Goal: Task Accomplishment & Management: Complete application form

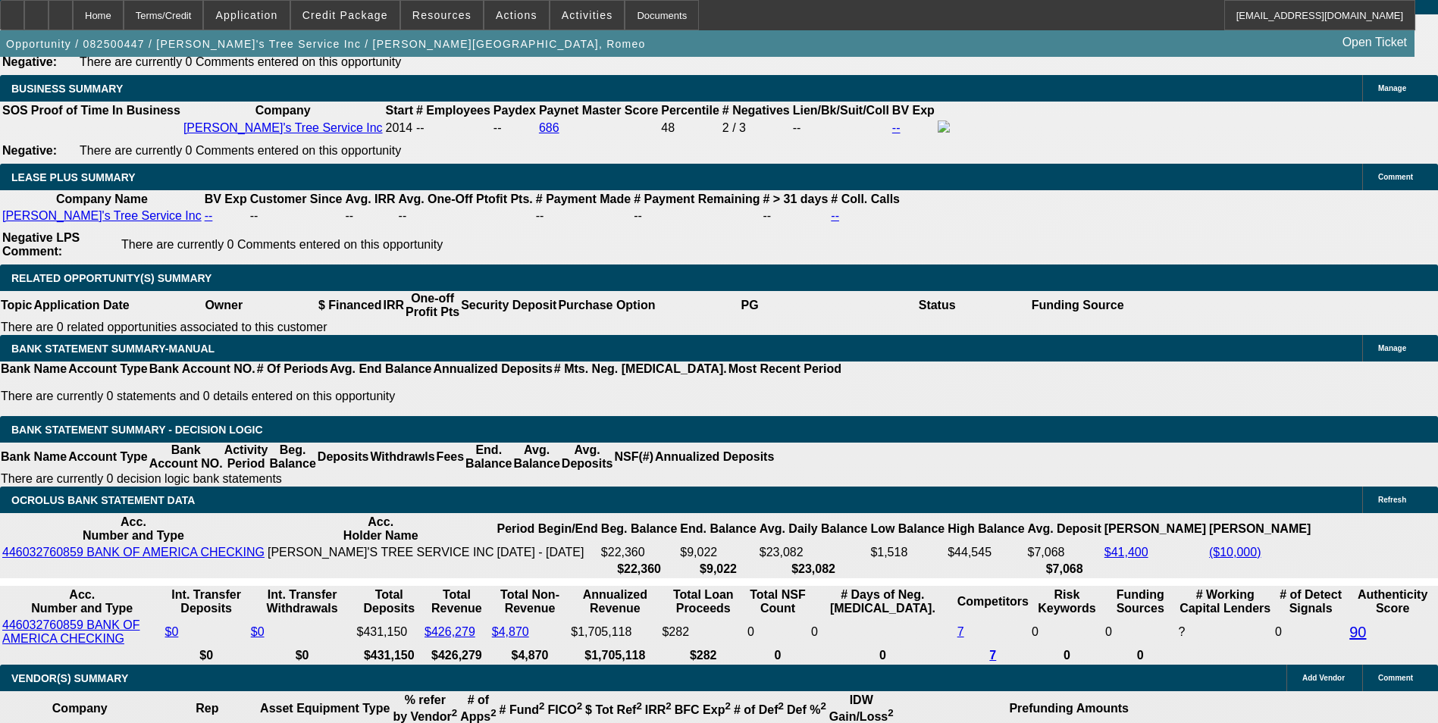
select select "0"
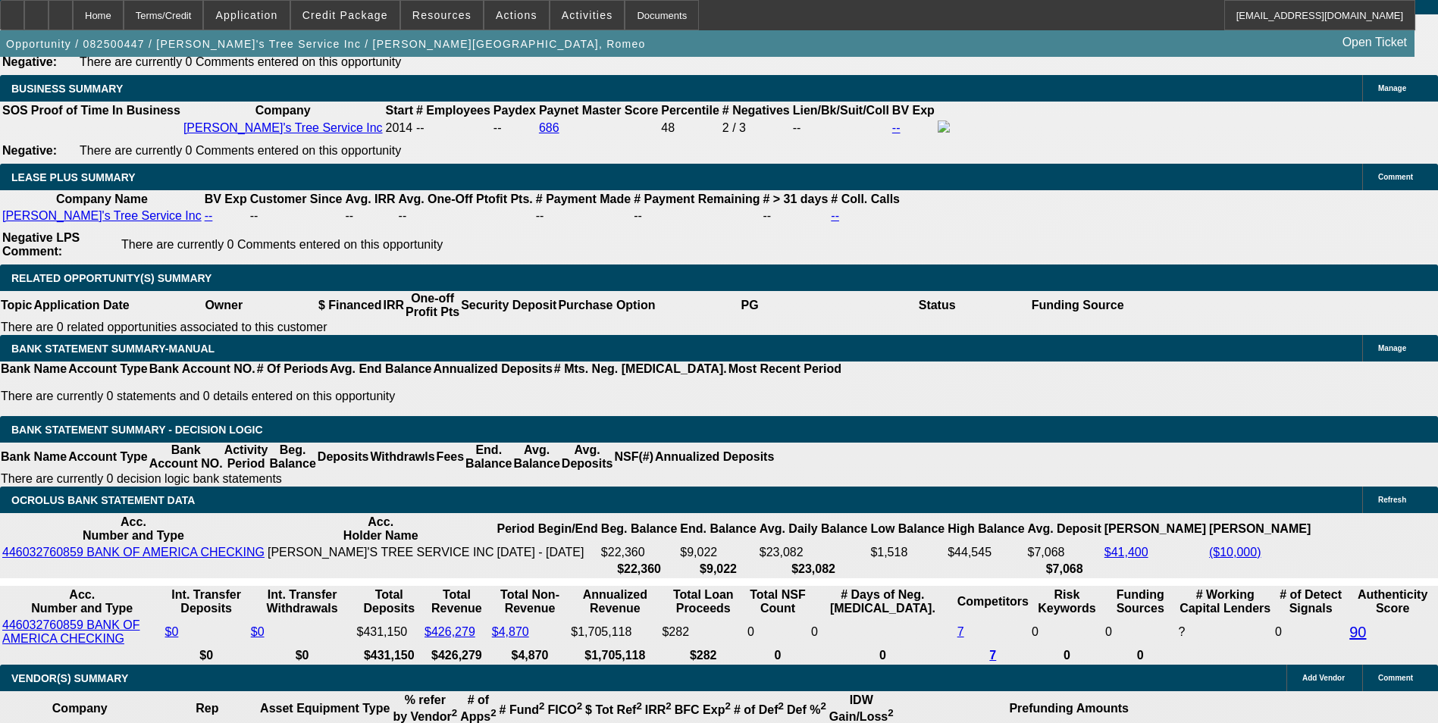
select select "0"
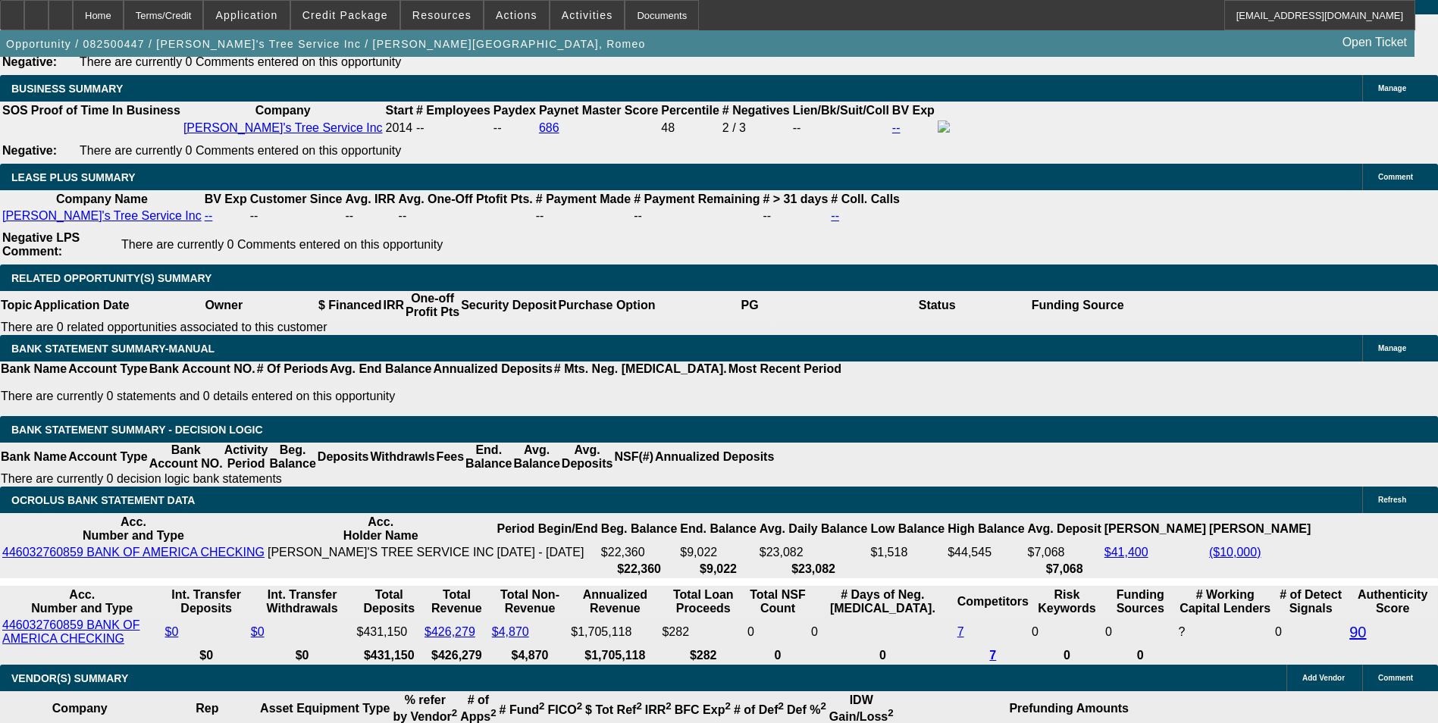
select select "0"
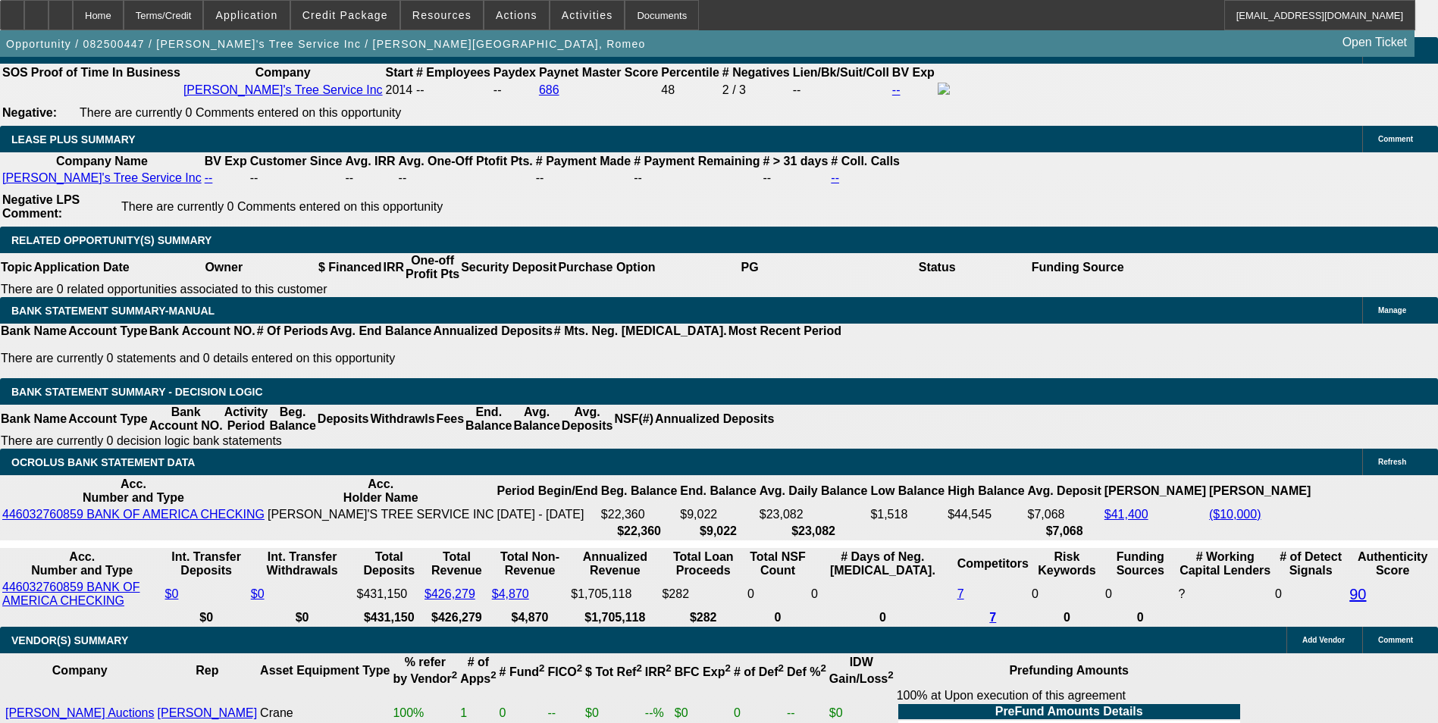
select select "1"
select select "3"
select select "6"
select select "1"
select select "3"
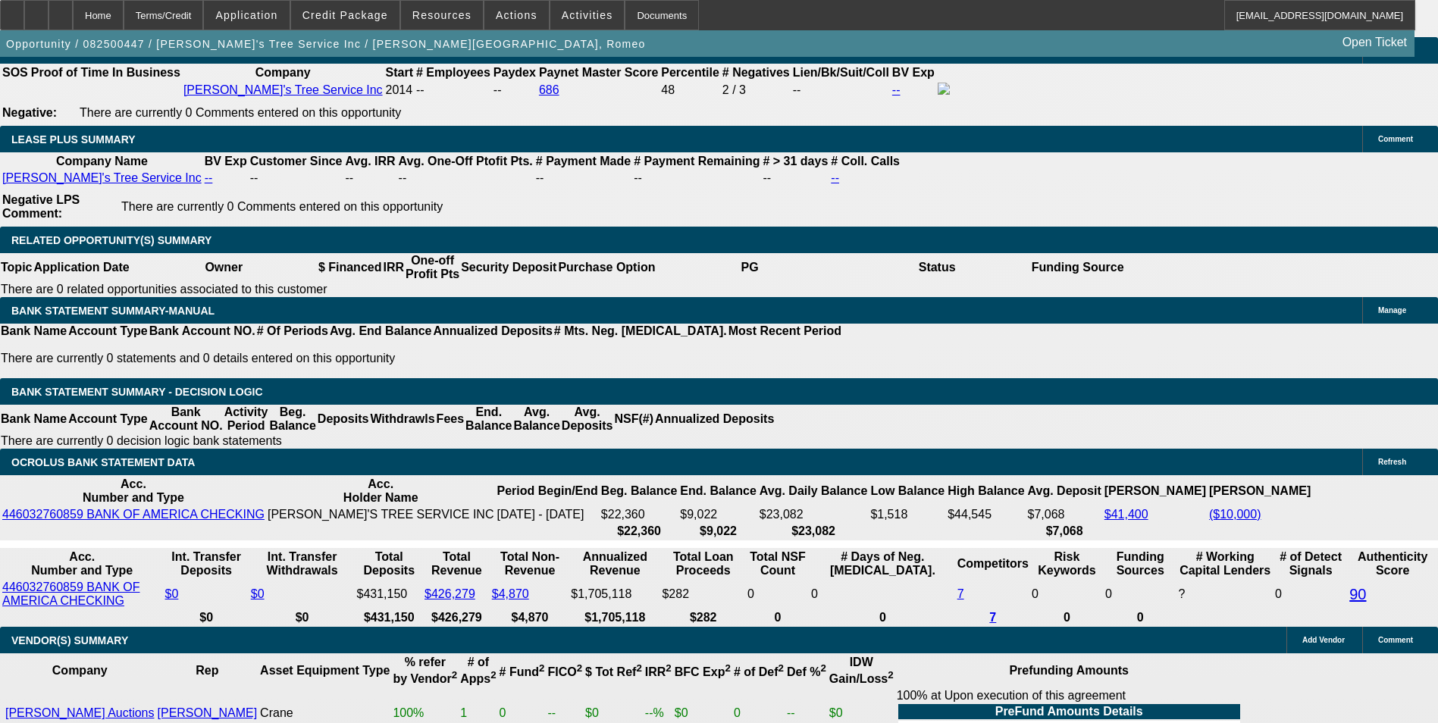
select select "6"
select select "1"
select select "6"
select select "1"
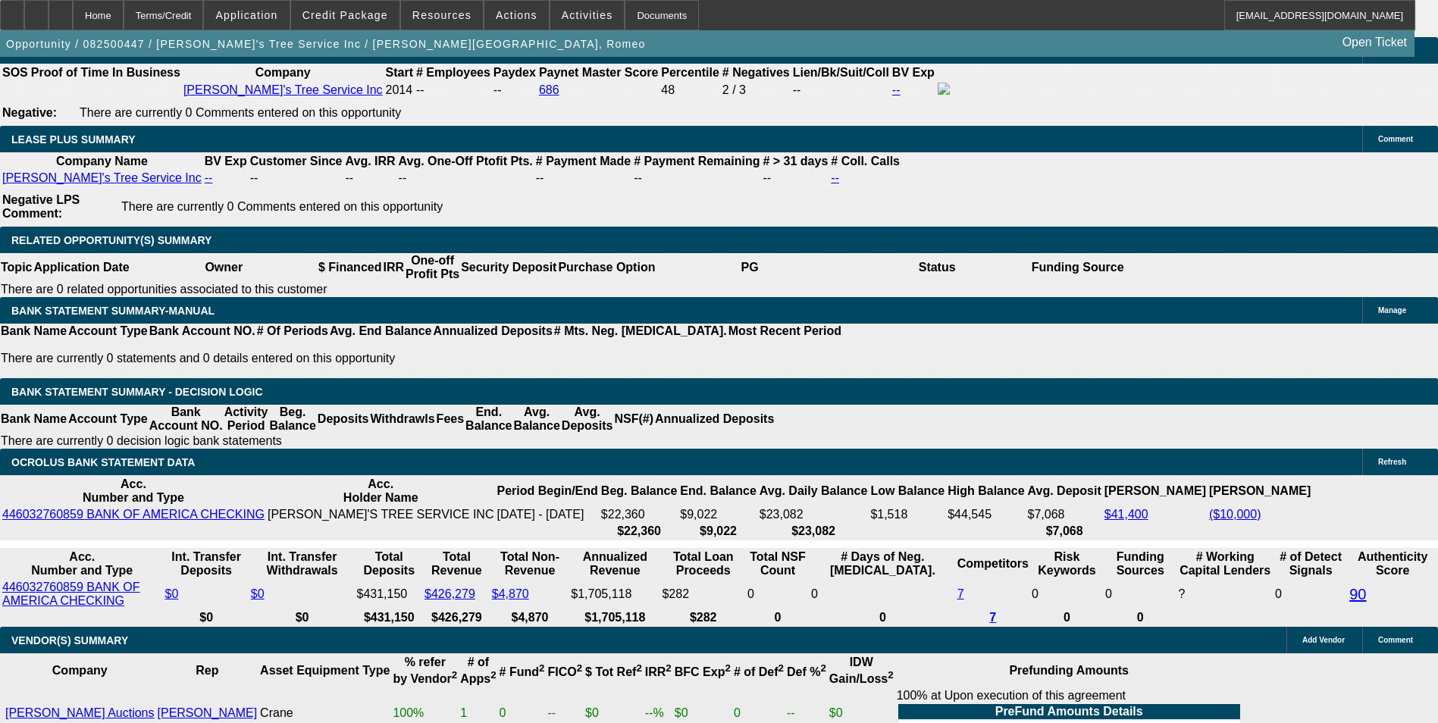
select select "3"
select select "6"
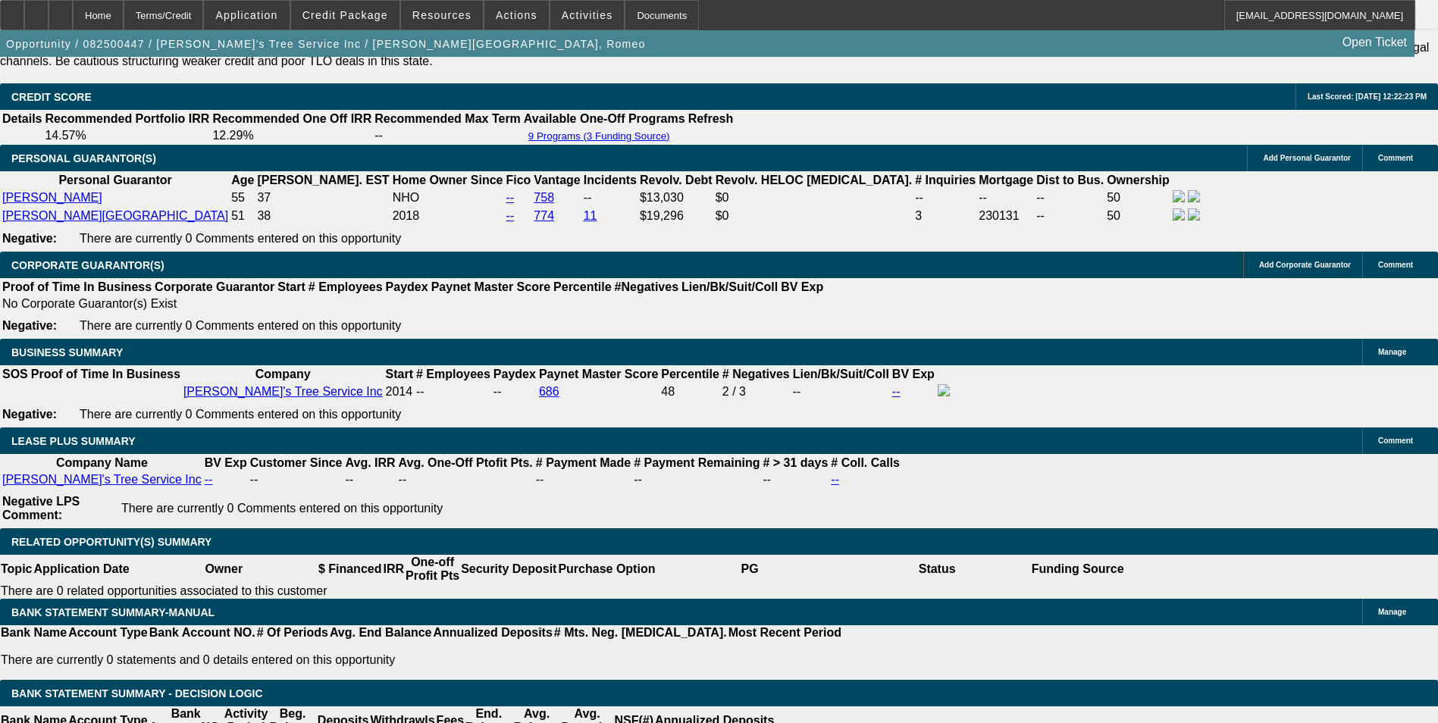
scroll to position [2327, 0]
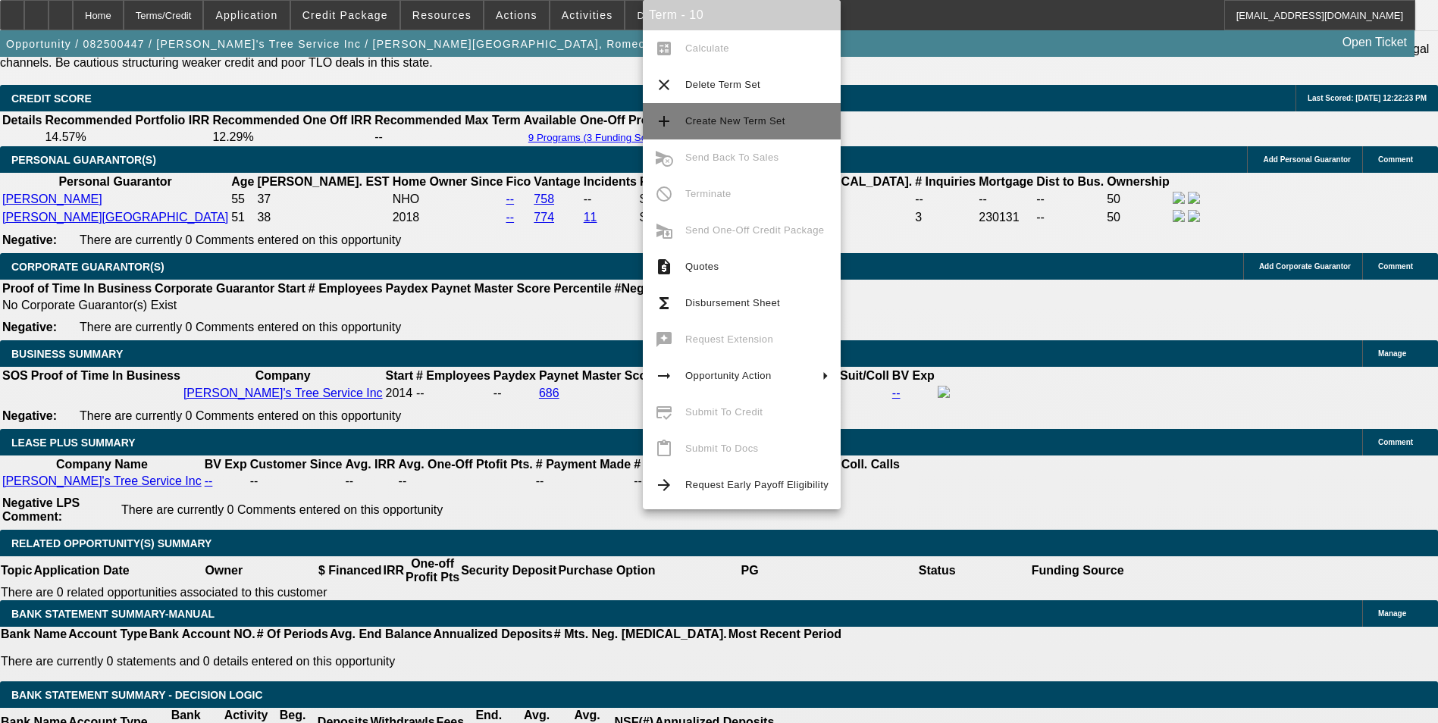
click at [752, 111] on button "add Create New Term Set" at bounding box center [742, 121] width 198 height 36
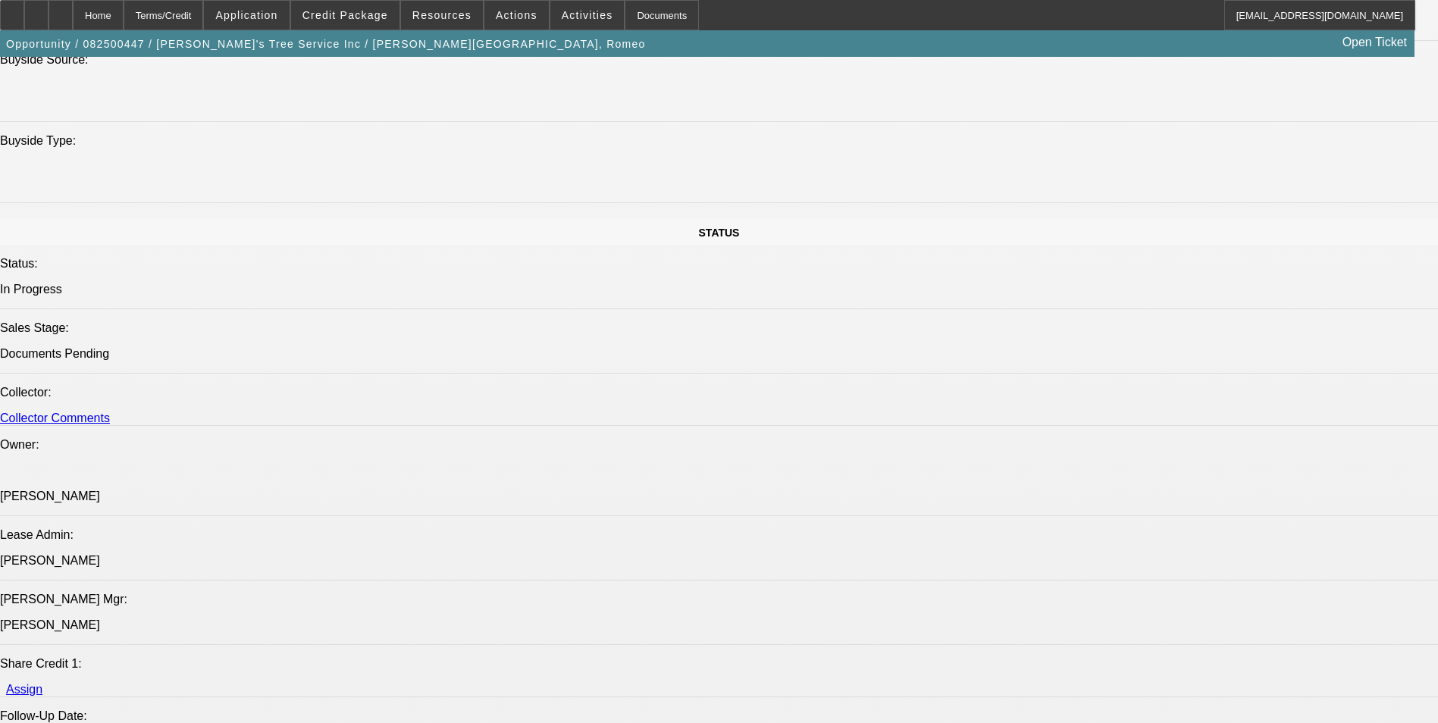
select select "0"
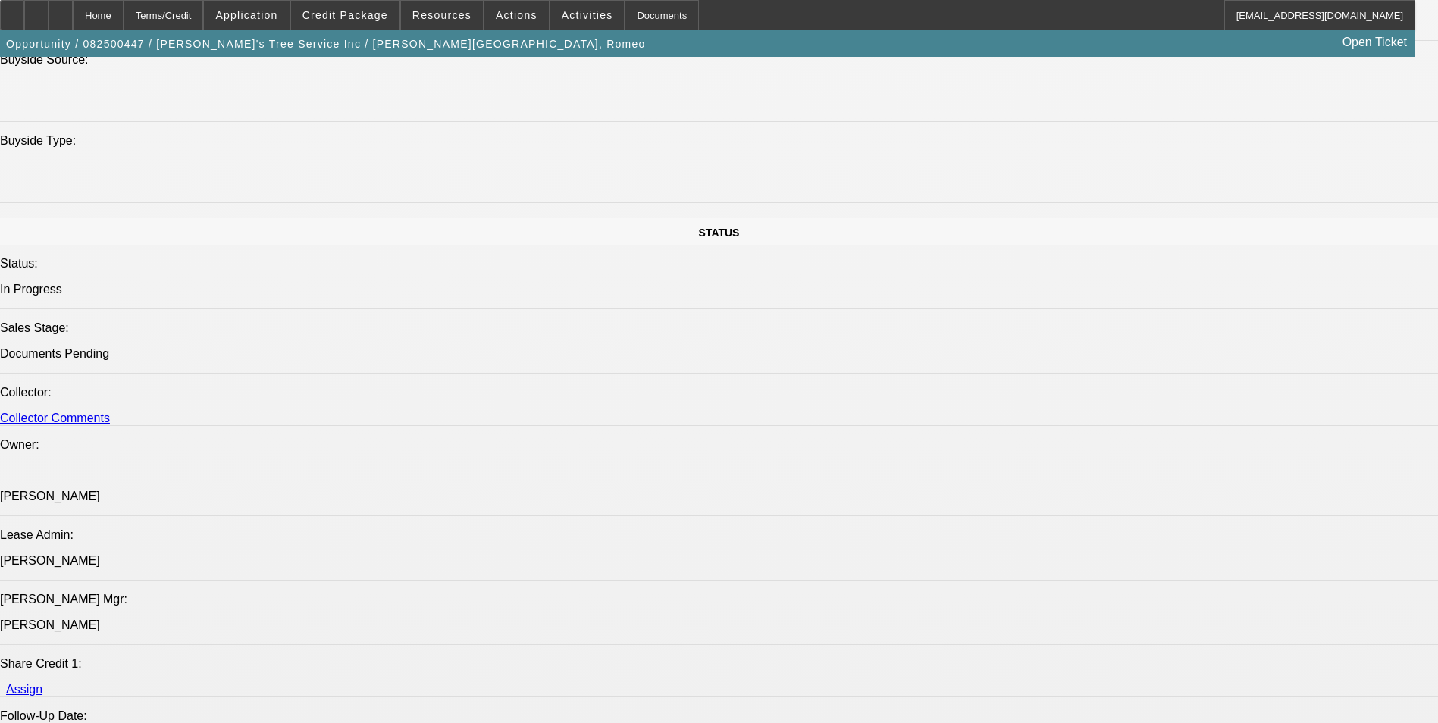
select select "0"
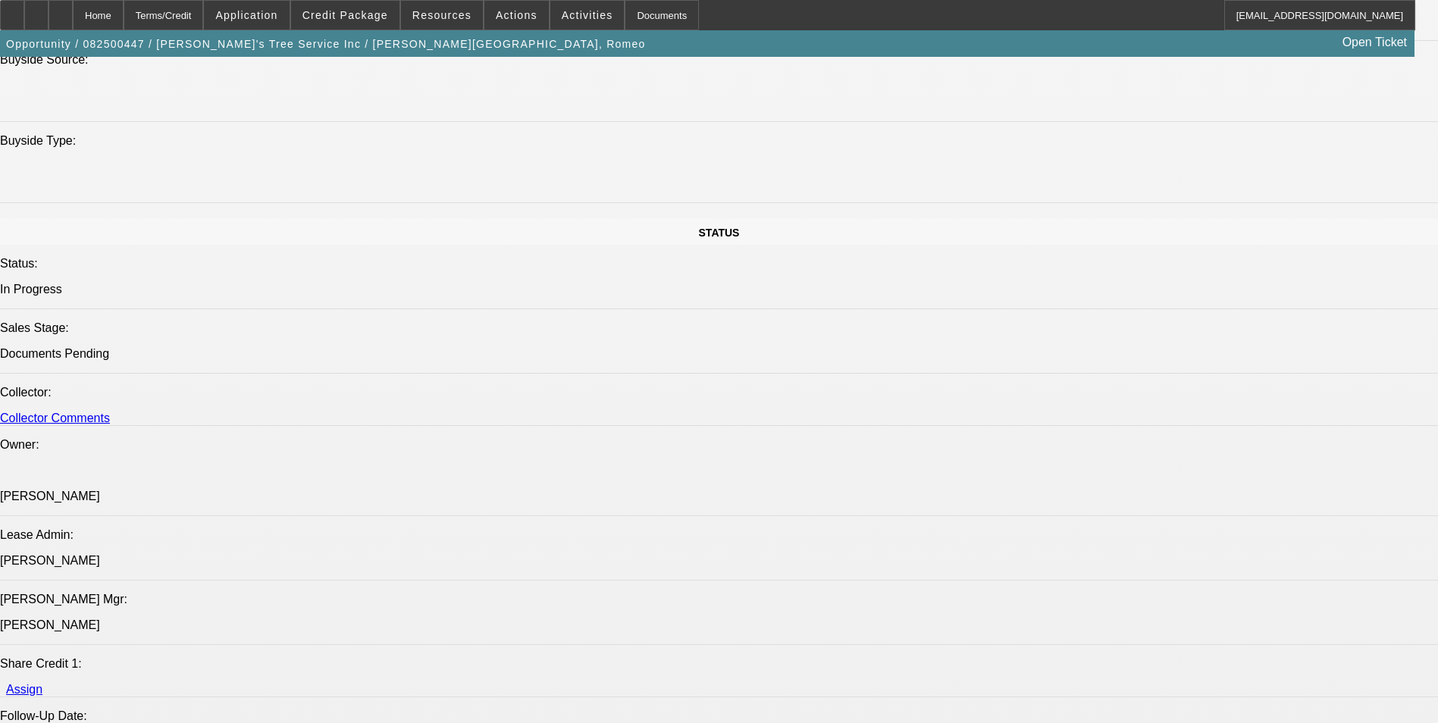
select select "0"
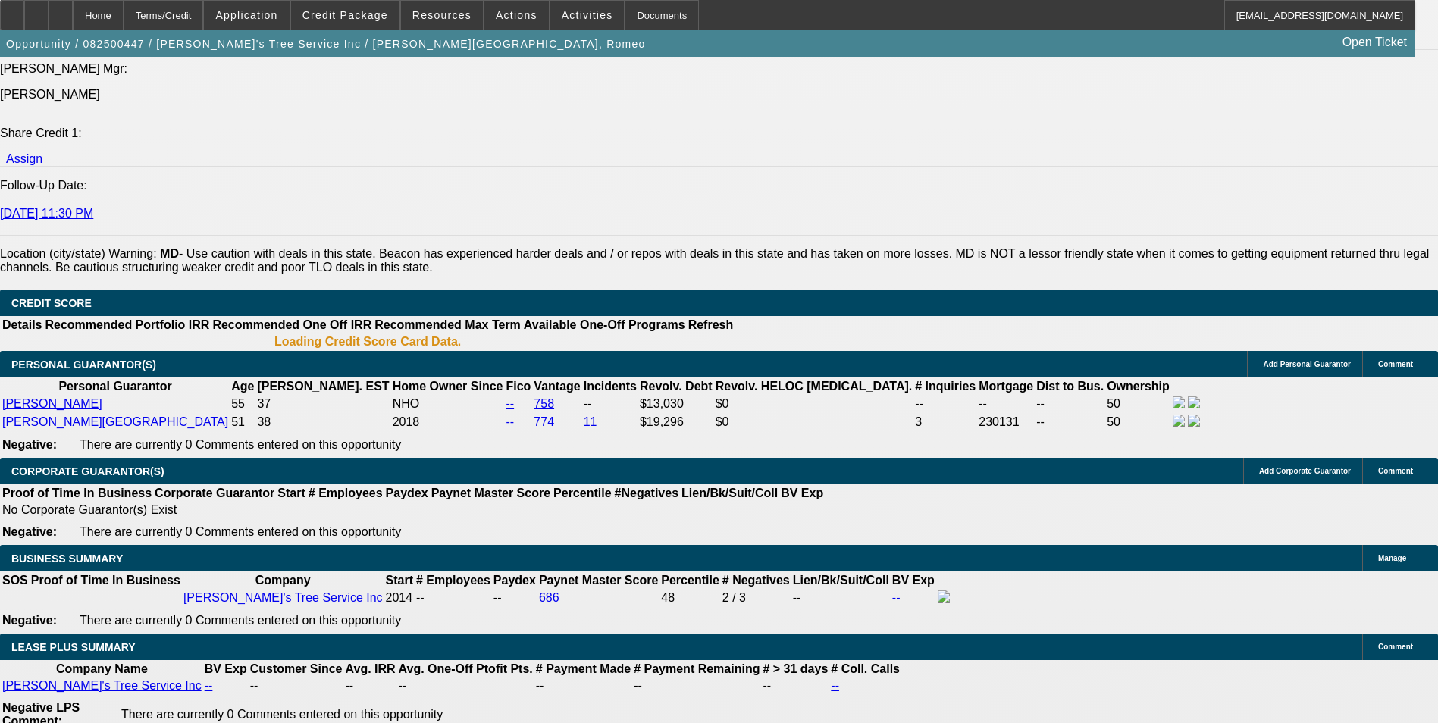
select select "1"
select select "6"
select select "1"
select select "3"
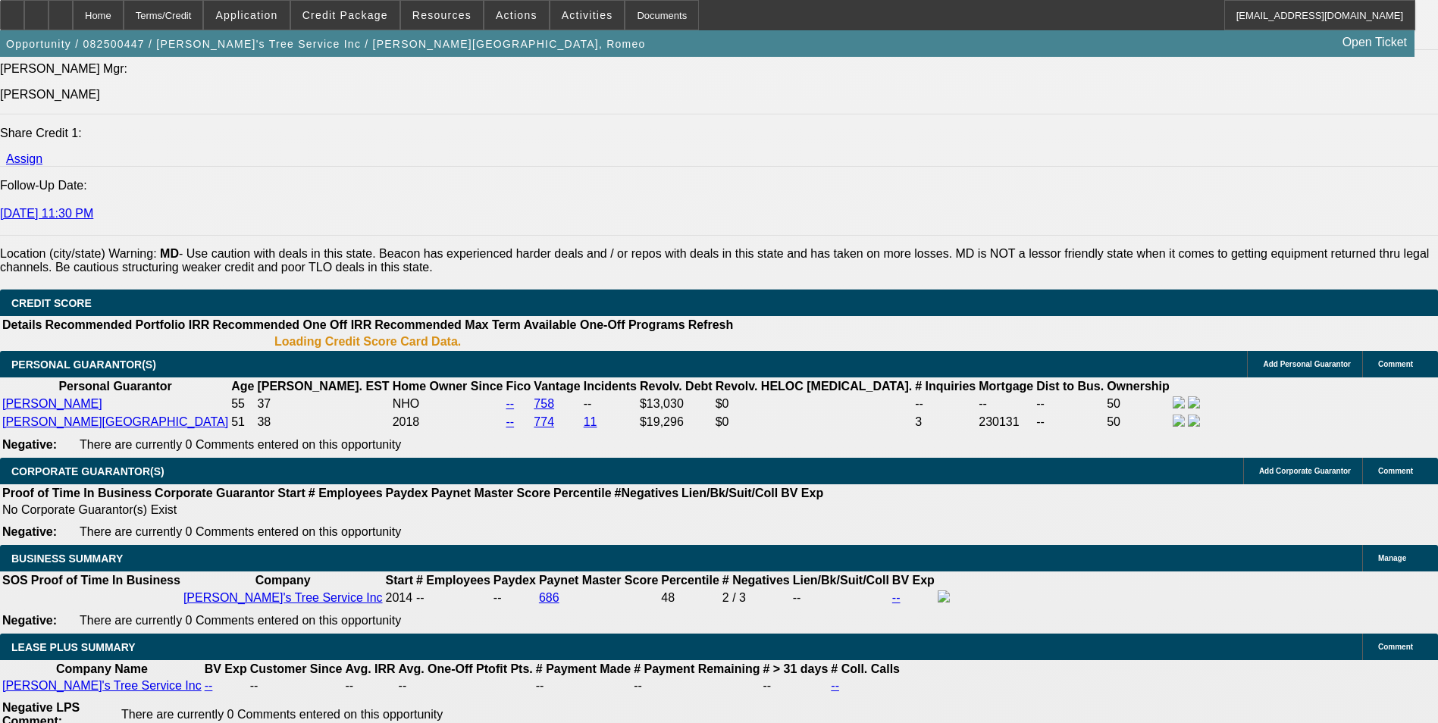
select select "6"
select select "1"
select select "3"
select select "6"
select select "1"
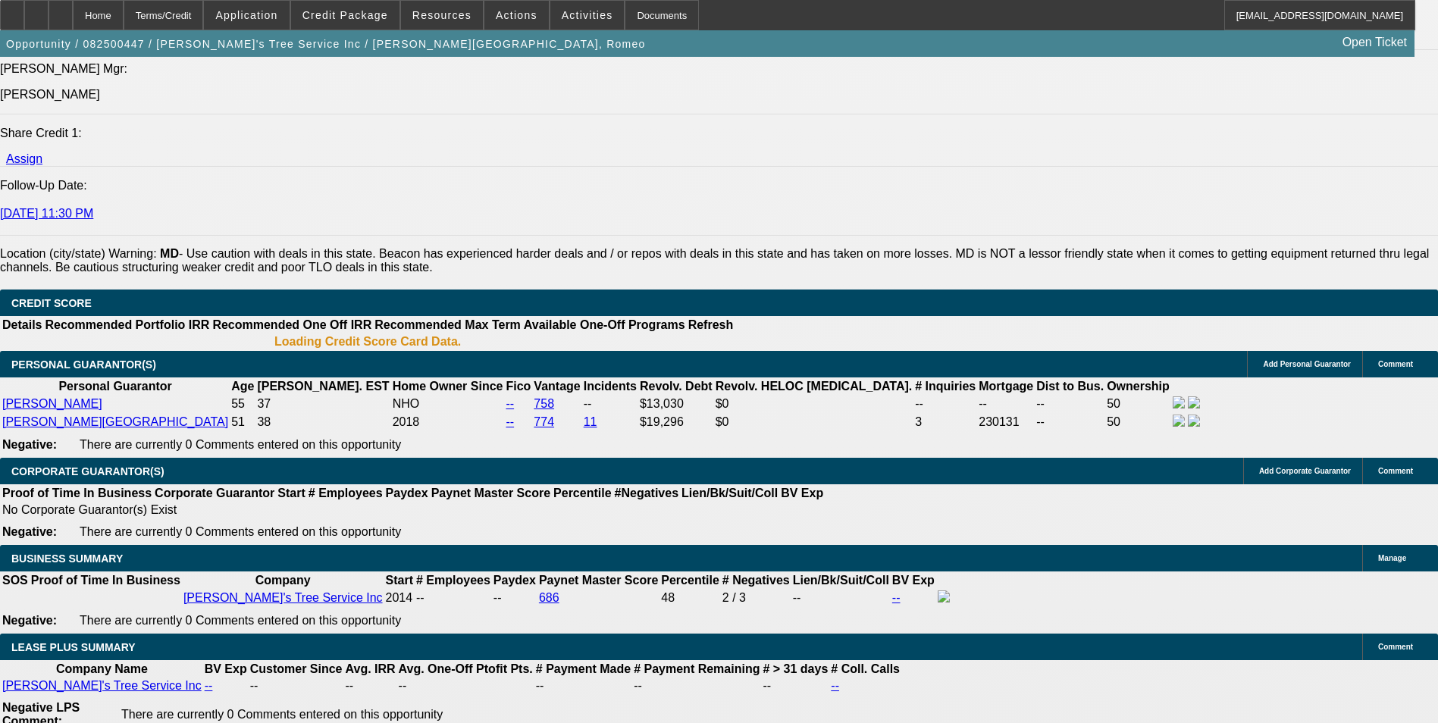
select select "1"
select select "6"
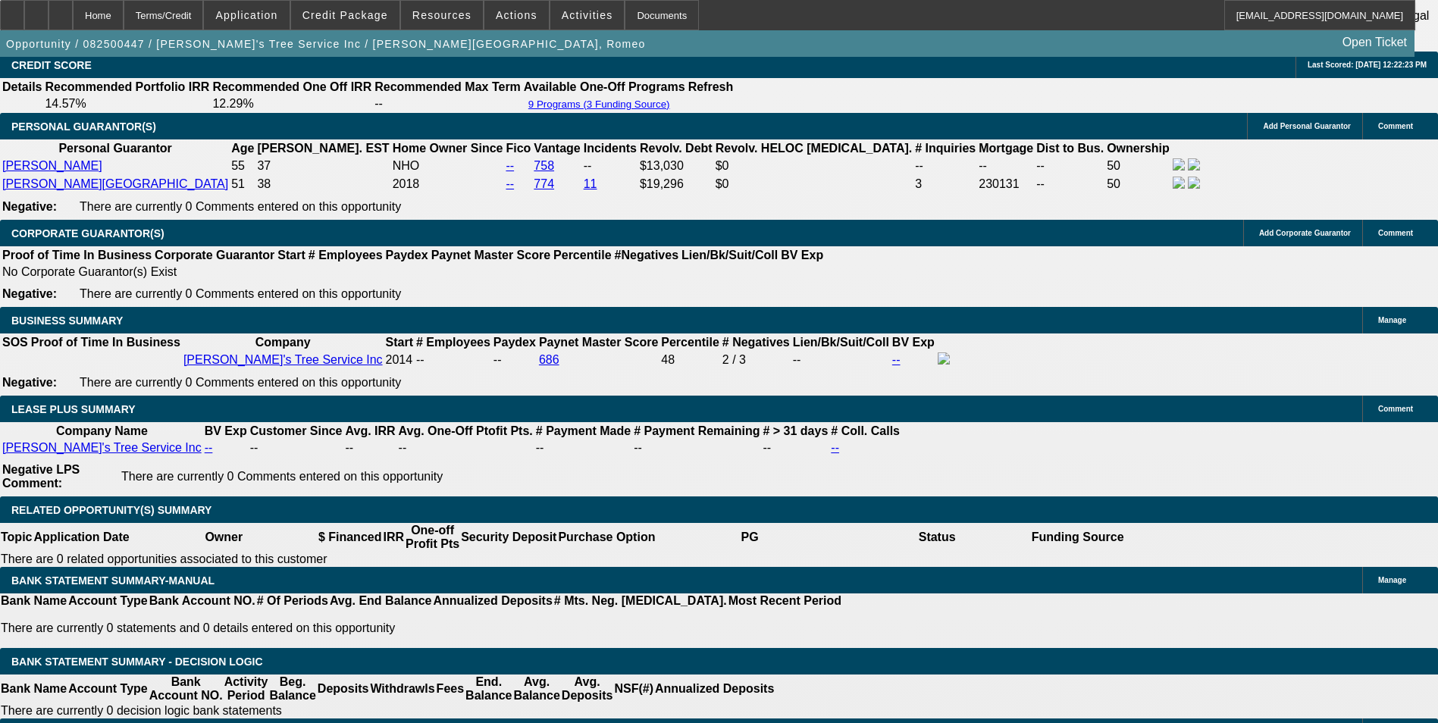
scroll to position [2495, 0]
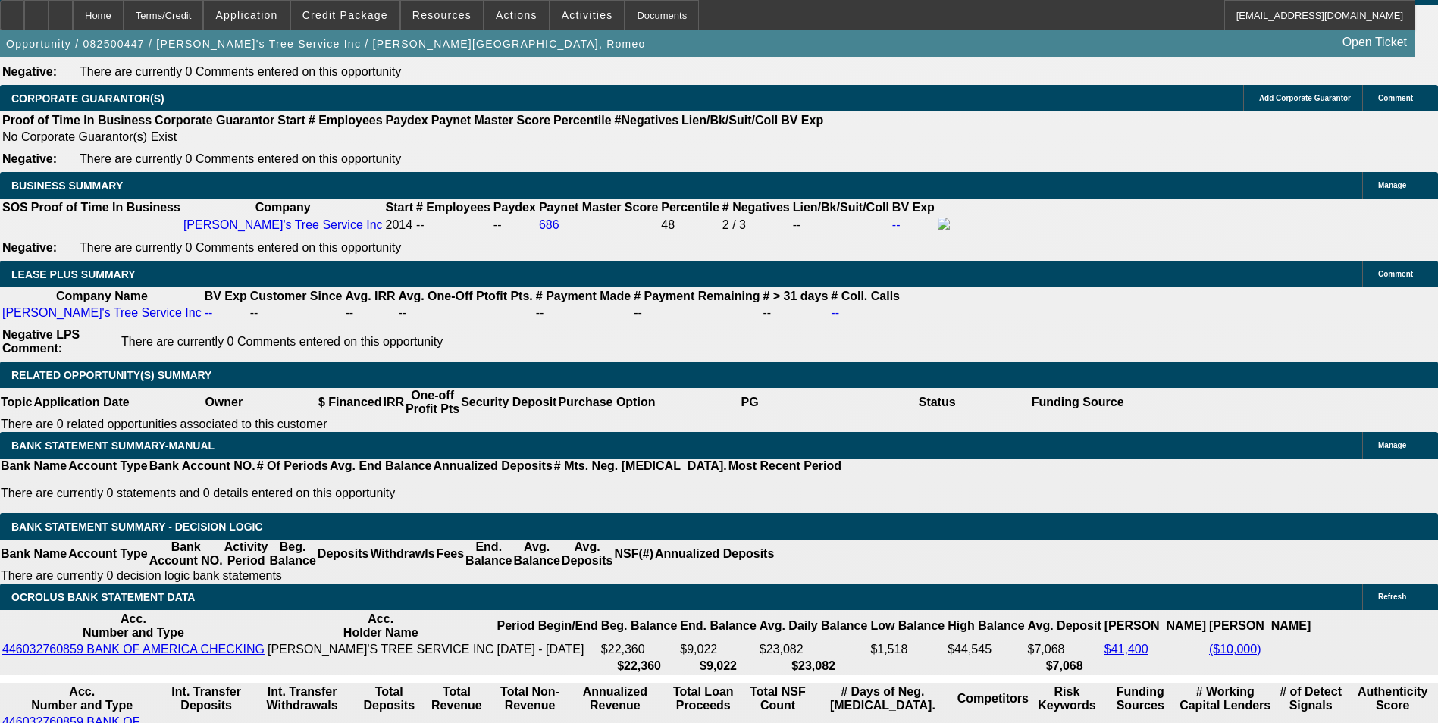
drag, startPoint x: 329, startPoint y: 407, endPoint x: 439, endPoint y: 399, distance: 110.1
type input "UNKNOWN"
type input "1"
type input "$2,854.74"
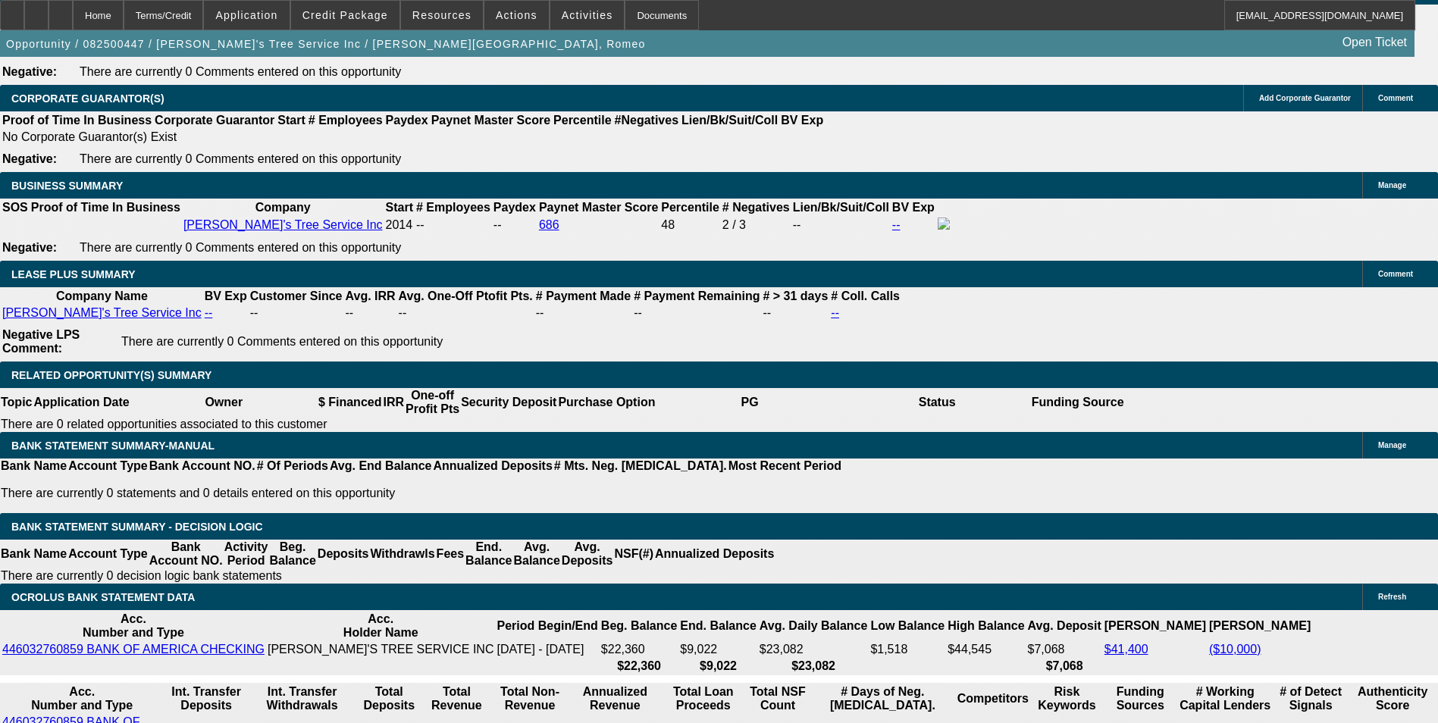
type input "12."
type input "$3,714.93"
type input "12.4"
type input "$3,748.78"
type input "12.4"
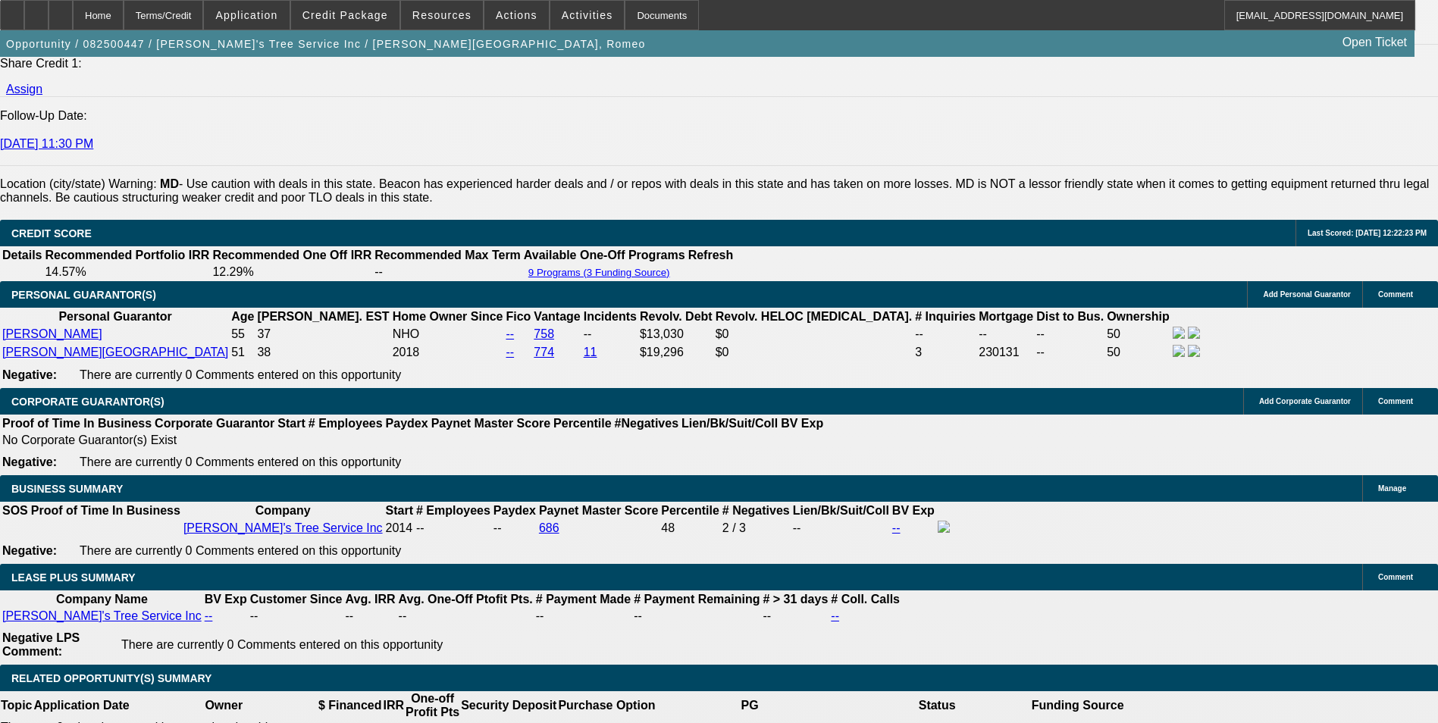
scroll to position [2116, 0]
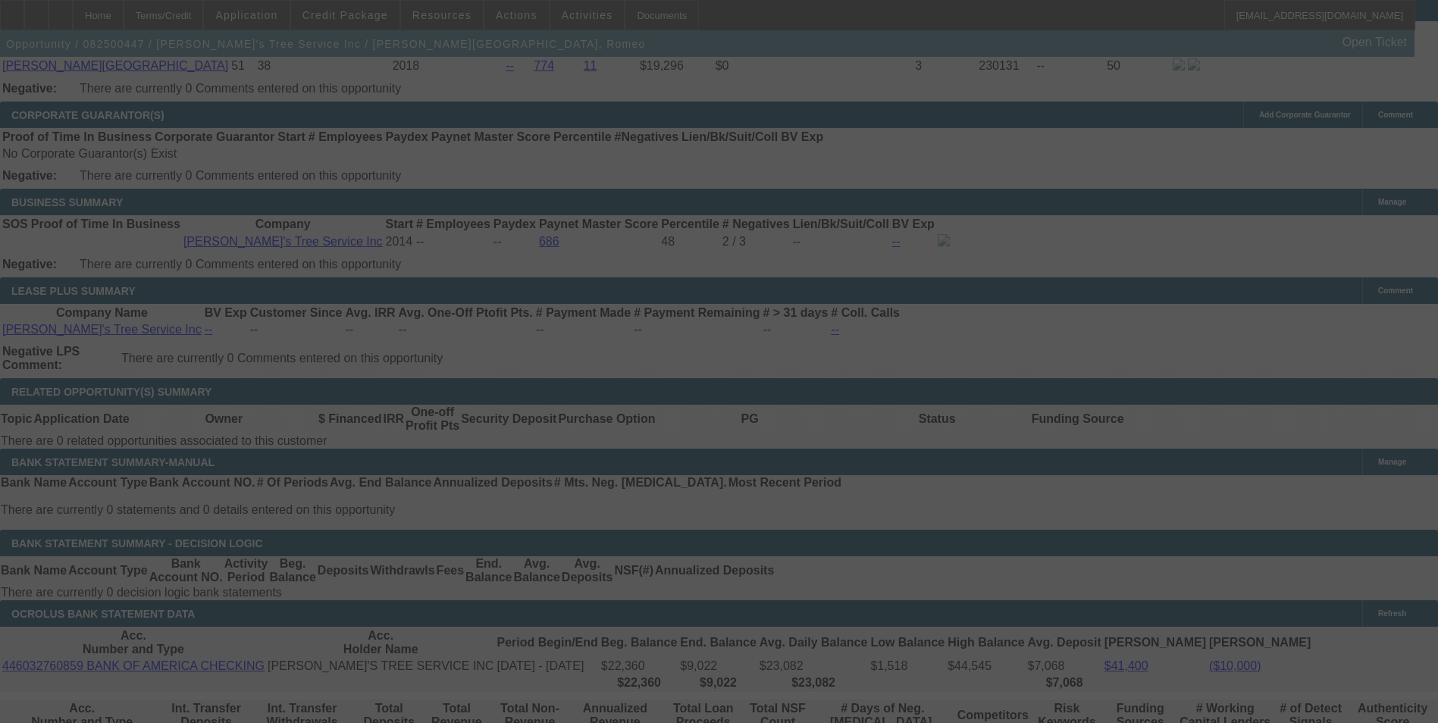
scroll to position [2495, 0]
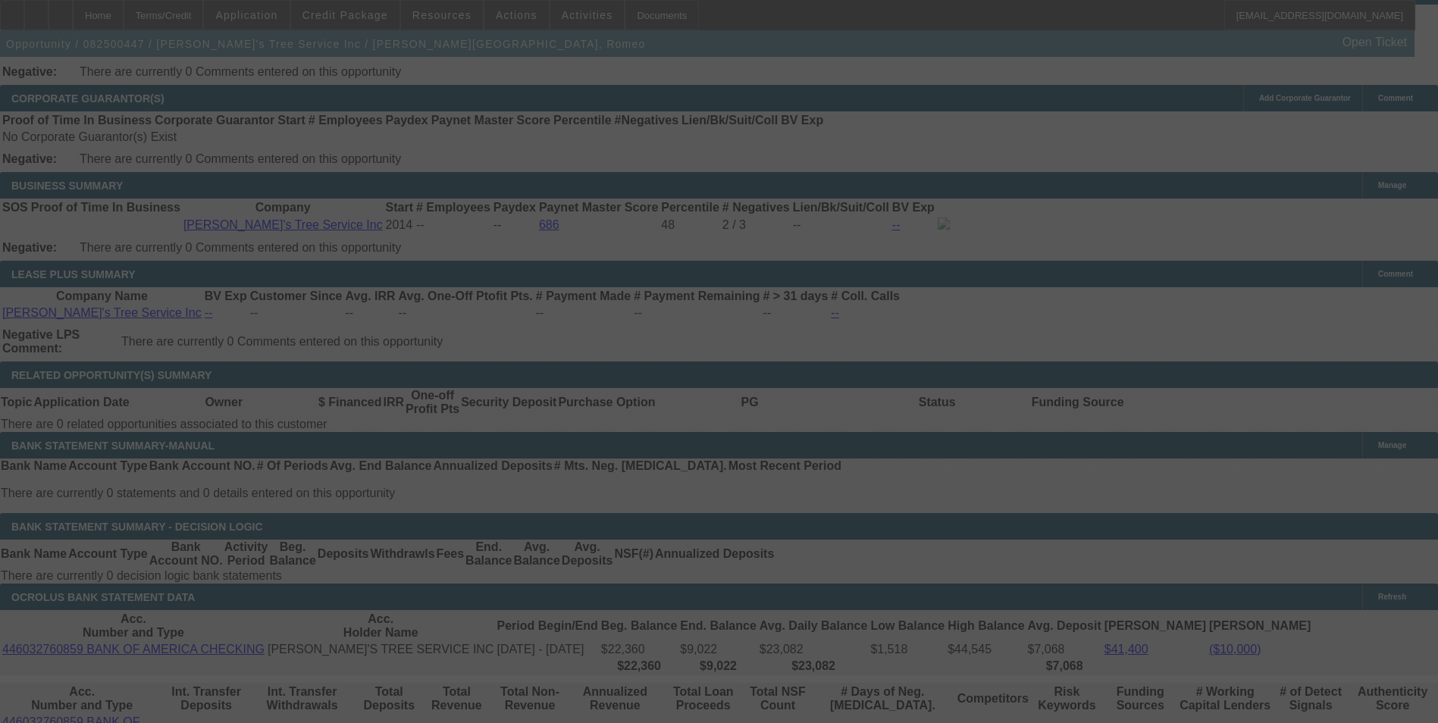
select select "0"
select select "6"
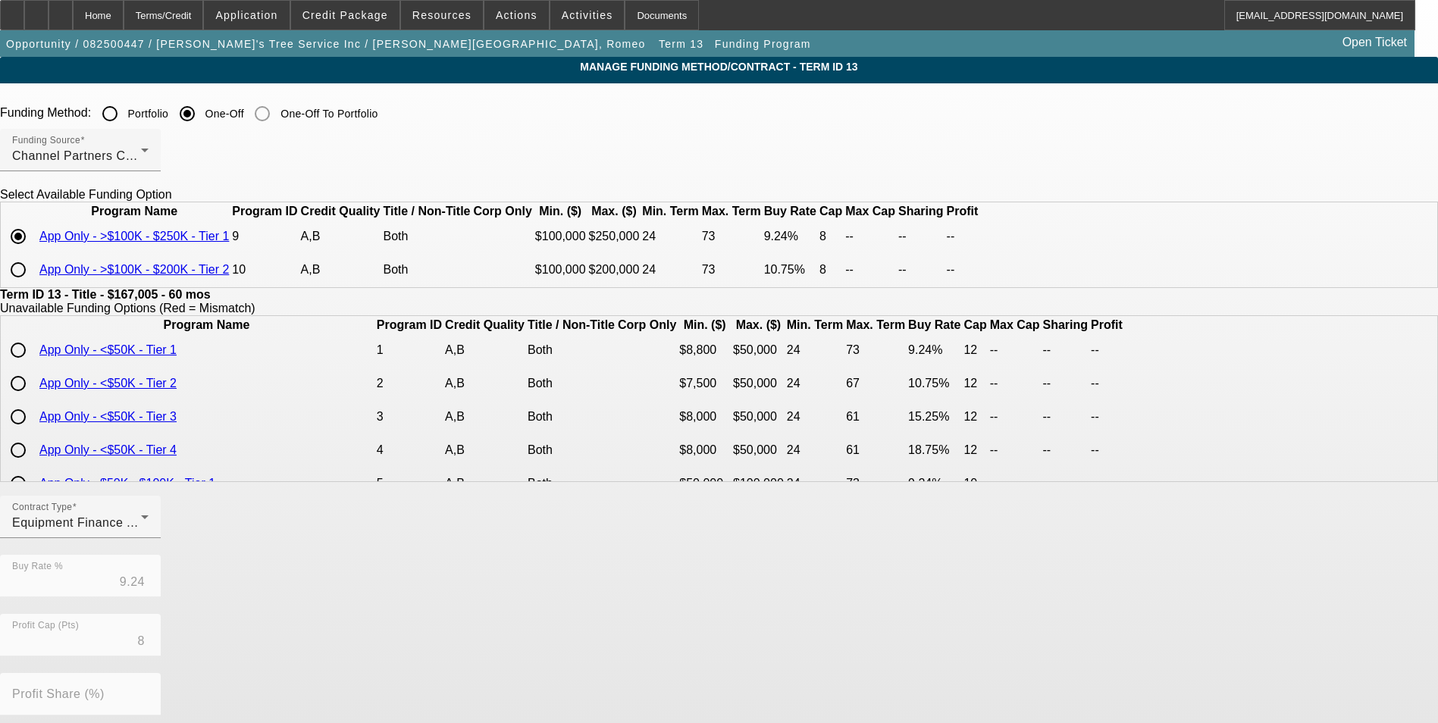
click at [33, 285] on input "radio" at bounding box center [18, 270] width 30 height 30
radio input "true"
type input "10.75"
click at [33, 252] on input "radio" at bounding box center [18, 236] width 30 height 30
radio input "true"
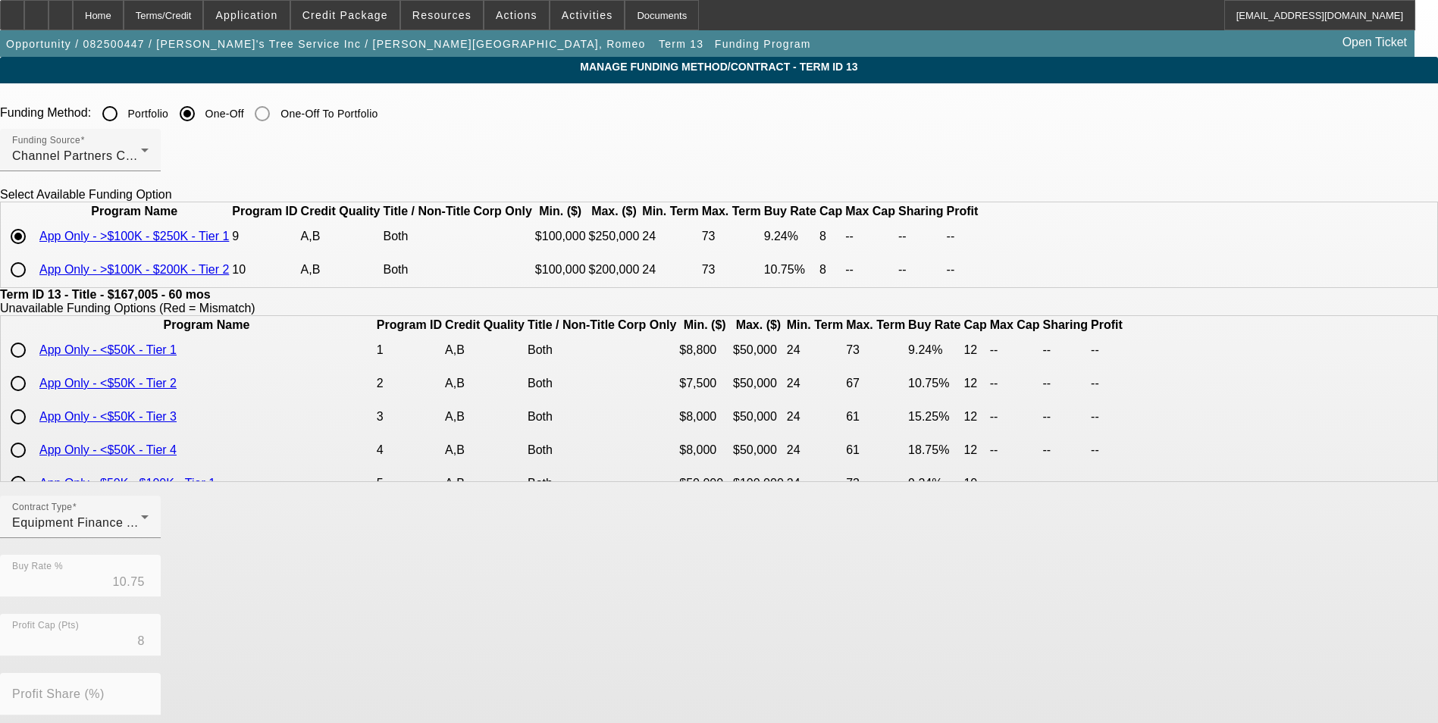
type input "9.24"
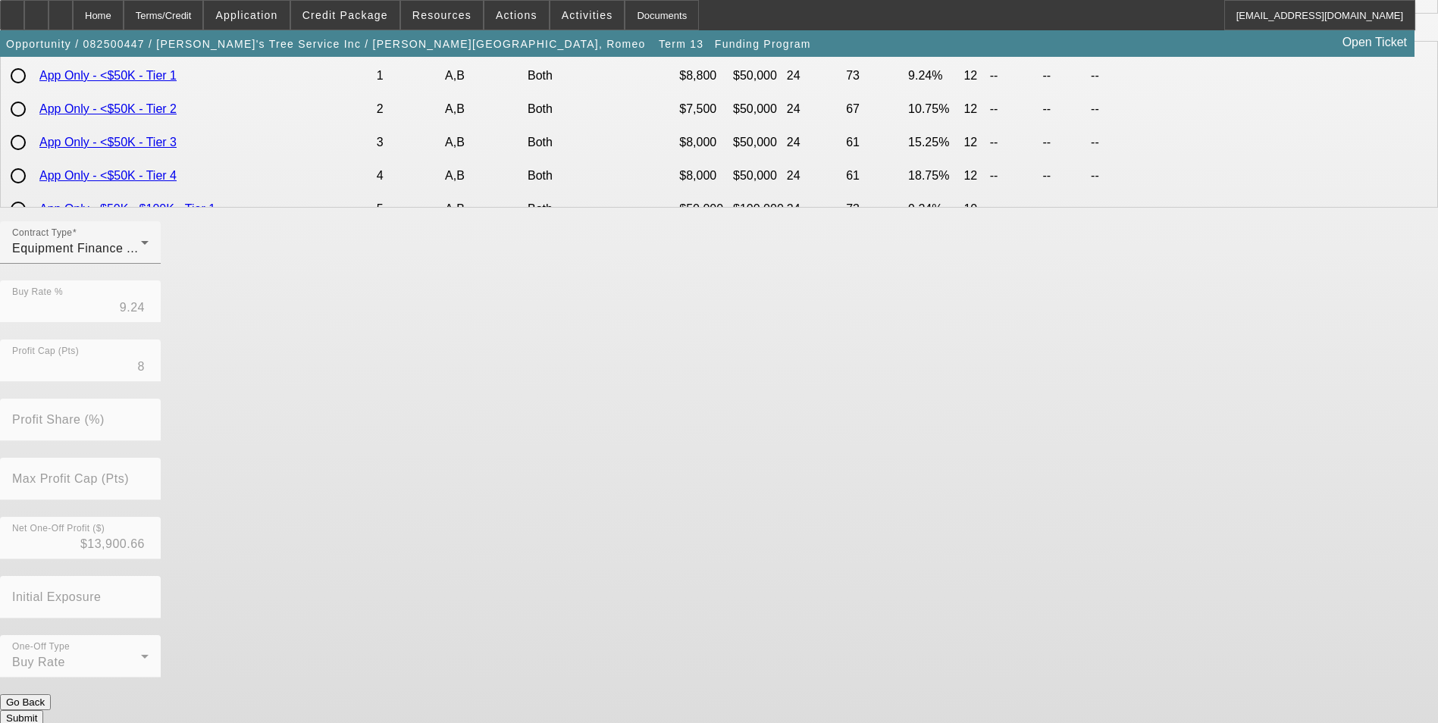
scroll to position [275, 0]
click at [43, 709] on button "Submit" at bounding box center [21, 717] width 43 height 16
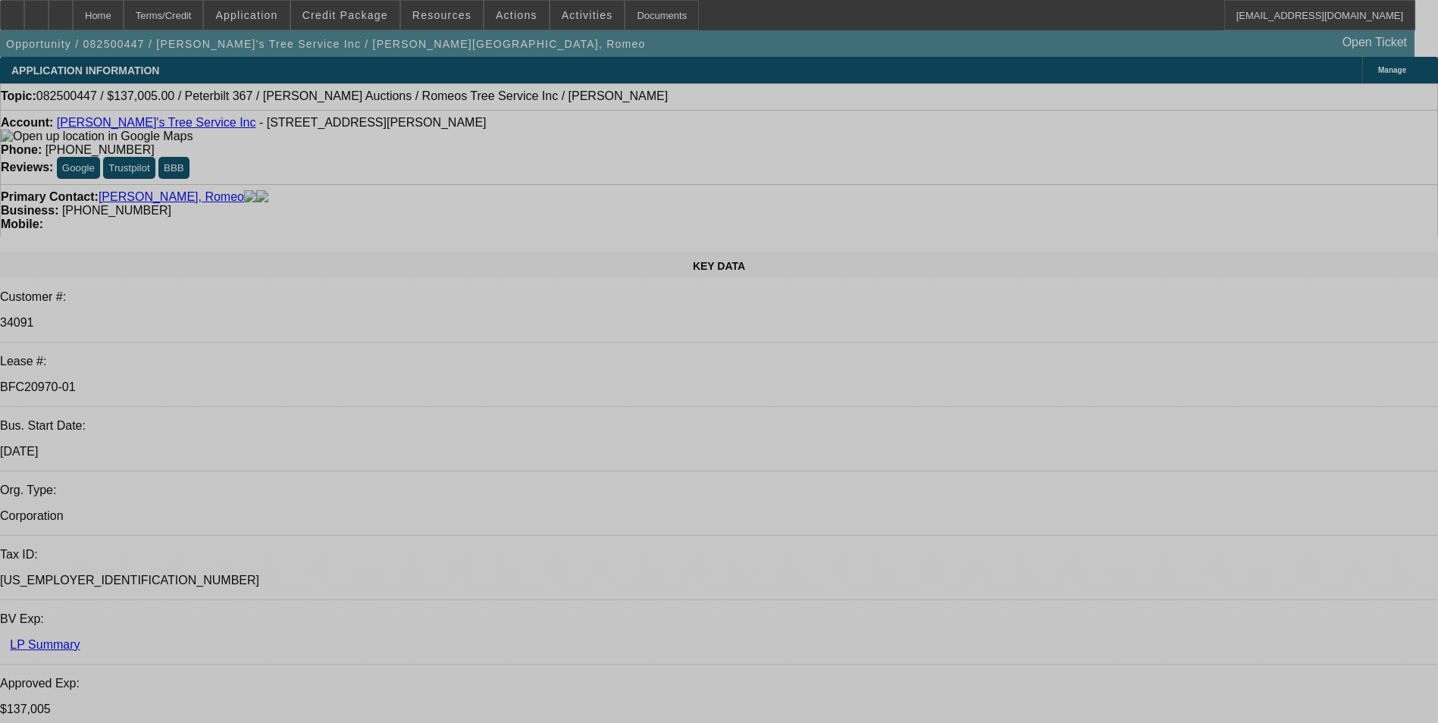
select select "0"
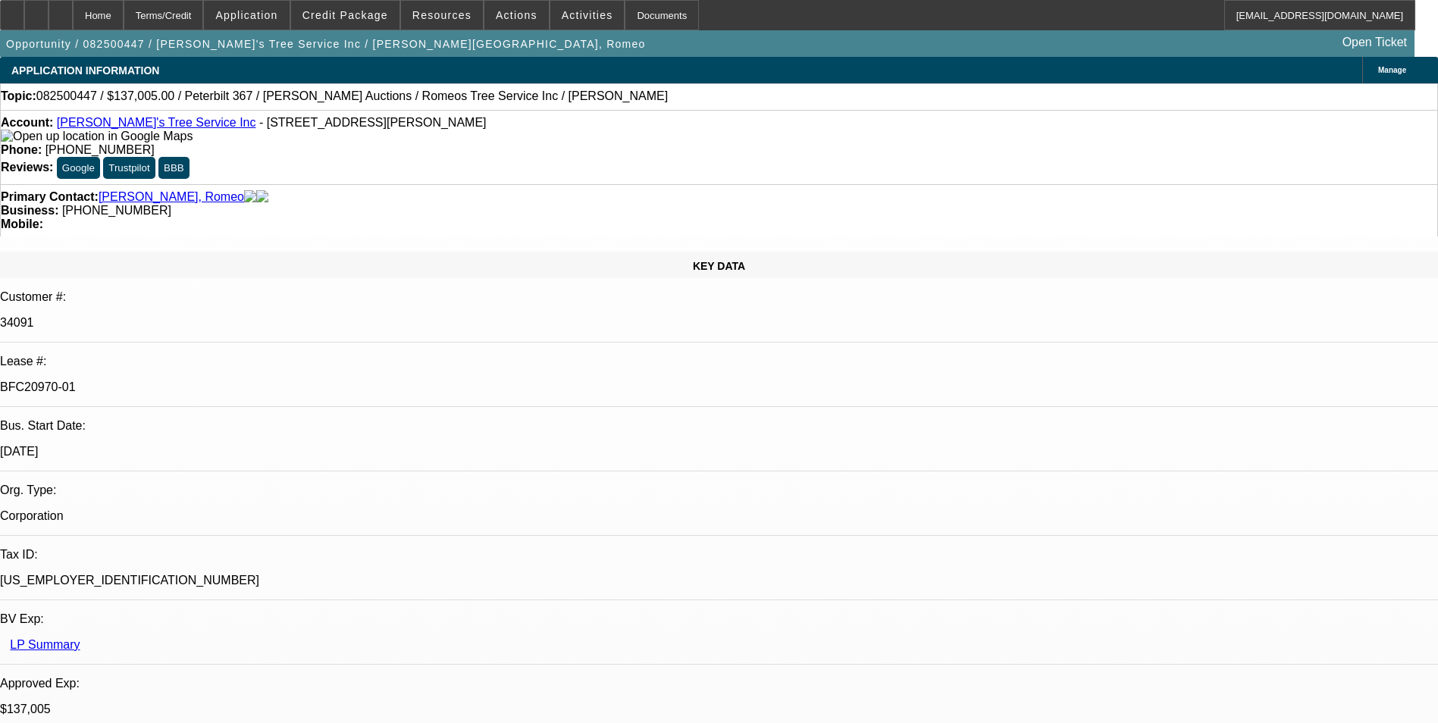
select select "0"
select select "6"
select select "0"
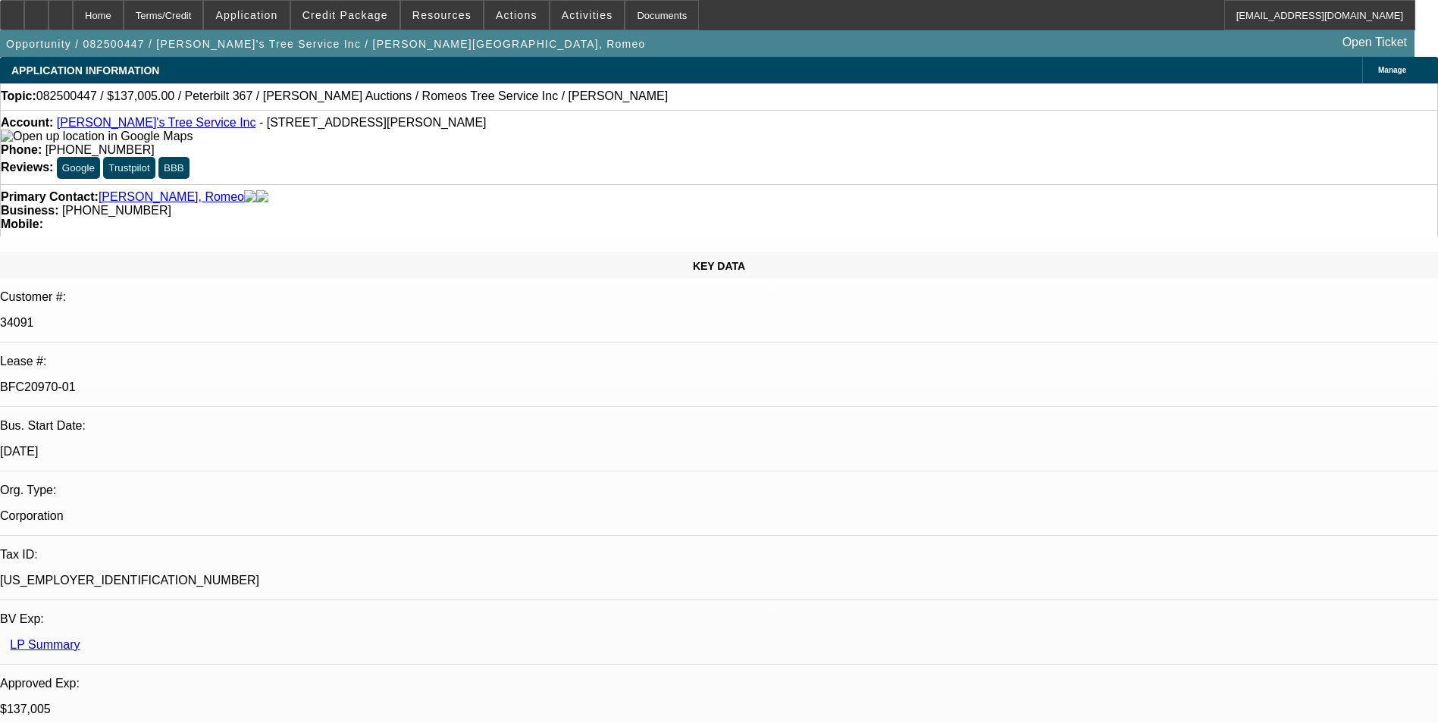
select select "3"
select select "0"
select select "6"
select select "0"
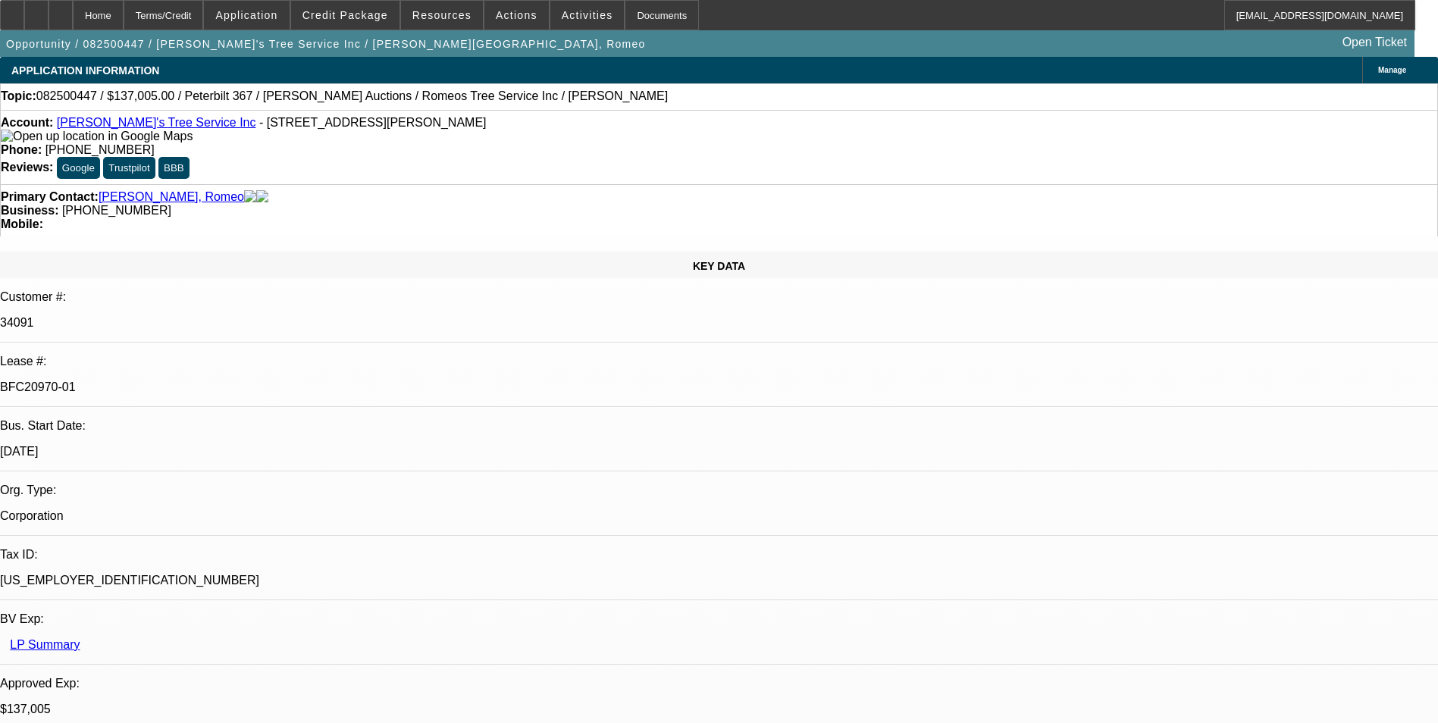
select select "3"
select select "0"
select select "6"
select select "0"
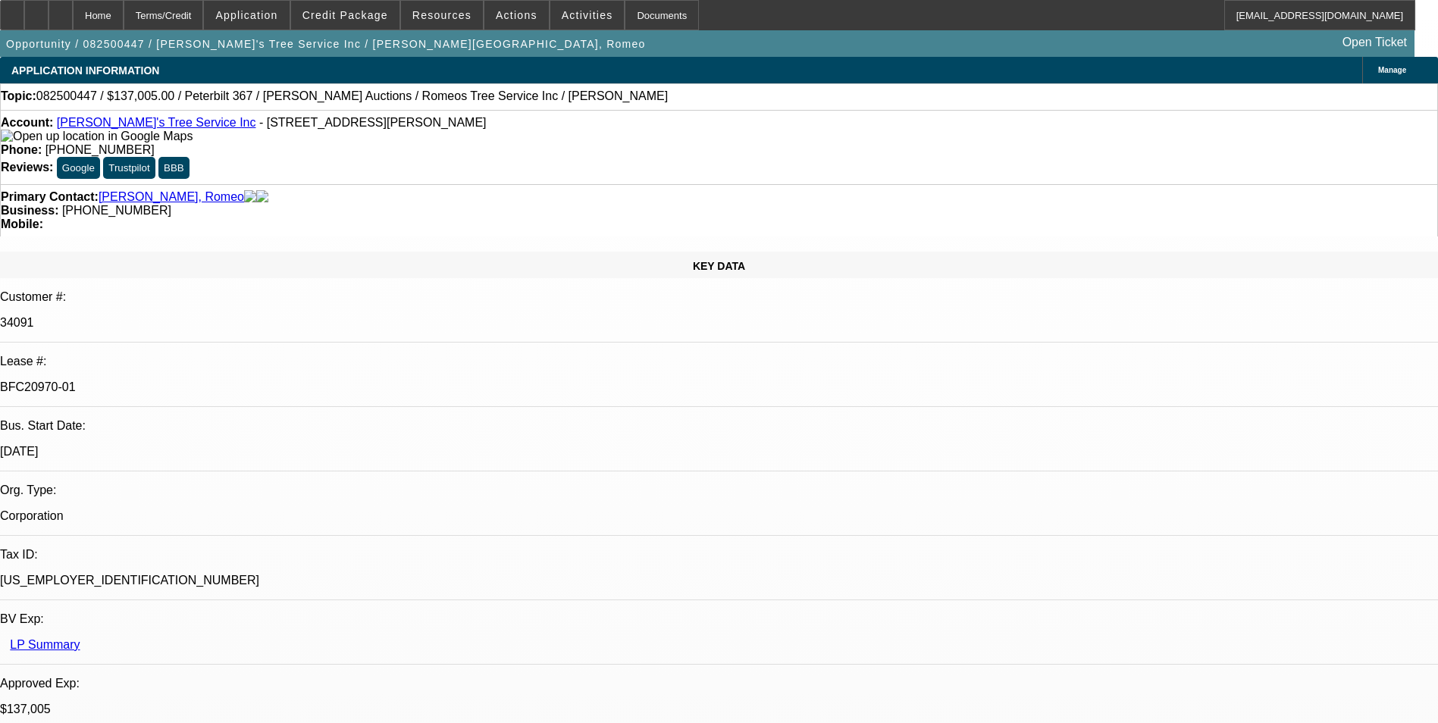
select select "0"
select select "6"
click at [348, 25] on span at bounding box center [345, 15] width 108 height 36
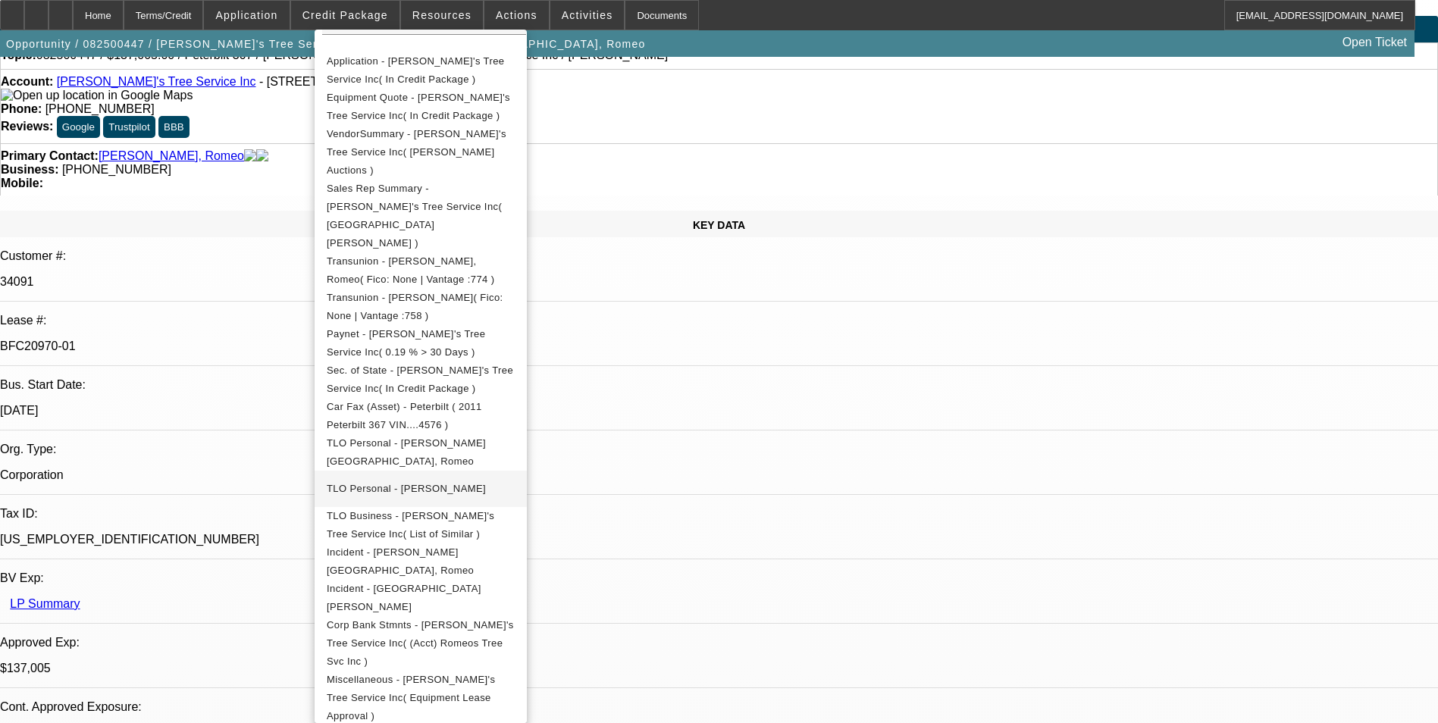
scroll to position [76, 0]
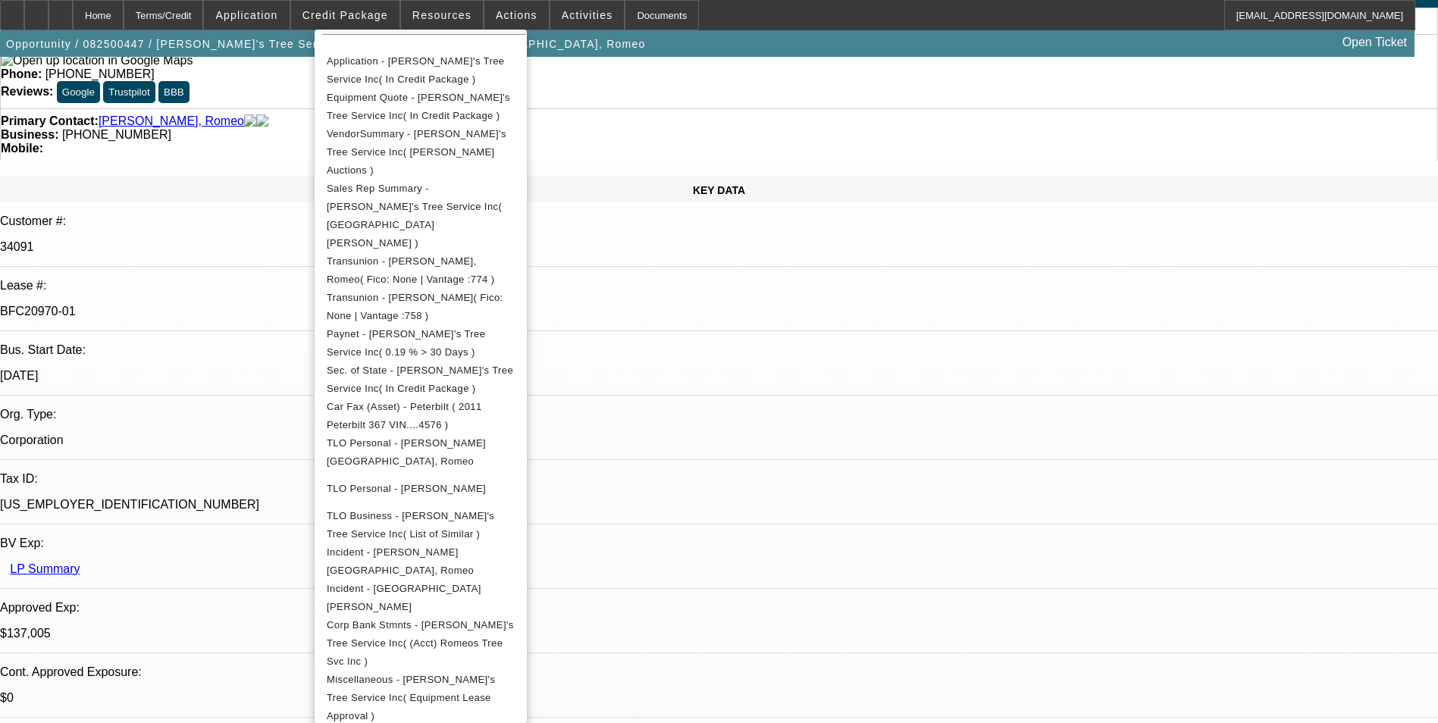
click at [57, 14] on div at bounding box center [719, 361] width 1438 height 723
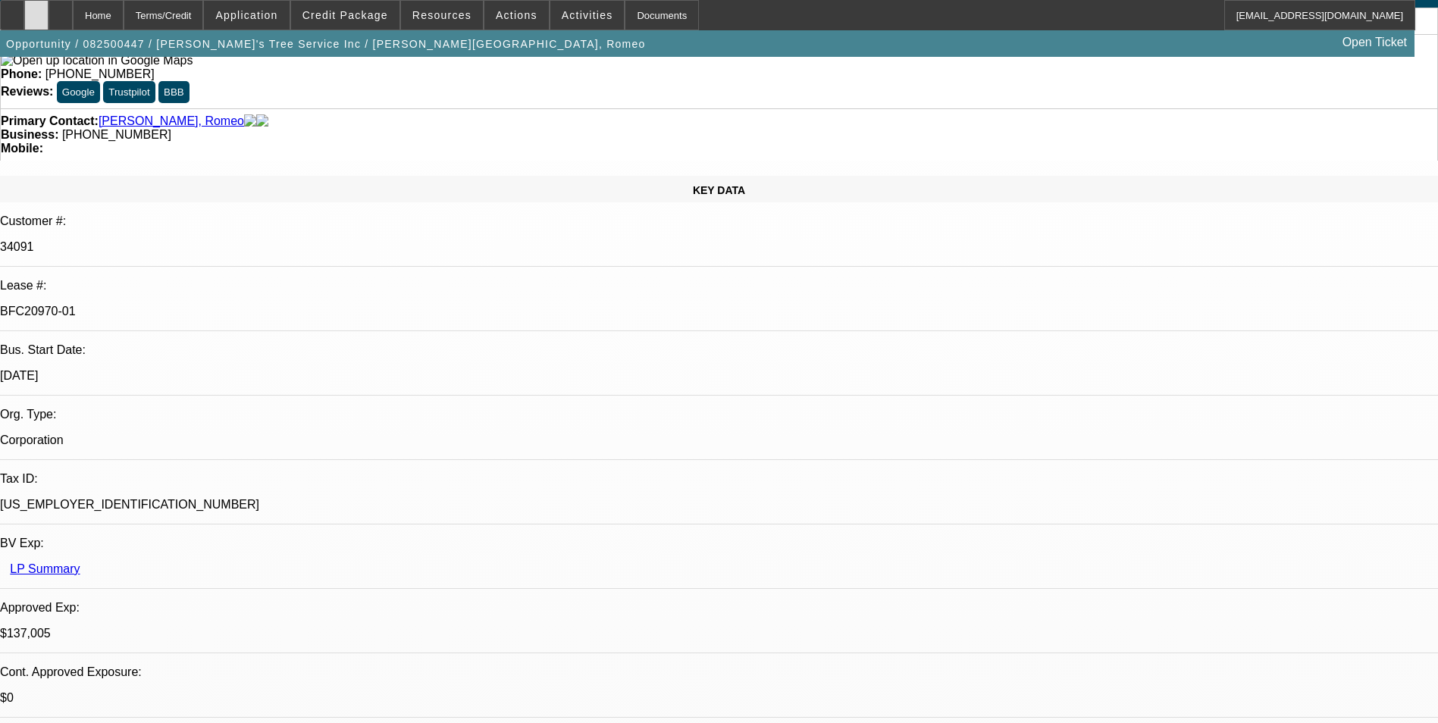
click at [49, 20] on div at bounding box center [36, 15] width 24 height 30
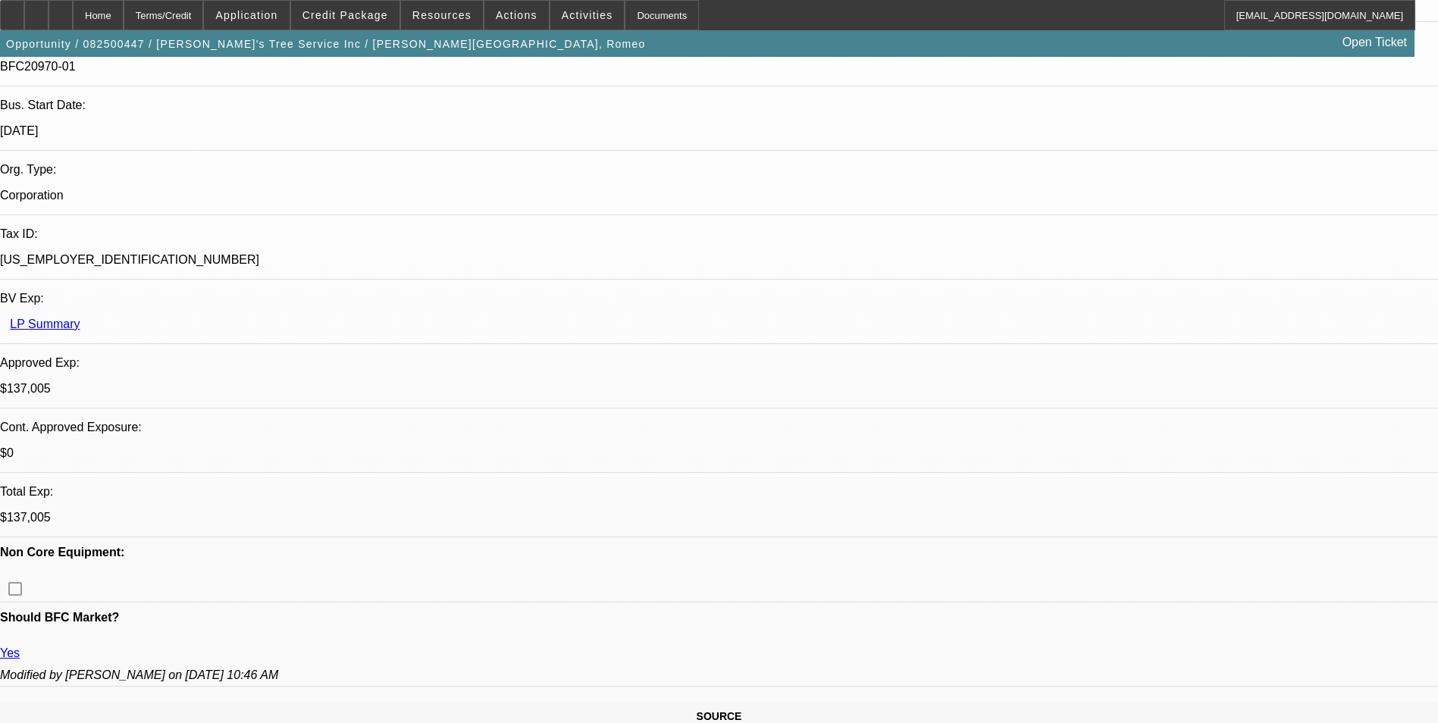
scroll to position [455, 0]
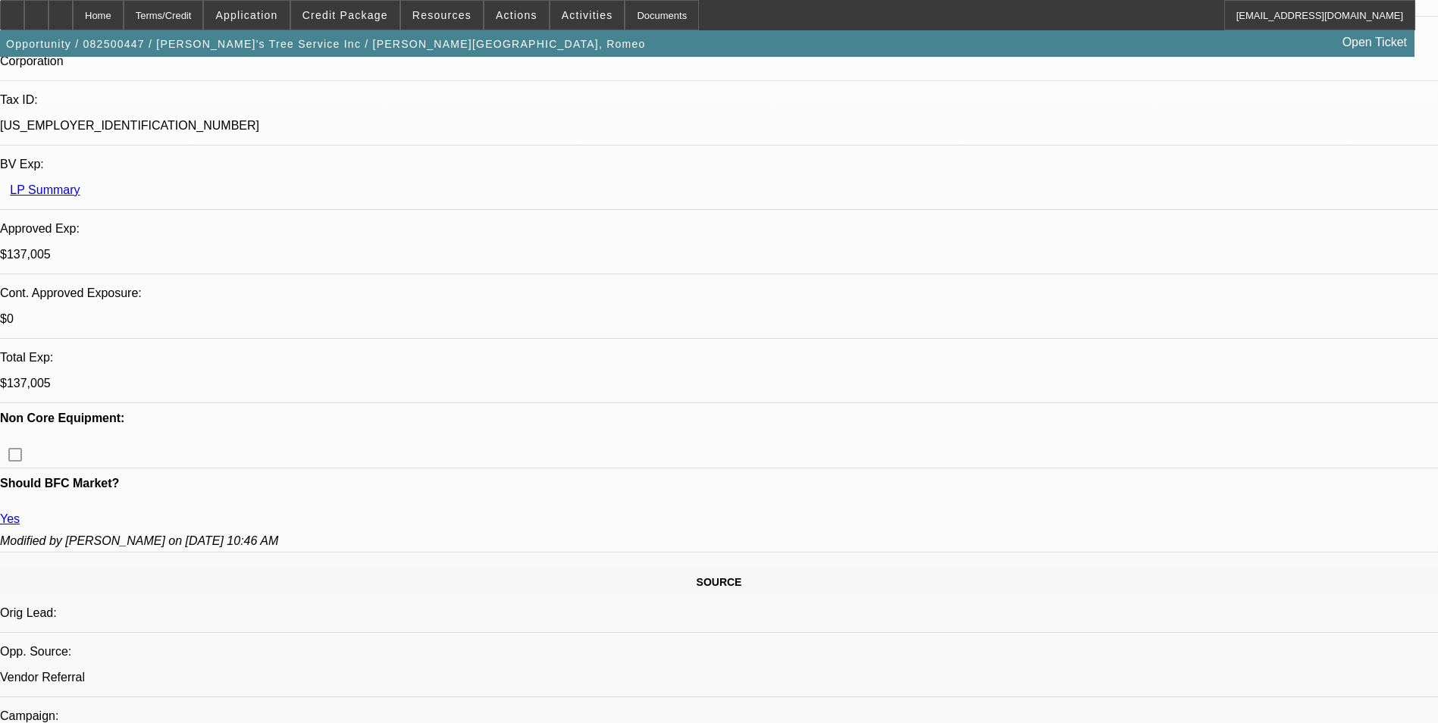
drag, startPoint x: 975, startPoint y: 547, endPoint x: 991, endPoint y: 543, distance: 17.1
drag, startPoint x: 993, startPoint y: 542, endPoint x: 1114, endPoint y: 521, distance: 123.1
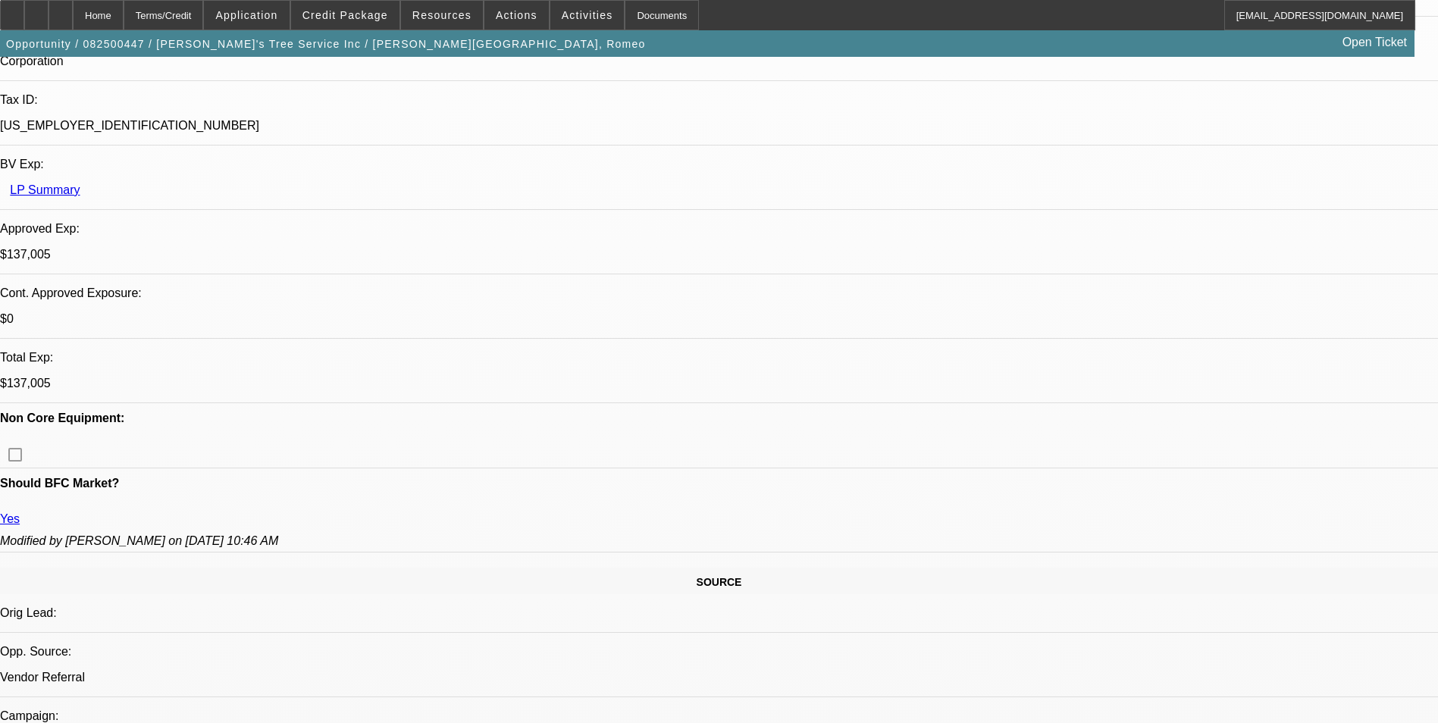
drag, startPoint x: 974, startPoint y: 562, endPoint x: 1279, endPoint y: 671, distance: 324.1
drag, startPoint x: 1279, startPoint y: 671, endPoint x: 1153, endPoint y: 562, distance: 166.6
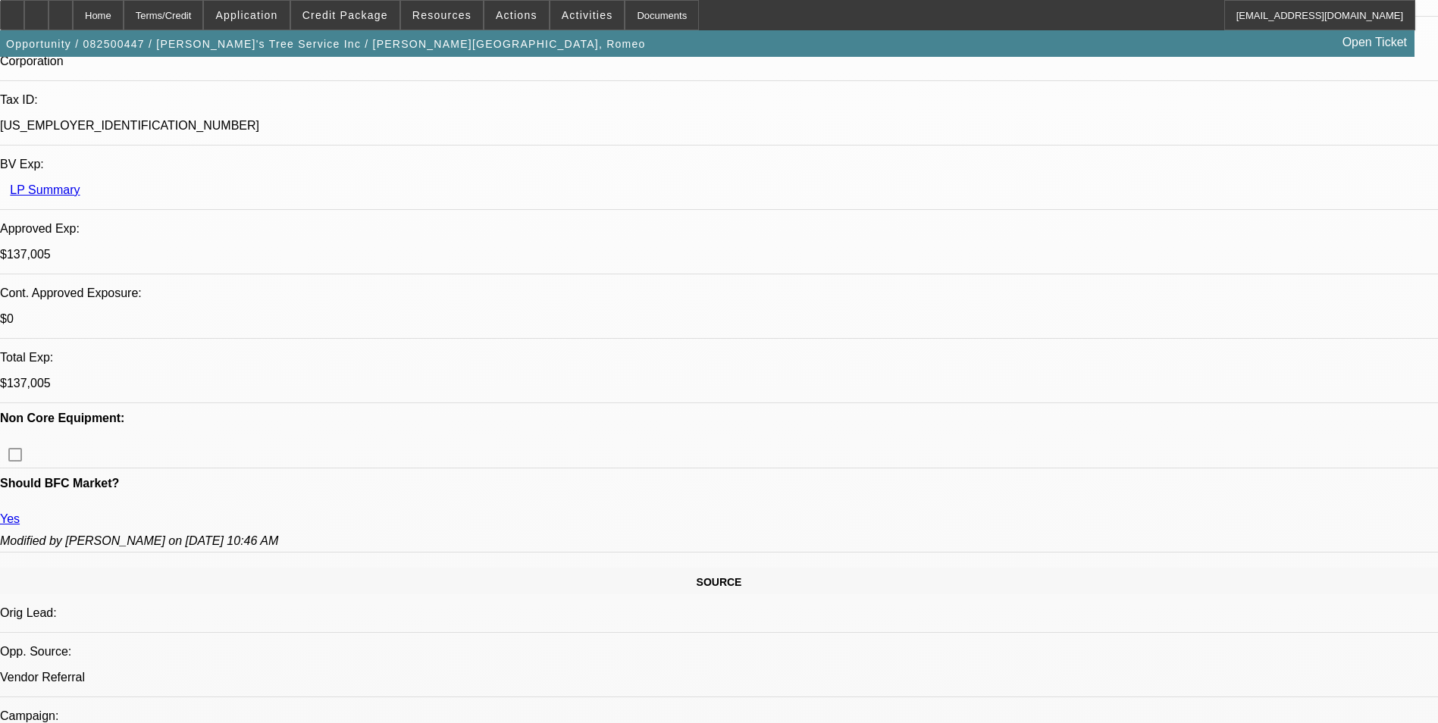
copy div "The customer contacted the USCIS again and they provided a link showing that an…"
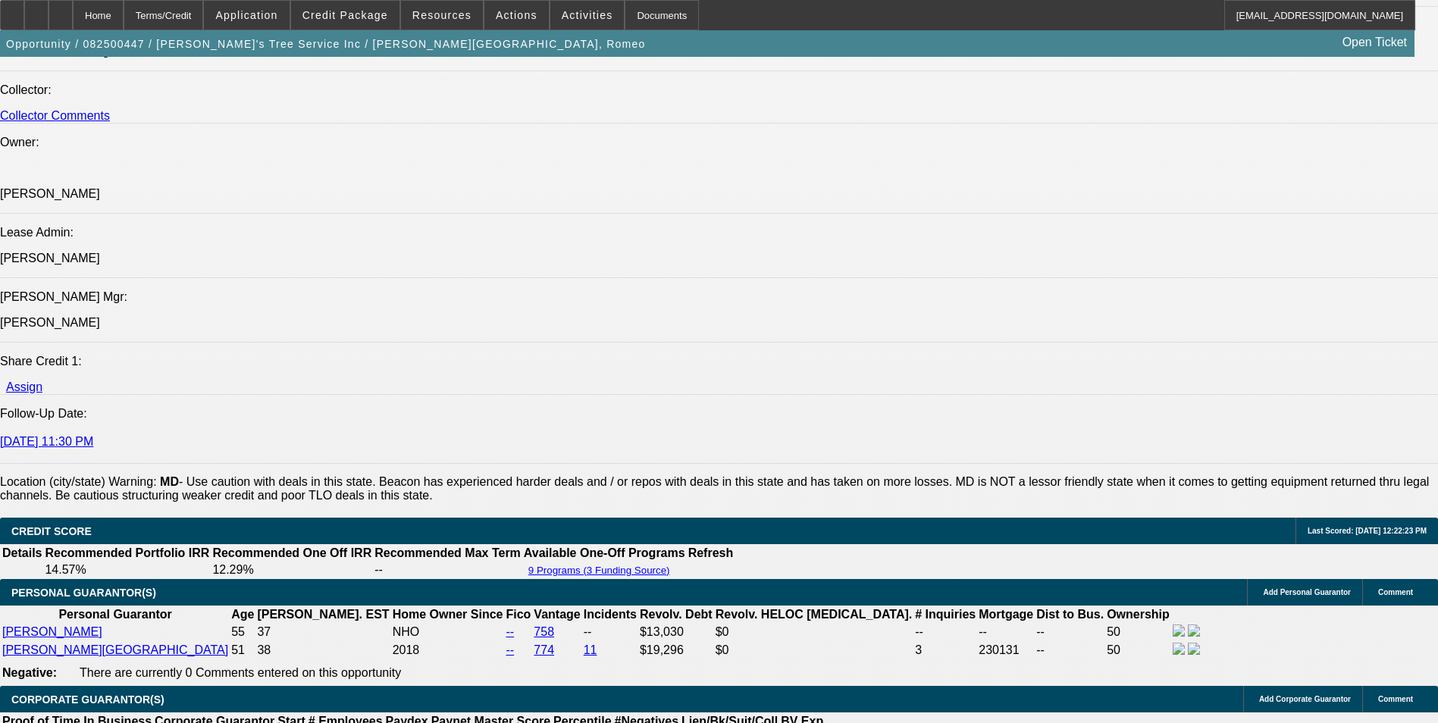
scroll to position [1895, 0]
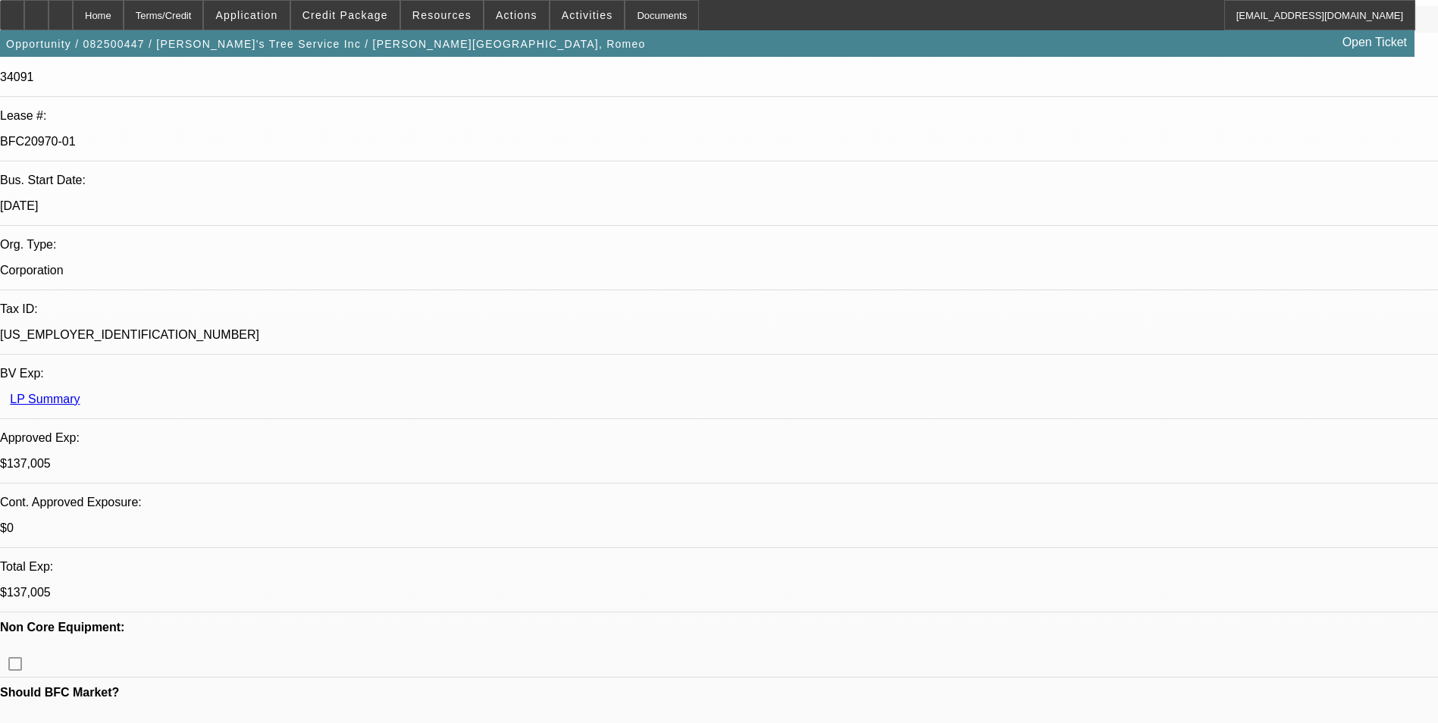
scroll to position [303, 0]
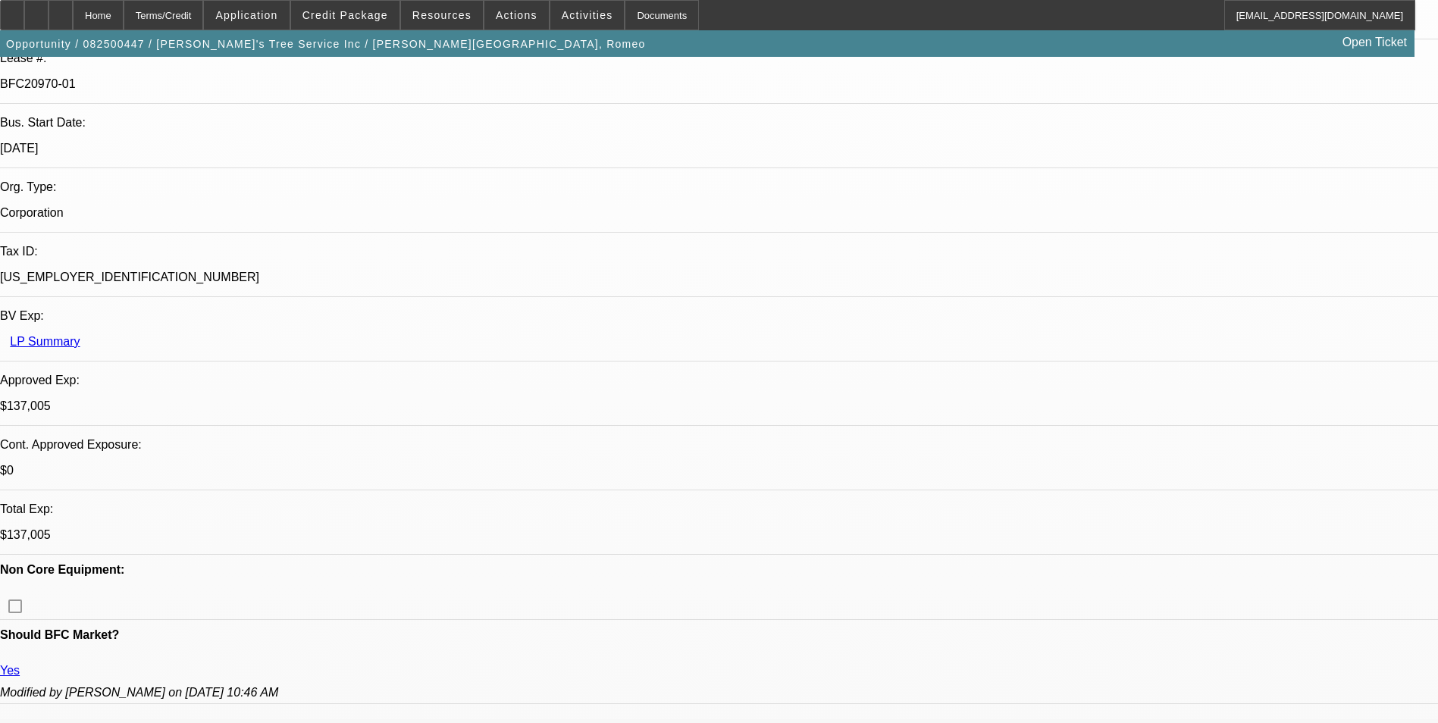
drag, startPoint x: 976, startPoint y: 599, endPoint x: 1292, endPoint y: 665, distance: 323.0
drag, startPoint x: 1288, startPoint y: 664, endPoint x: 1240, endPoint y: 617, distance: 67.5
copy div "How to Check Your EAD Validity: You can verify if your work permit has been aut…"
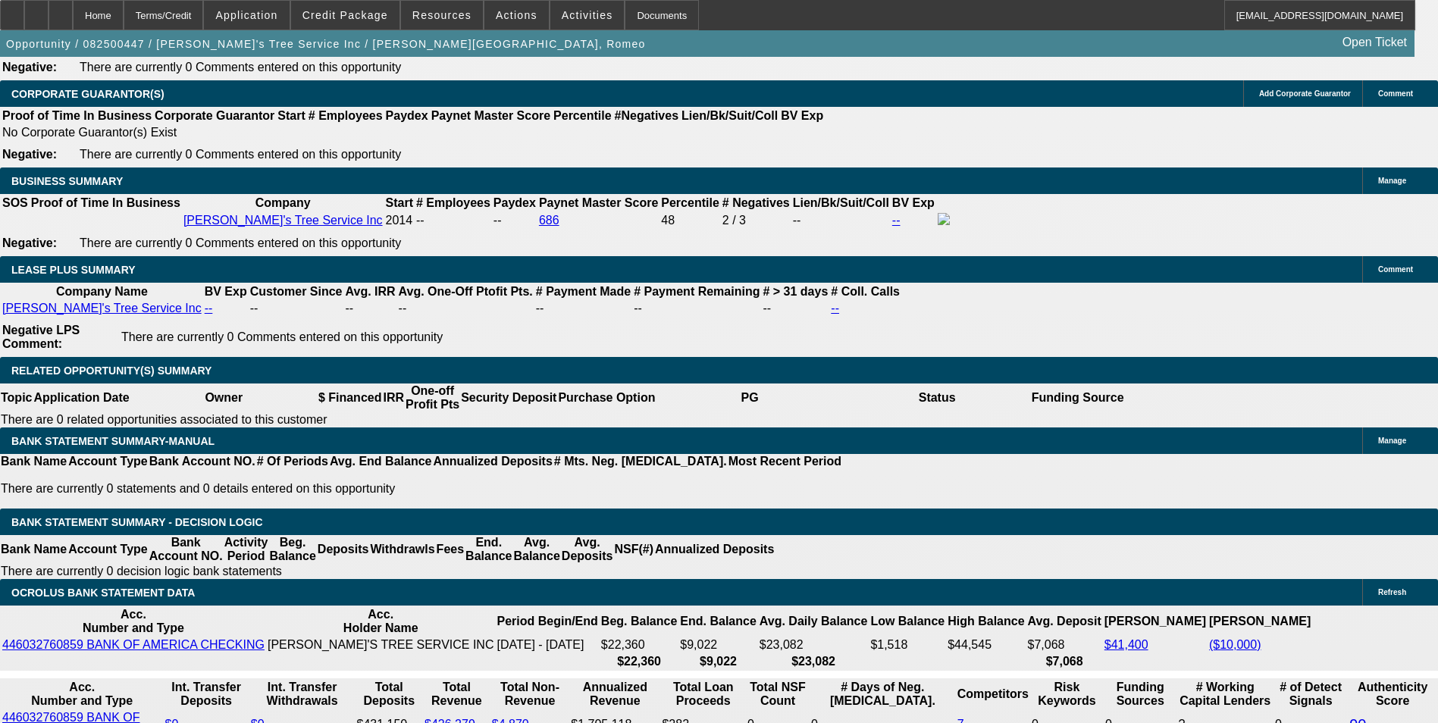
scroll to position [2501, 0]
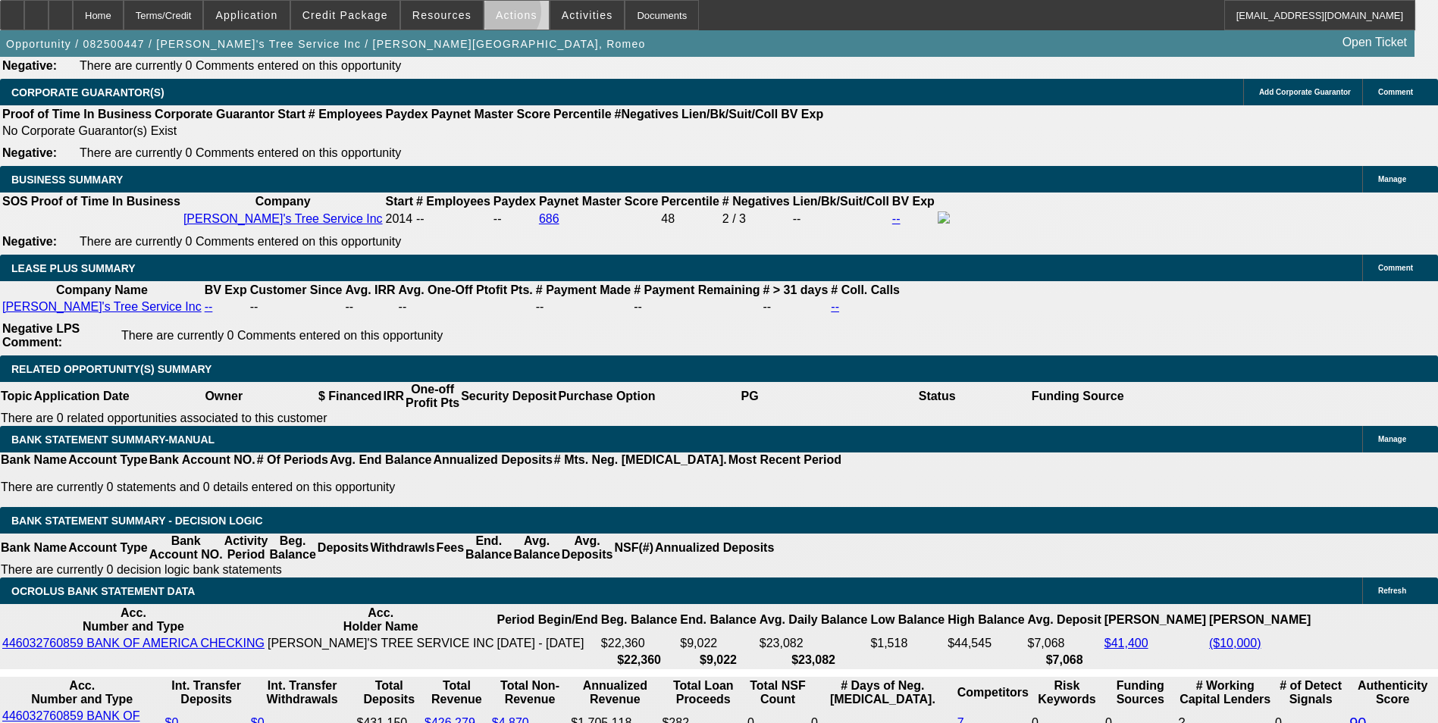
click at [496, 15] on span "Actions" at bounding box center [517, 15] width 42 height 12
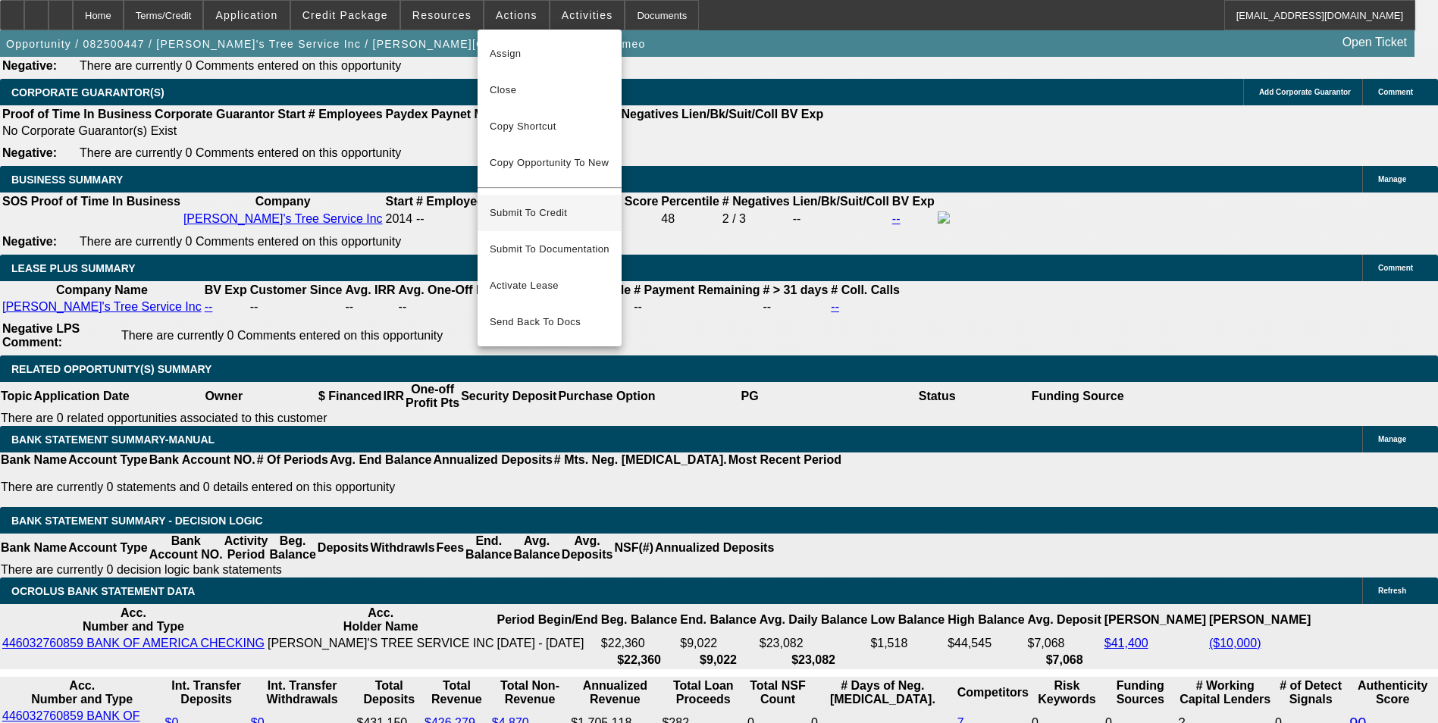
click at [539, 204] on span "Submit To Credit" at bounding box center [550, 213] width 120 height 18
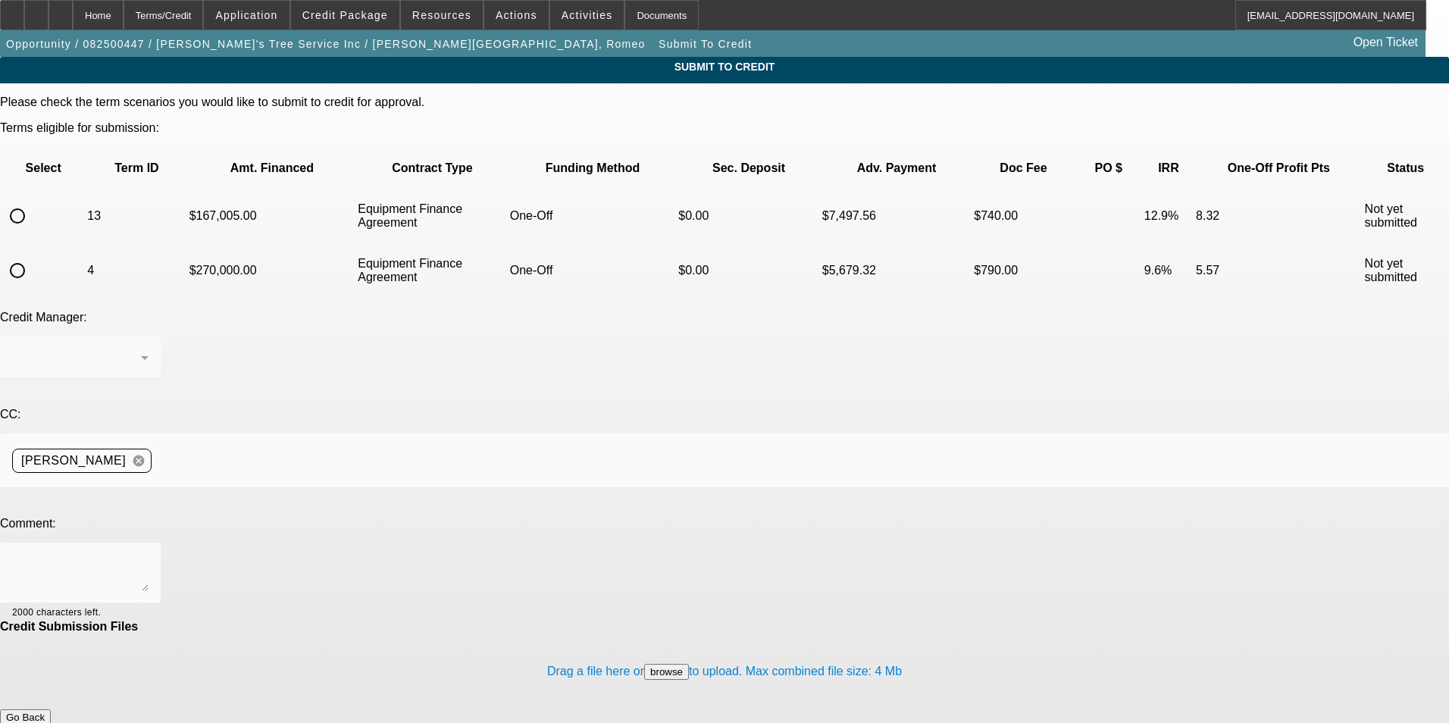
click at [33, 201] on input "radio" at bounding box center [17, 216] width 30 height 30
radio input "true"
click at [149, 555] on textarea at bounding box center [80, 573] width 136 height 36
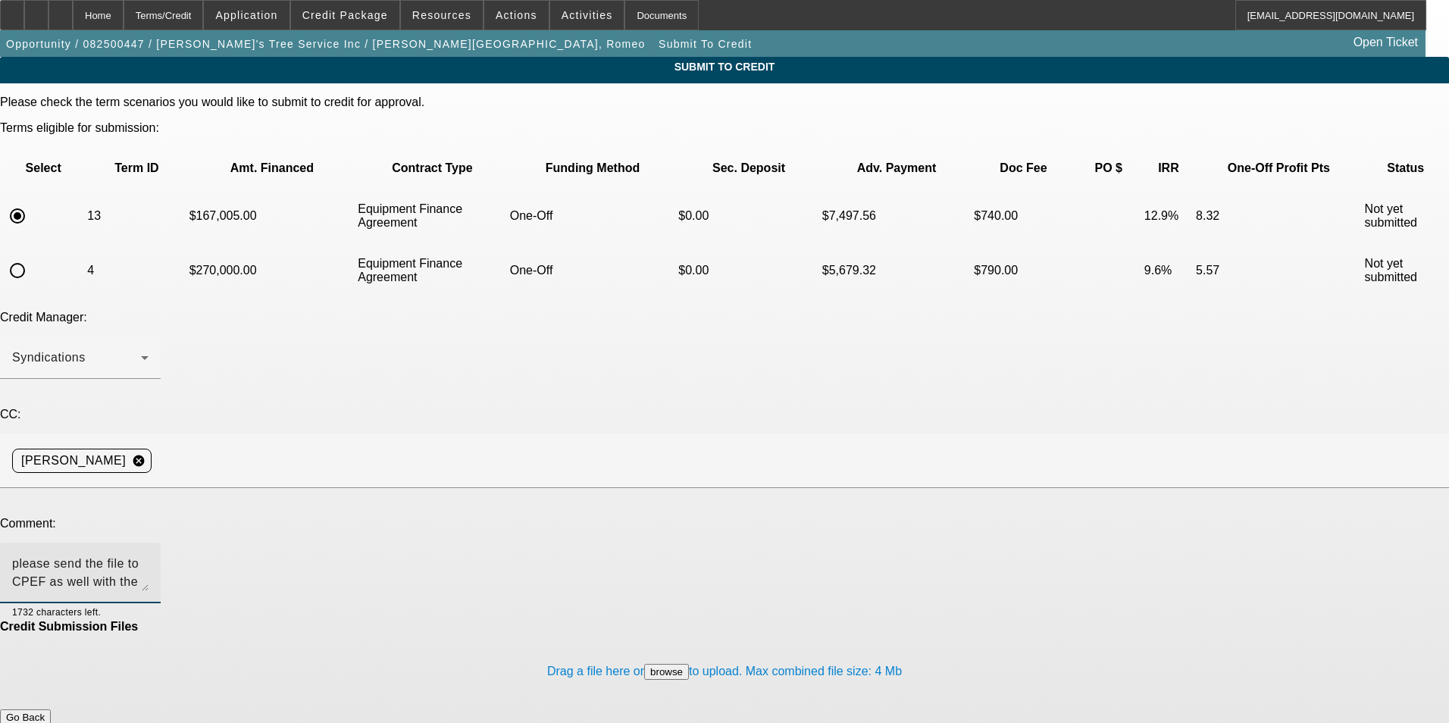
drag, startPoint x: 664, startPoint y: 446, endPoint x: 151, endPoint y: 405, distance: 514.6
click at [151, 517] on div "Comment: please send the file to CPEF as well with the updated additional info …" at bounding box center [724, 568] width 1449 height 103
type textarea "please send the file to CPEF as well with the updated additional info with the …"
click at [124, 15] on div "Home" at bounding box center [98, 15] width 51 height 30
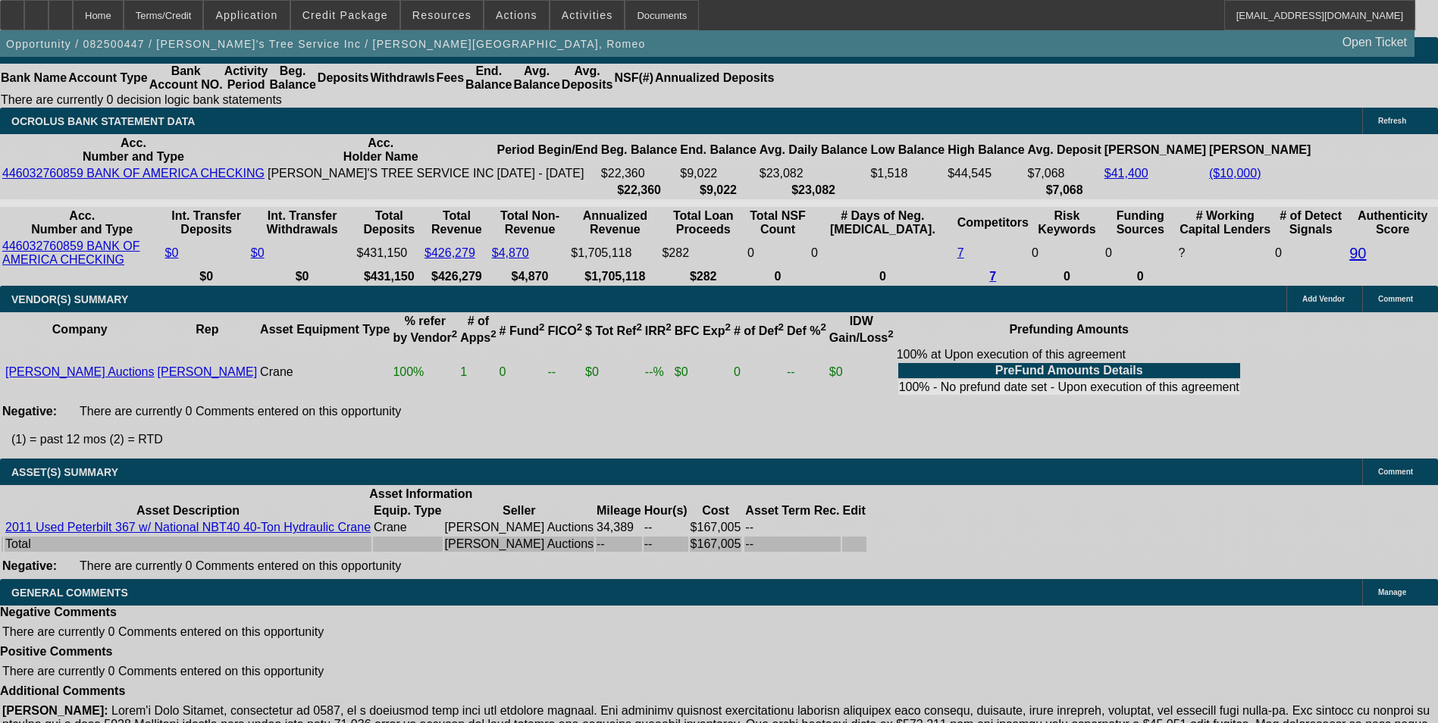
select select "0"
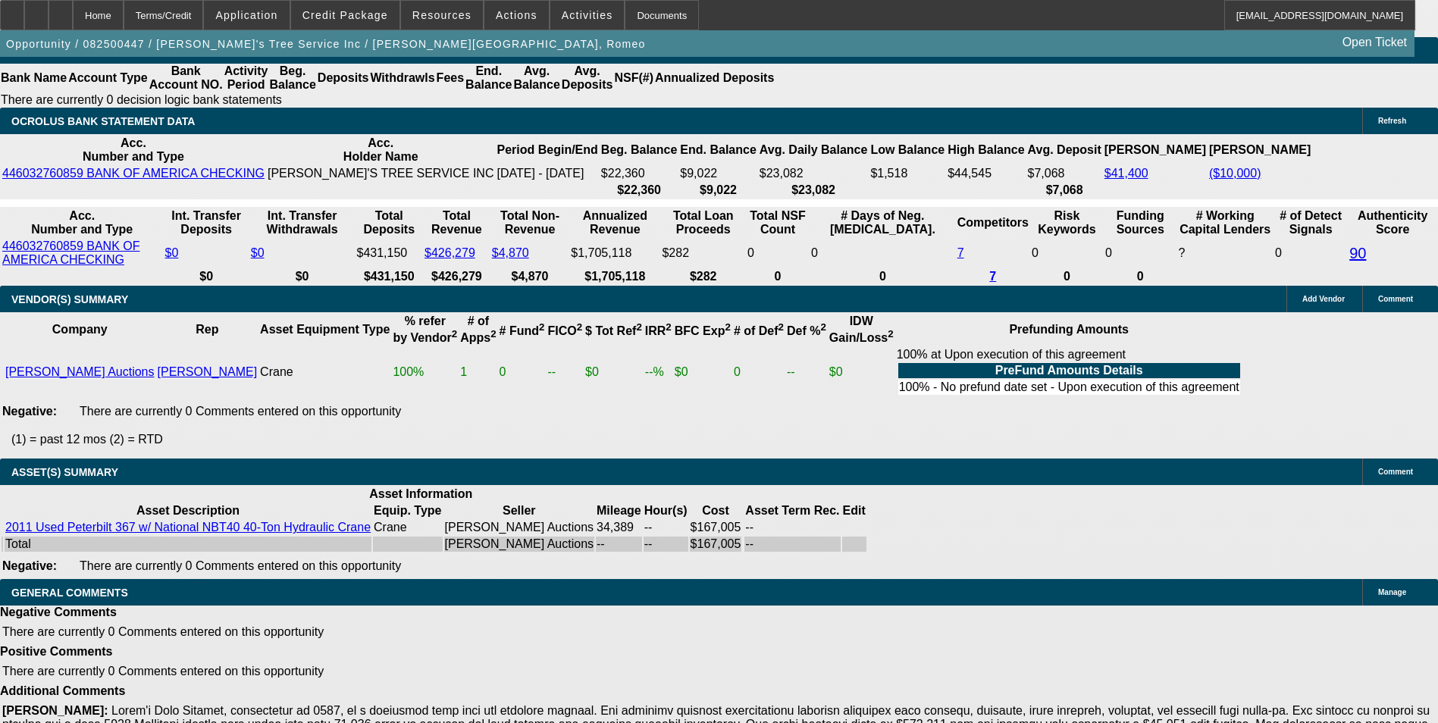
select select "0"
select select "6"
select select "0"
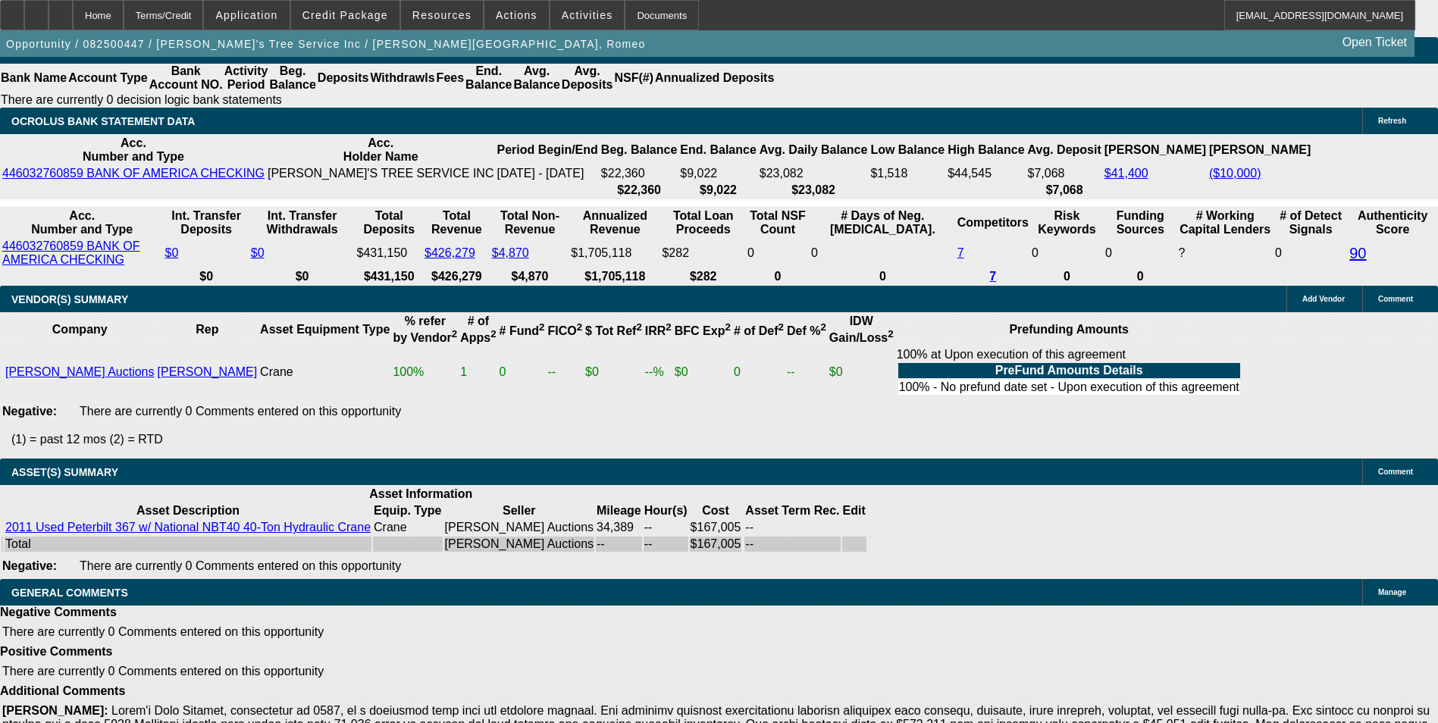
select select "3"
select select "0"
select select "6"
select select "0"
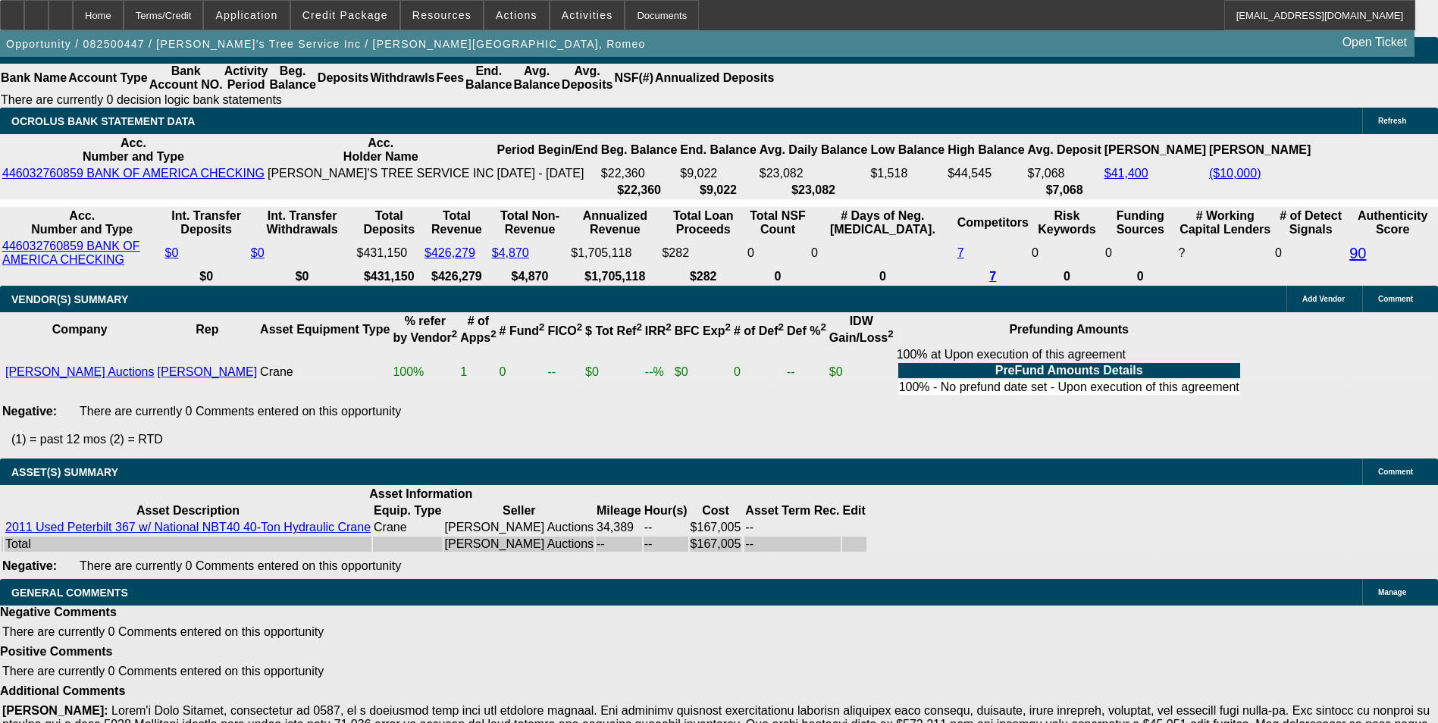
select select "3"
select select "0"
select select "6"
select select "0"
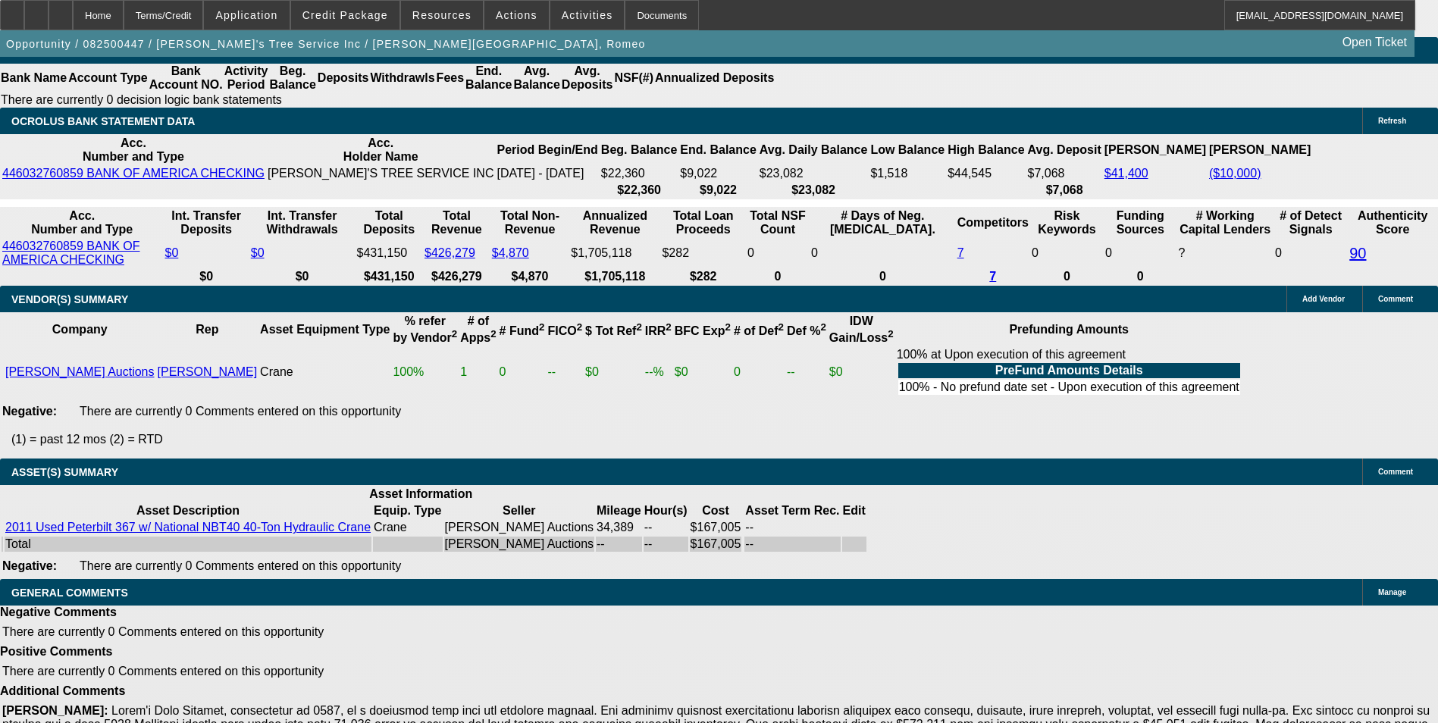
select select "0"
select select "6"
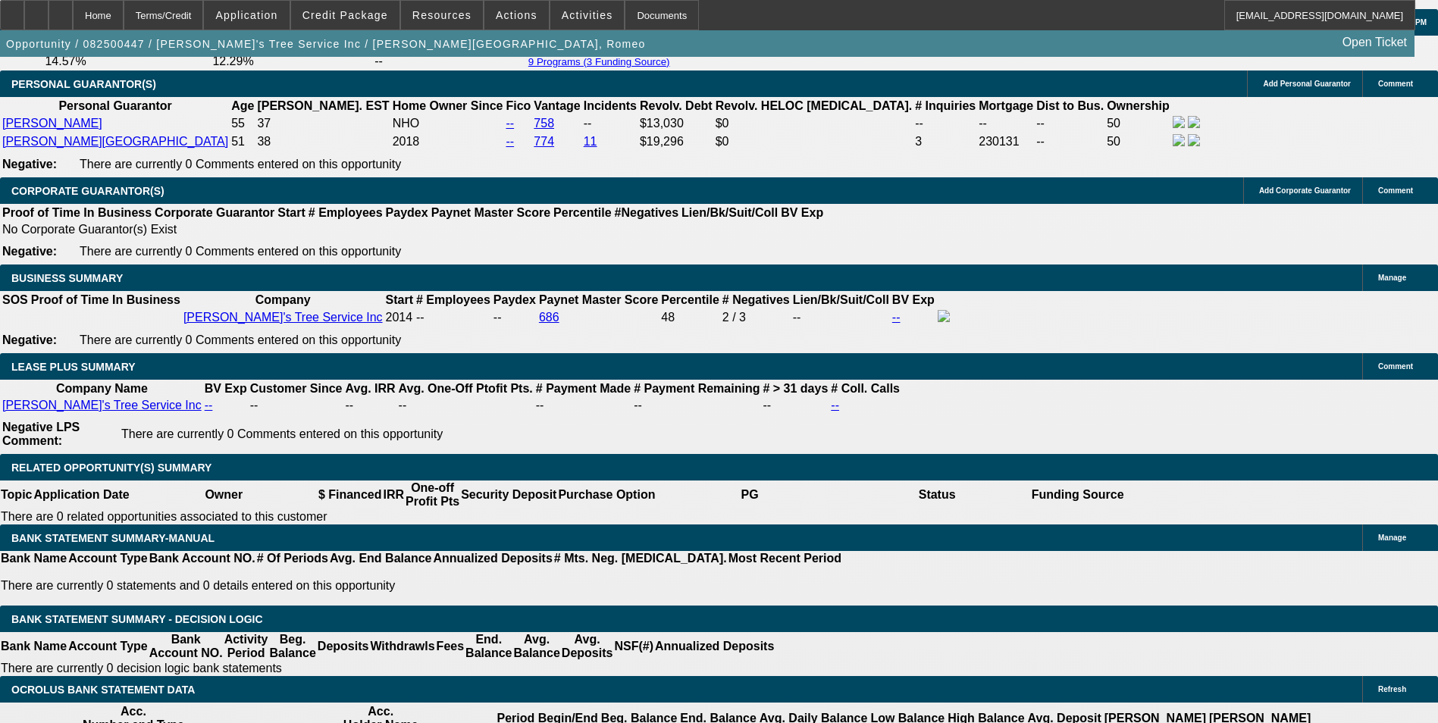
drag, startPoint x: 291, startPoint y: 488, endPoint x: 352, endPoint y: 487, distance: 61.4
type input "$30,000.00"
type input "UNKNOWN"
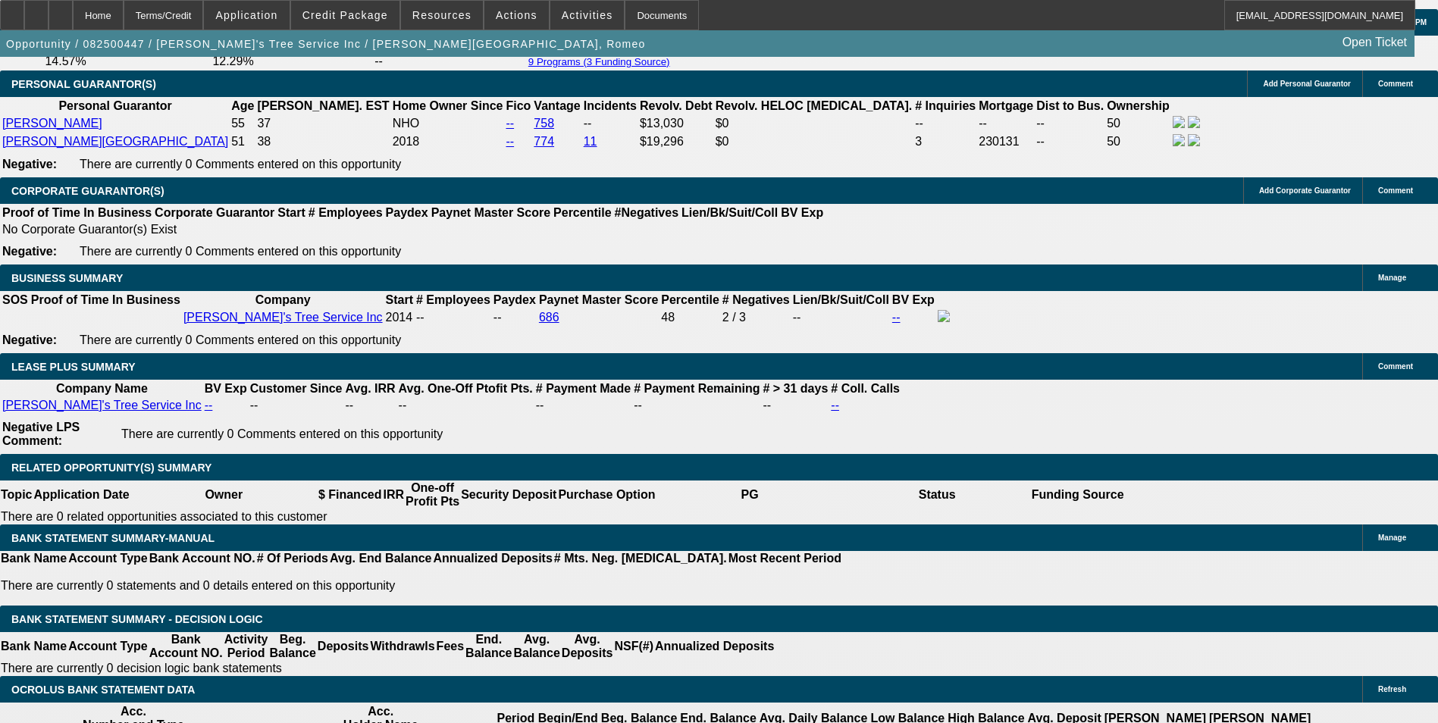
type input "$3,075.37"
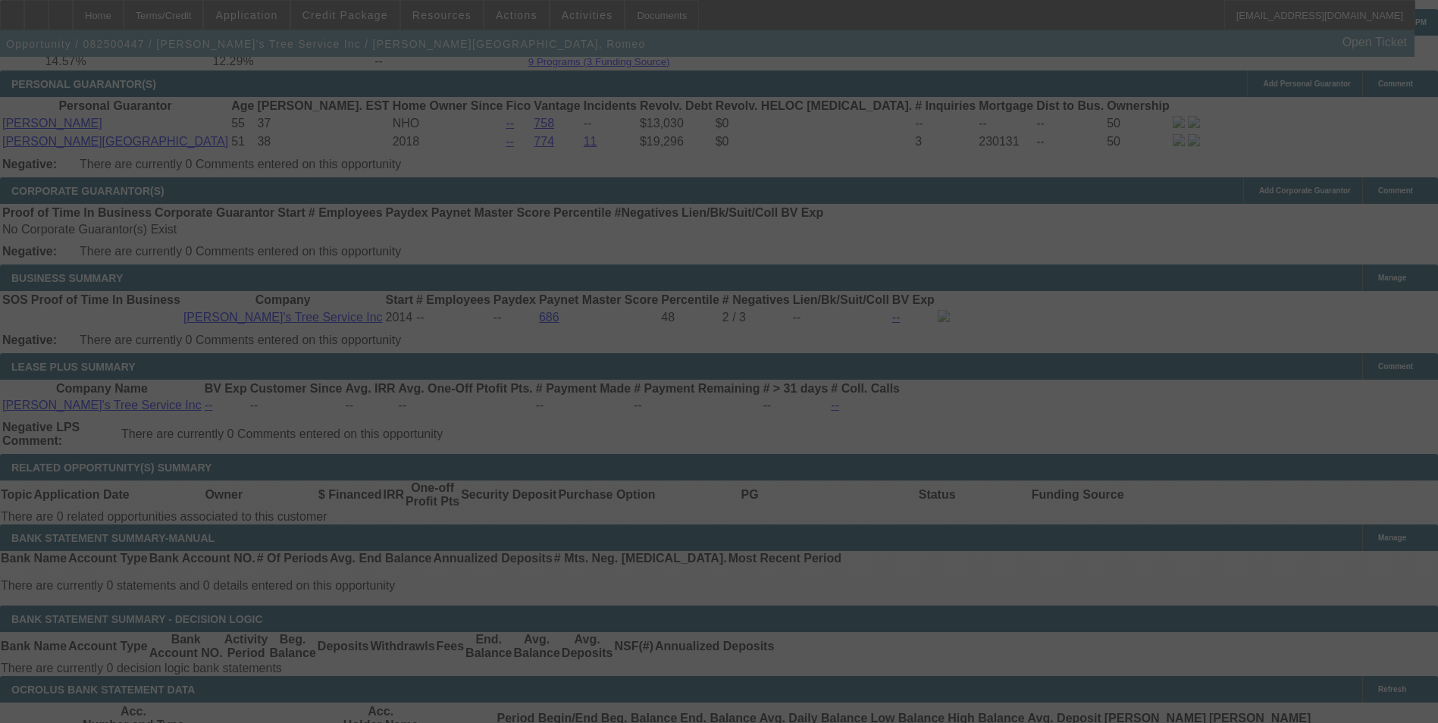
select select "0"
select select "6"
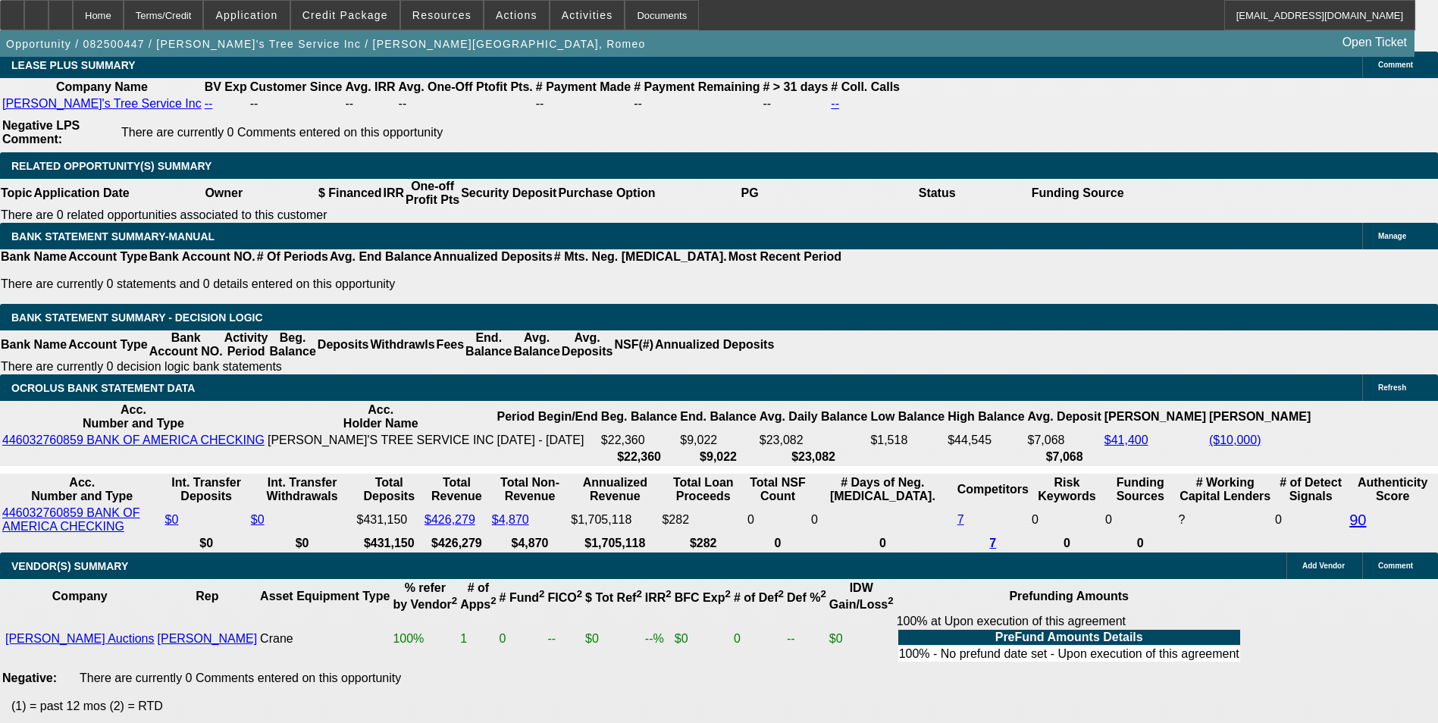
scroll to position [2705, 0]
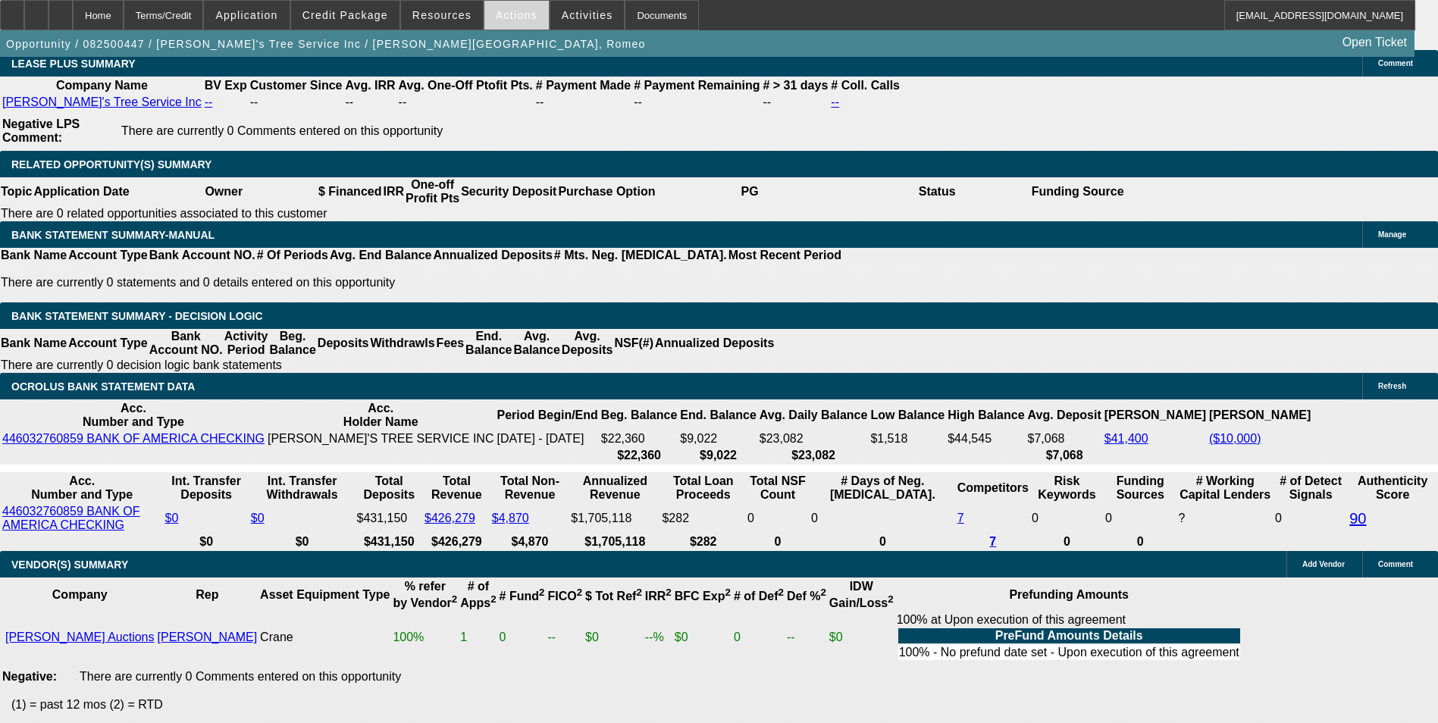
click at [511, 23] on span at bounding box center [516, 15] width 64 height 36
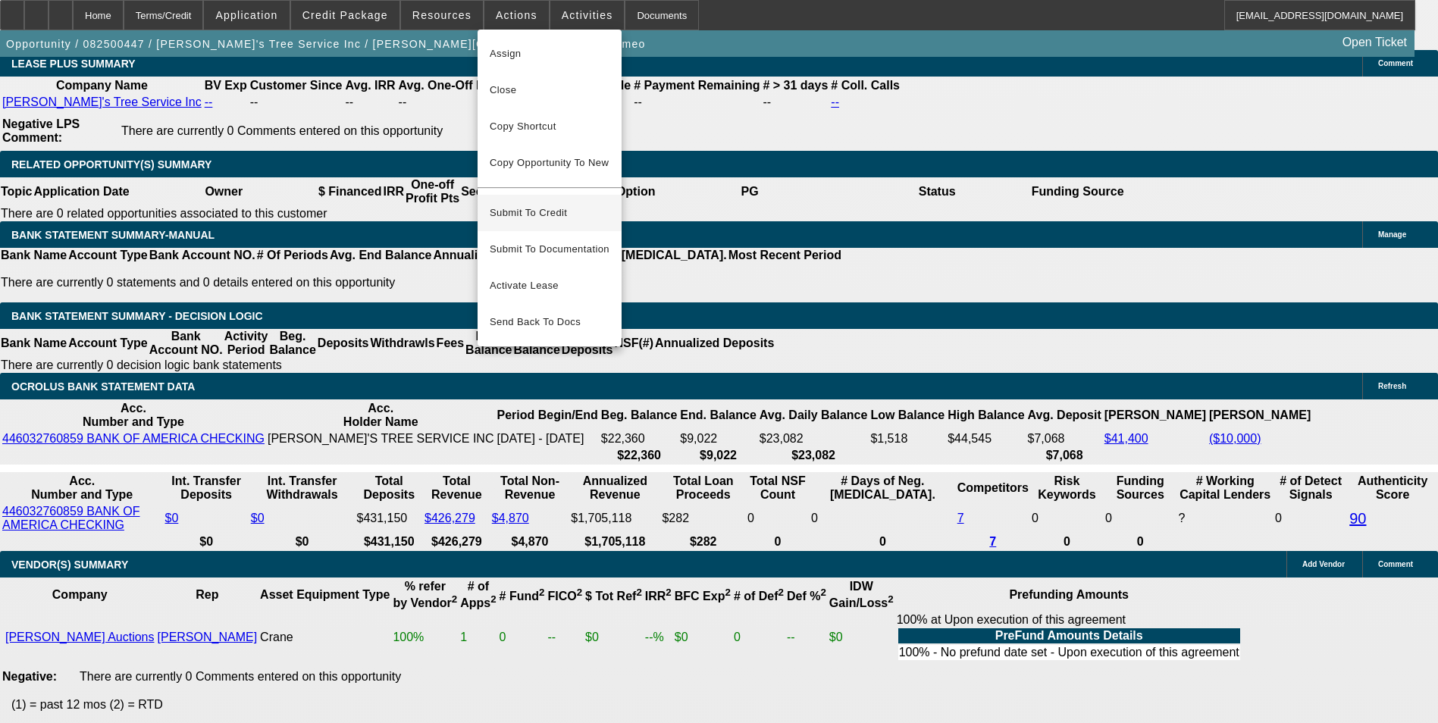
click at [561, 204] on span "Submit To Credit" at bounding box center [550, 213] width 120 height 18
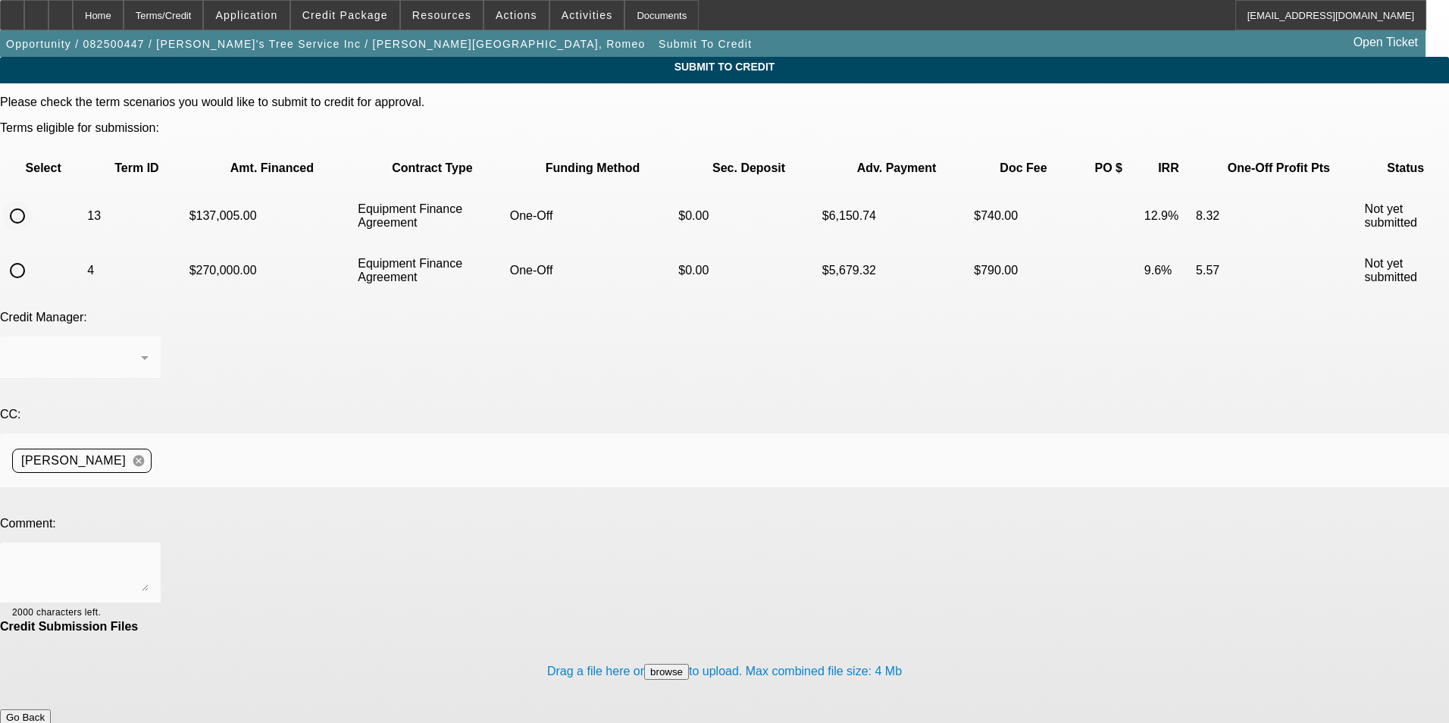
click at [33, 201] on input "radio" at bounding box center [17, 216] width 30 height 30
radio input "true"
click at [149, 555] on textarea at bounding box center [80, 573] width 136 height 36
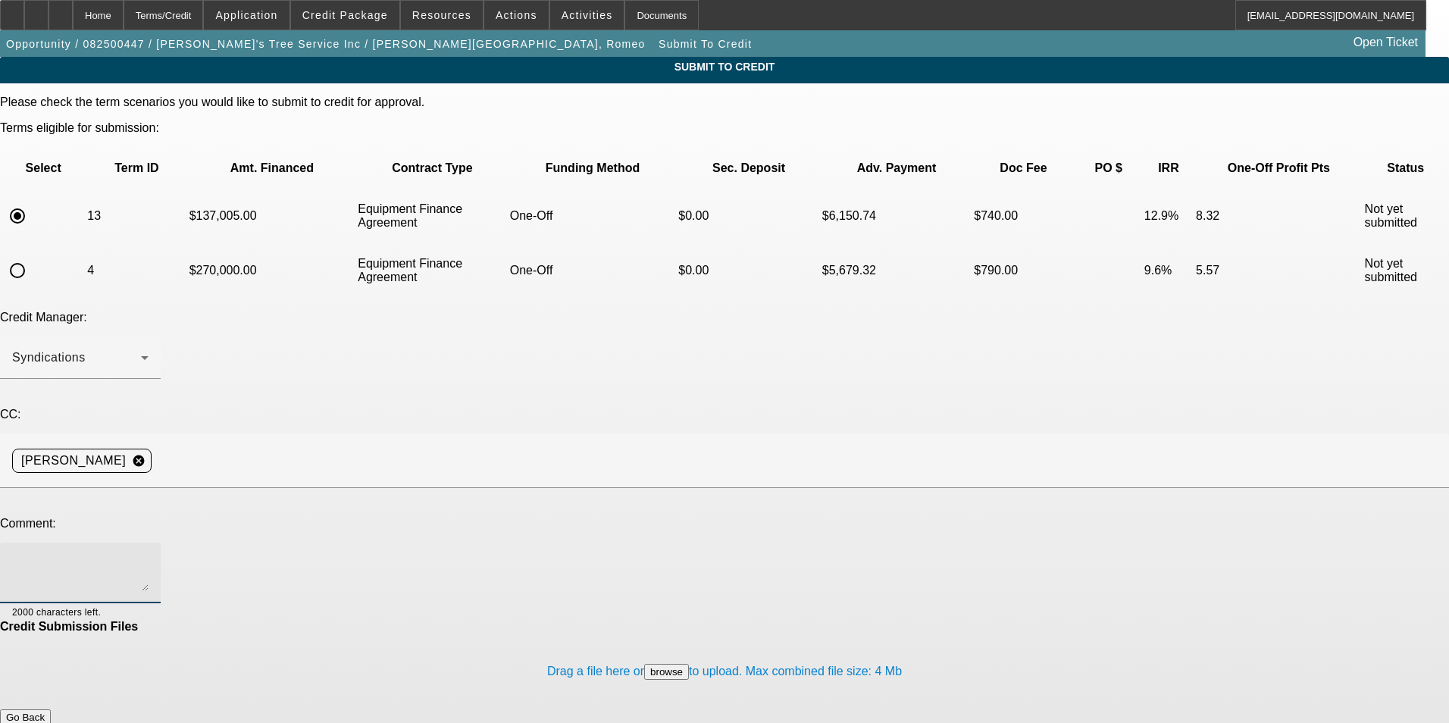
paste textarea "please send the file to CPEF as well with the updated additional info with the …"
drag, startPoint x: 675, startPoint y: 446, endPoint x: 343, endPoint y: 449, distance: 332.7
click at [149, 555] on textarea "please send the file to CPEF as well with the updated additional info with the …" at bounding box center [80, 573] width 136 height 36
type textarea "please send the file to CPEF as well with the updated additional info with the …"
click at [43, 722] on button "Submit" at bounding box center [21, 733] width 43 height 16
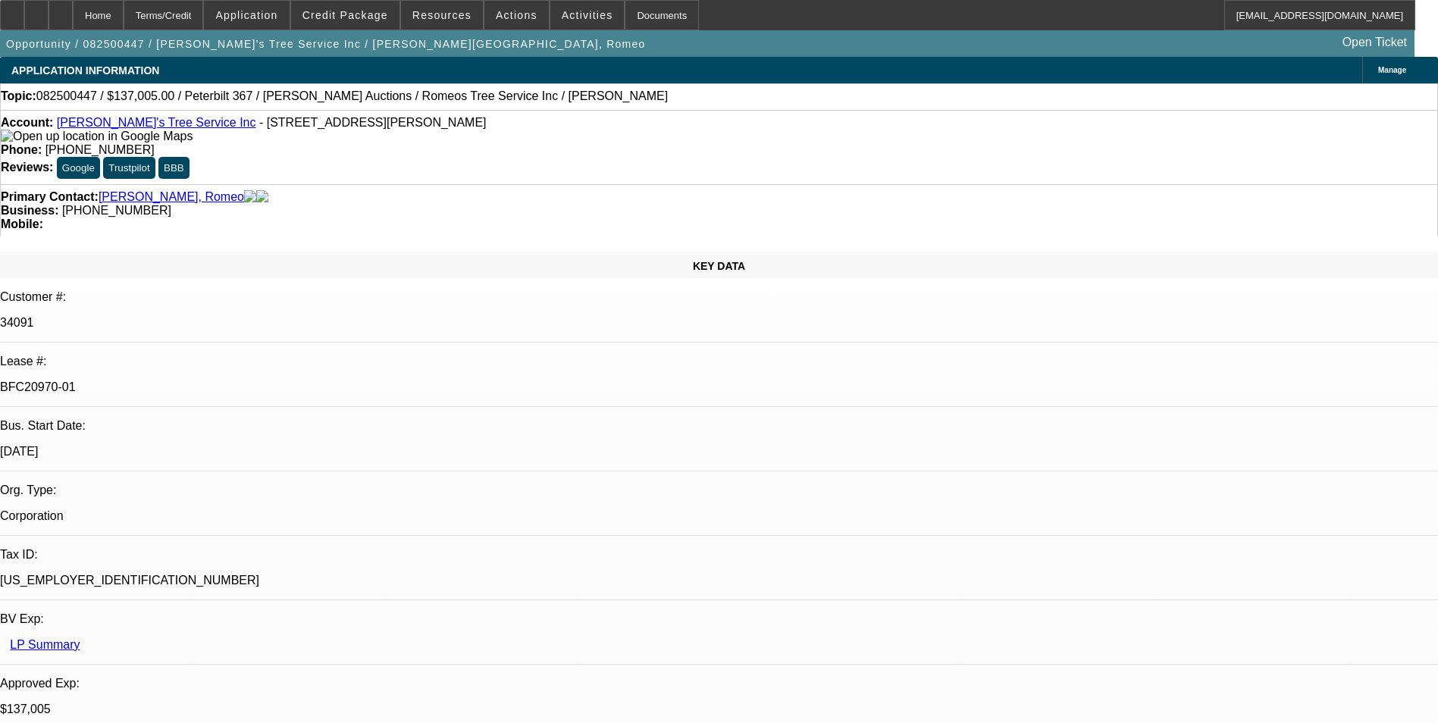
select select "0"
select select "6"
select select "0"
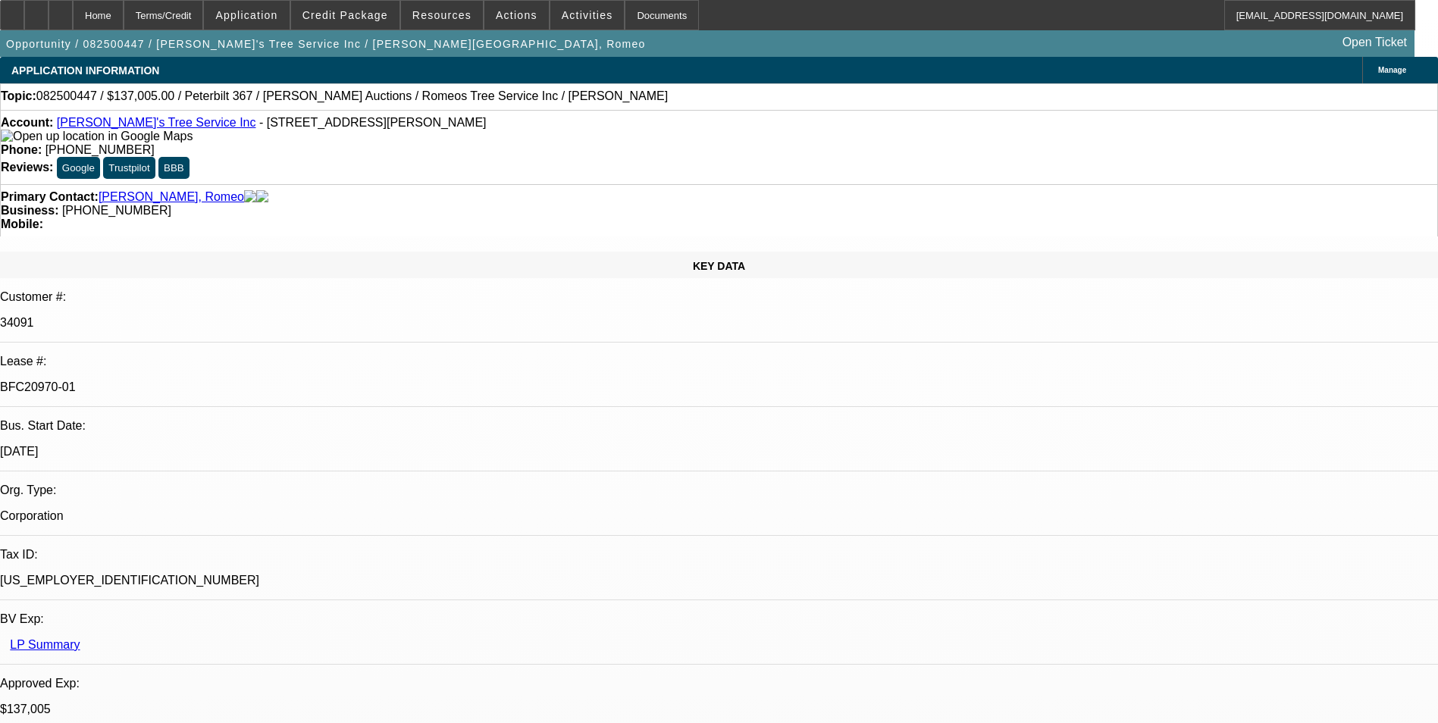
select select "0"
select select "3"
select select "0"
select select "6"
select select "0"
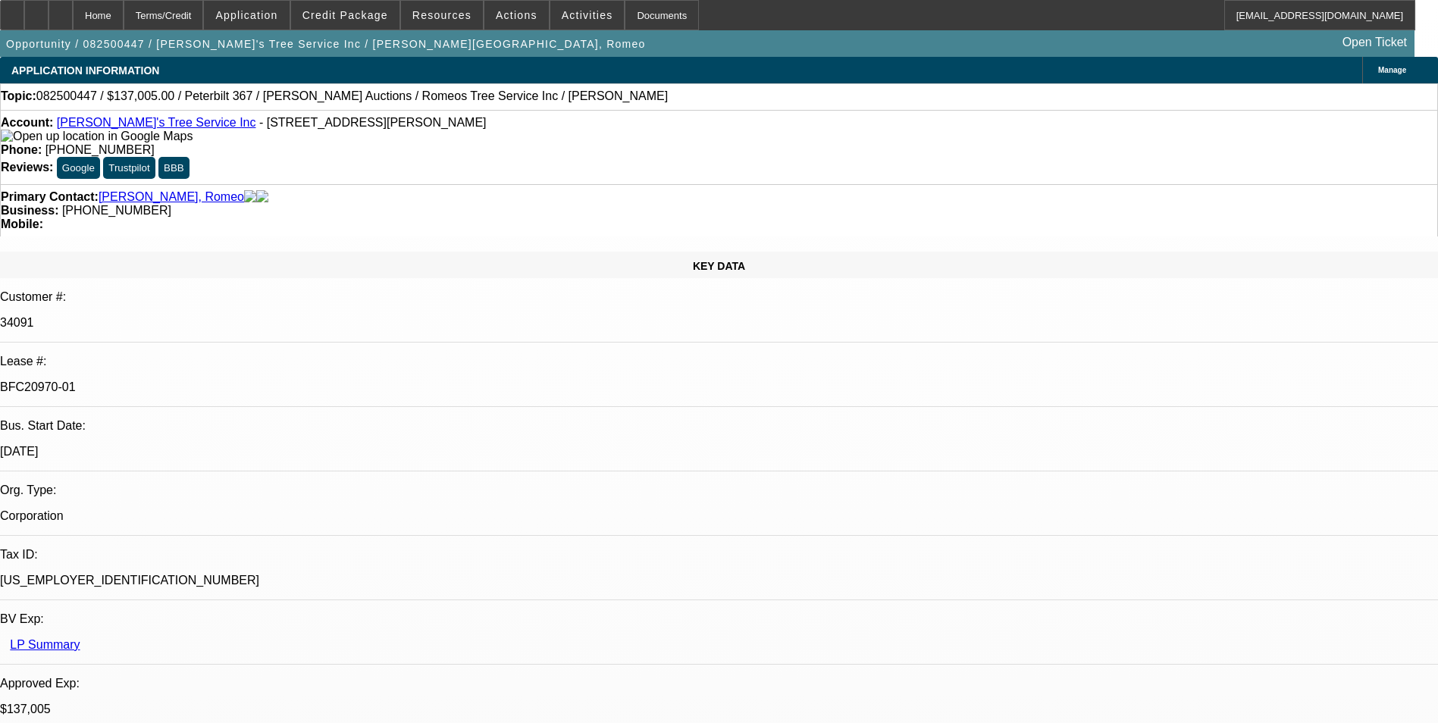
select select "0"
select select "3"
select select "0"
select select "6"
select select "0"
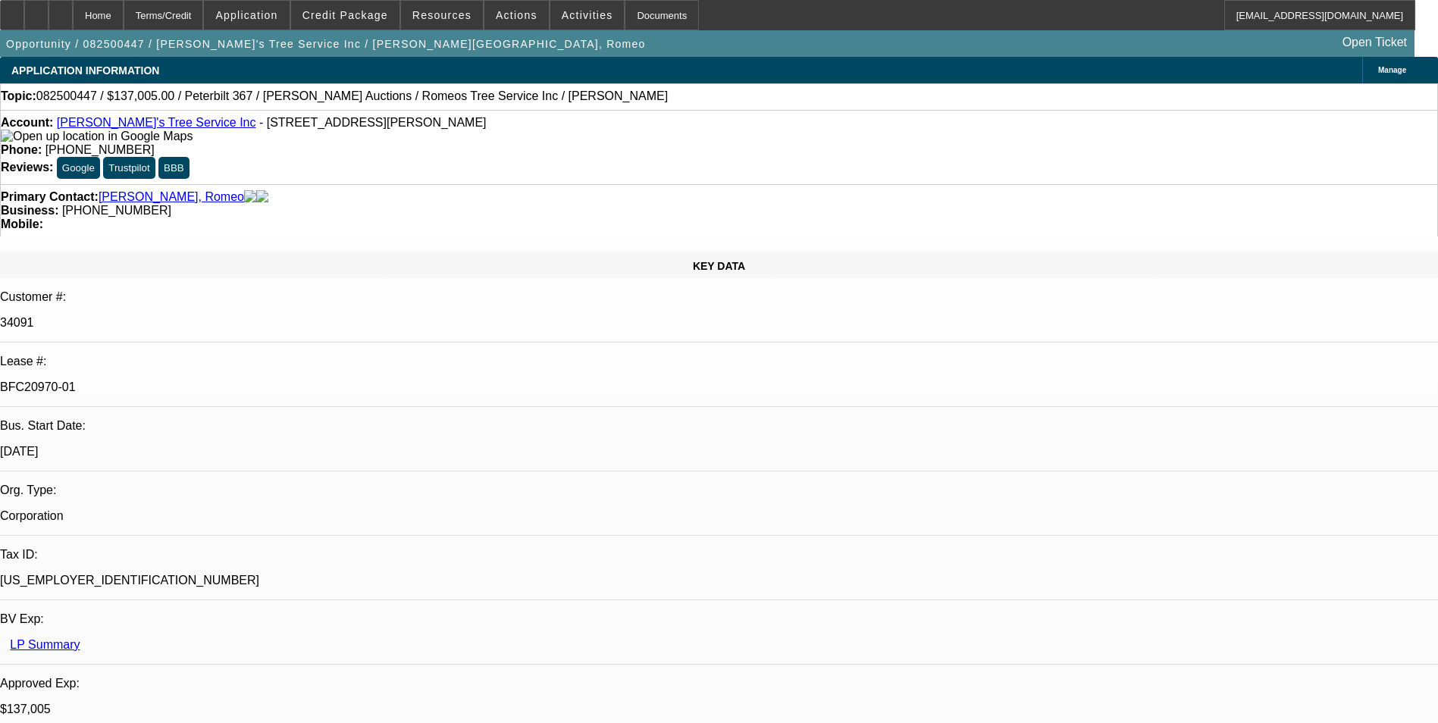
select select "0"
select select "6"
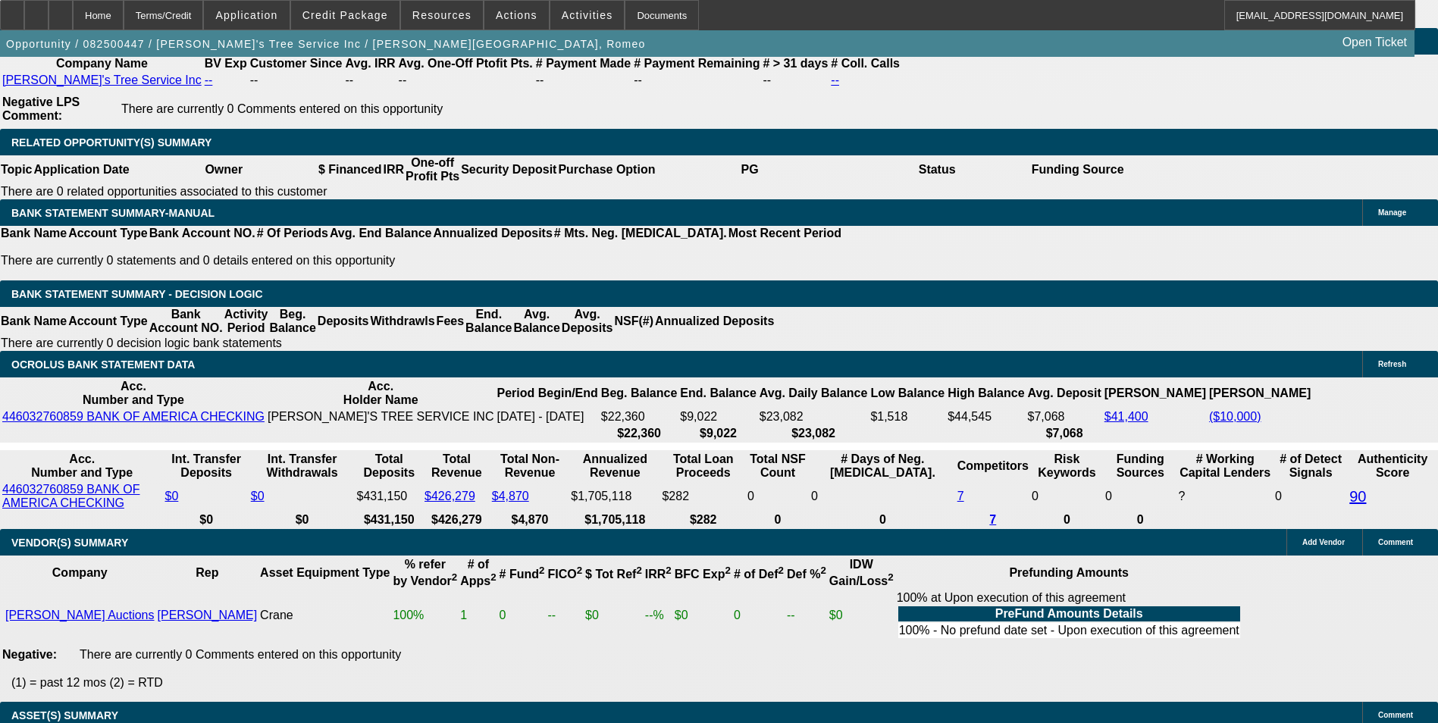
scroll to position [2728, 0]
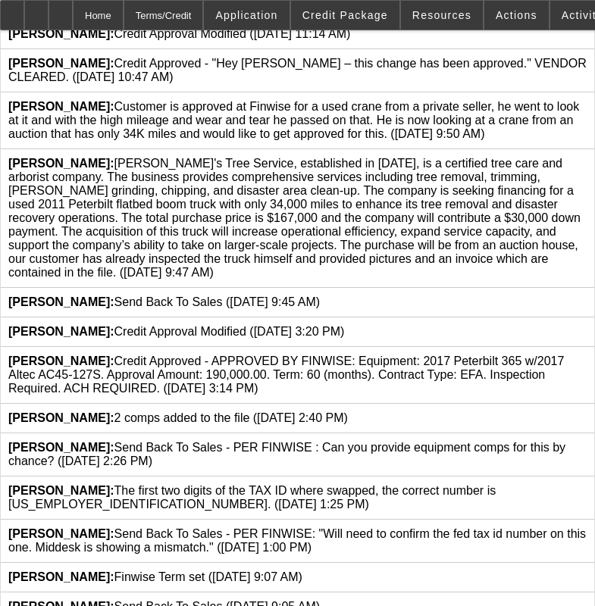
scroll to position [455, 0]
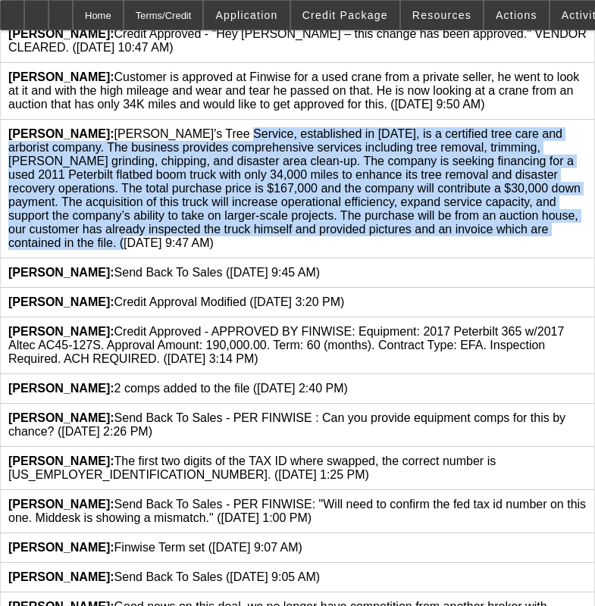
drag, startPoint x: 121, startPoint y: 121, endPoint x: 458, endPoint y: 222, distance: 351.2
click at [458, 222] on span "Mansfield, Jeff: Romeo's Tree Service, established in 2014, is a certified tree…" at bounding box center [294, 188] width 572 height 122
drag, startPoint x: 458, startPoint y: 222, endPoint x: 418, endPoint y: 186, distance: 53.7
copy span "[PERSON_NAME]'s Tree Service, established in [DATE], is a certified tree care a…"
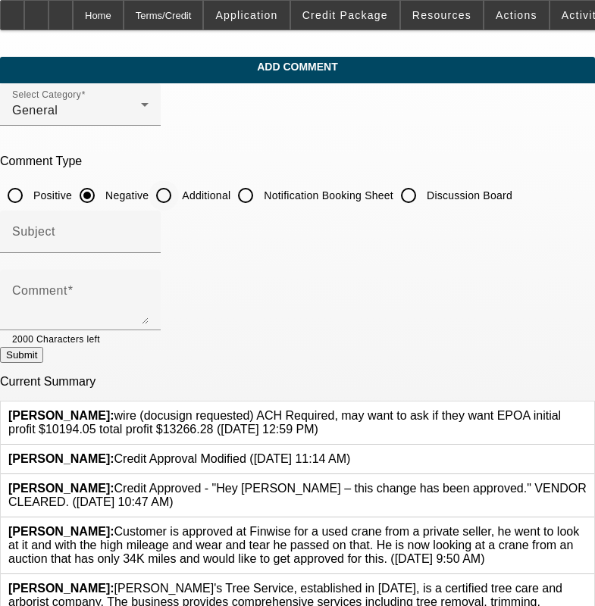
click at [179, 195] on input "Additional" at bounding box center [164, 195] width 30 height 30
radio input "true"
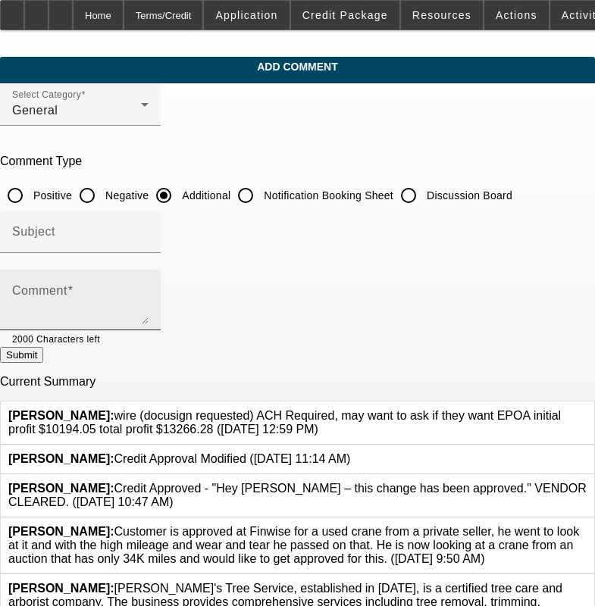
click at [149, 271] on div "Comment" at bounding box center [80, 300] width 136 height 61
paste textarea "[PERSON_NAME]'s Tree Service, established in [DATE], is a certified tree care a…"
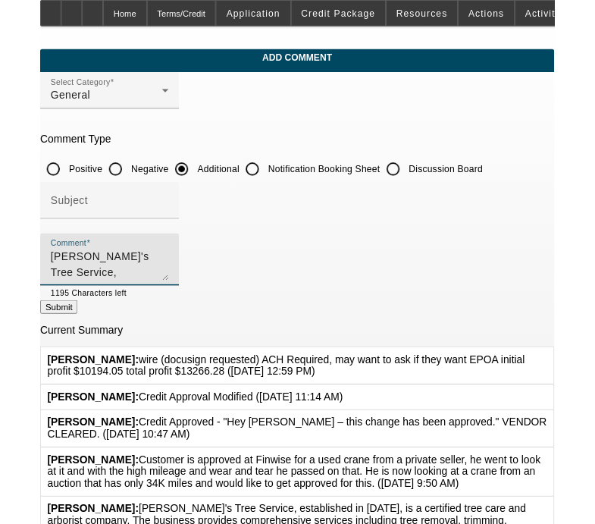
scroll to position [105, 0]
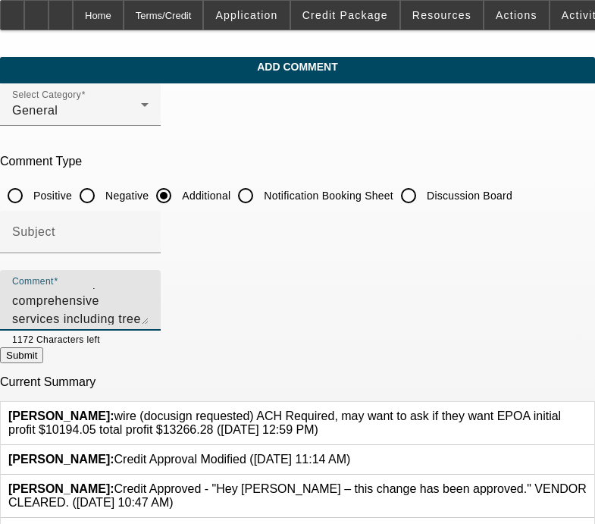
click at [149, 314] on textarea "Romeo's Tree Service, established in 2014, is a certified tree care and arboris…" at bounding box center [80, 306] width 136 height 36
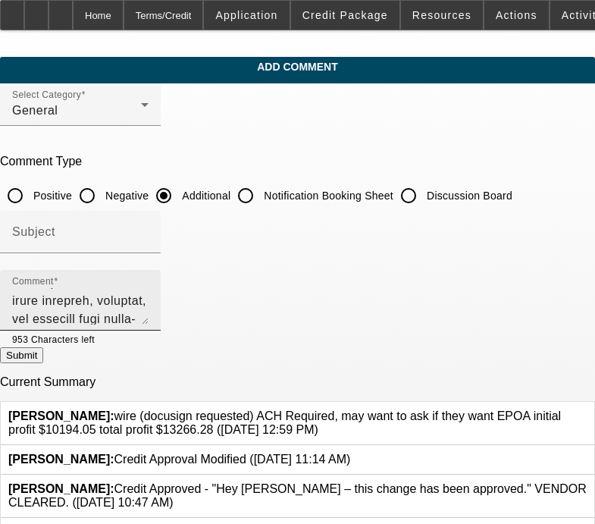
click at [149, 314] on textarea "Comment" at bounding box center [80, 306] width 136 height 36
paste textarea "How to Check Your EAD Validity: You can verify if your work permit has been aut…"
click at [149, 317] on textarea "Comment" at bounding box center [80, 306] width 136 height 36
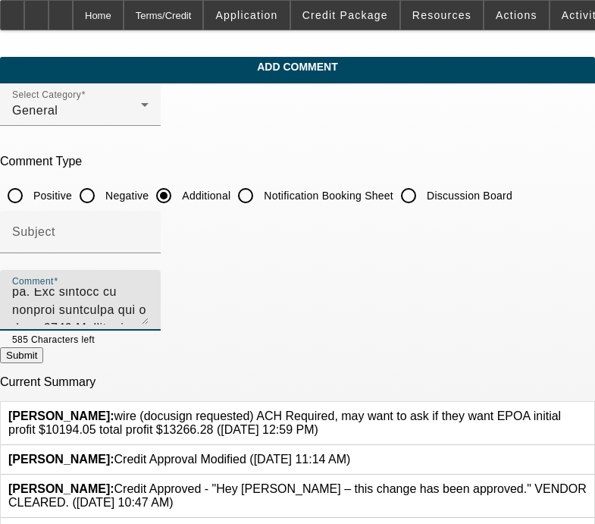
scroll to position [202, 0]
click at [38, 294] on textarea "Comment" at bounding box center [80, 306] width 136 height 36
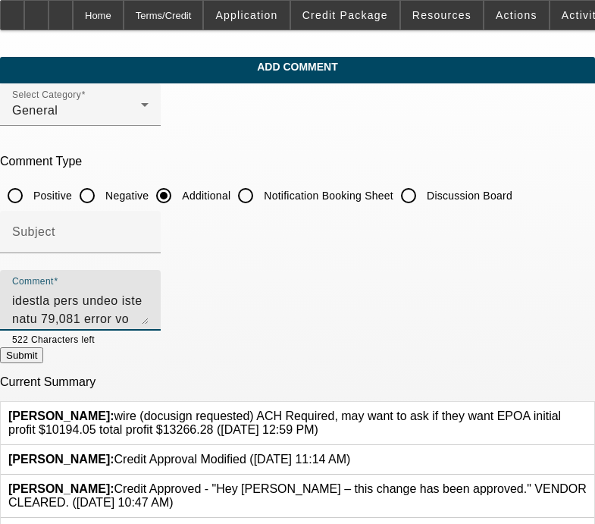
type textarea "Romeo's Tree Service, established in 2014, is a certified tree care and arboris…"
click at [43, 361] on button "Submit" at bounding box center [21, 355] width 43 height 16
radio input "true"
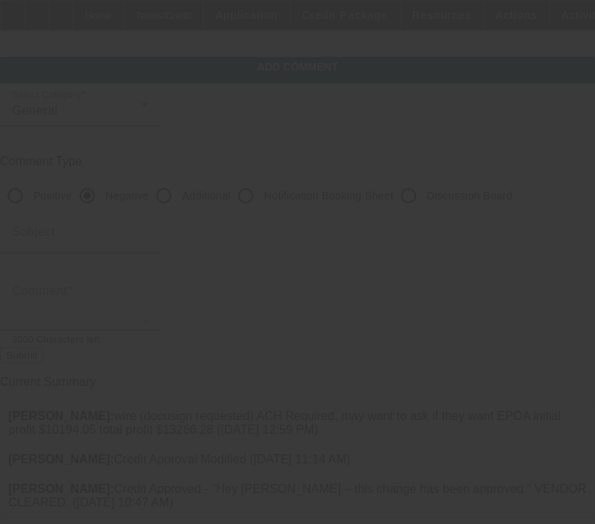
scroll to position [0, 0]
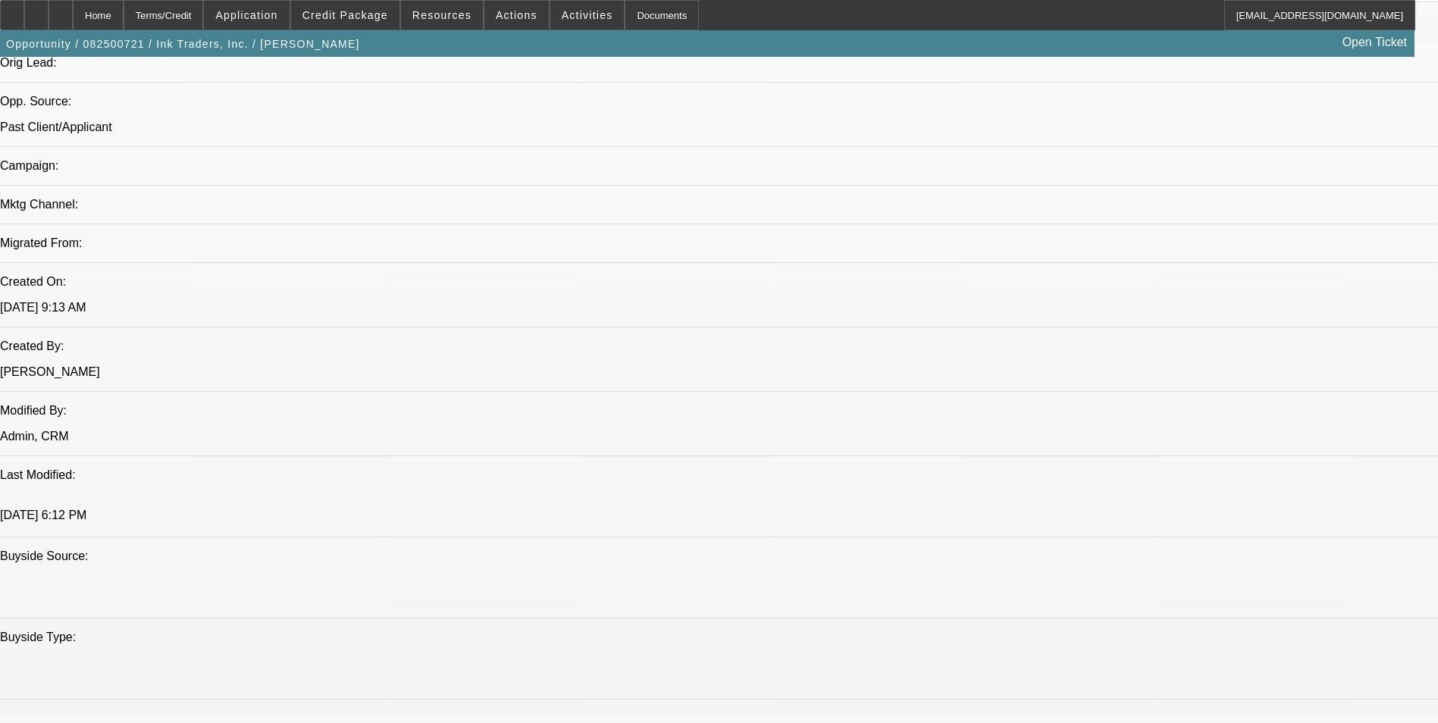
select select "0"
select select "2"
select select "0.1"
select select "0"
select select "2"
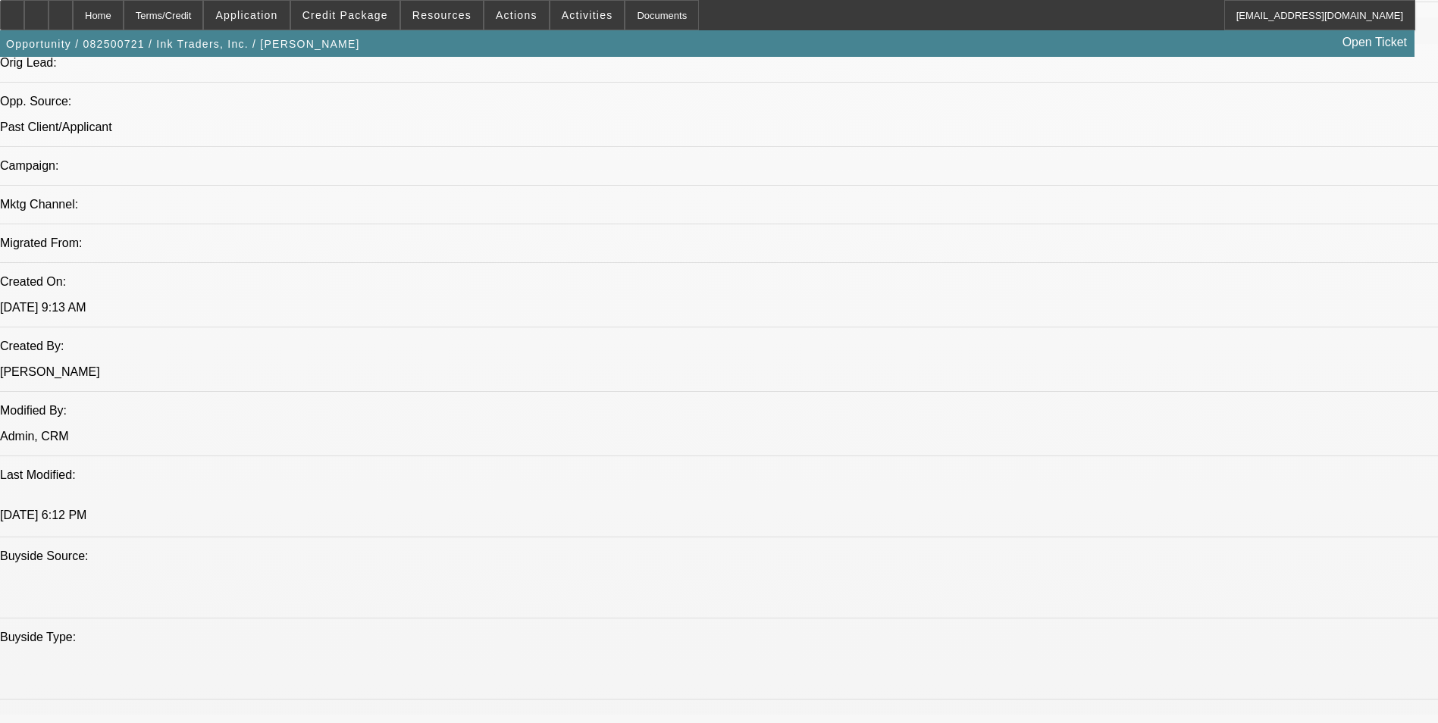
select select "0.1"
select select "0"
select select "2"
select select "0.1"
select select "0"
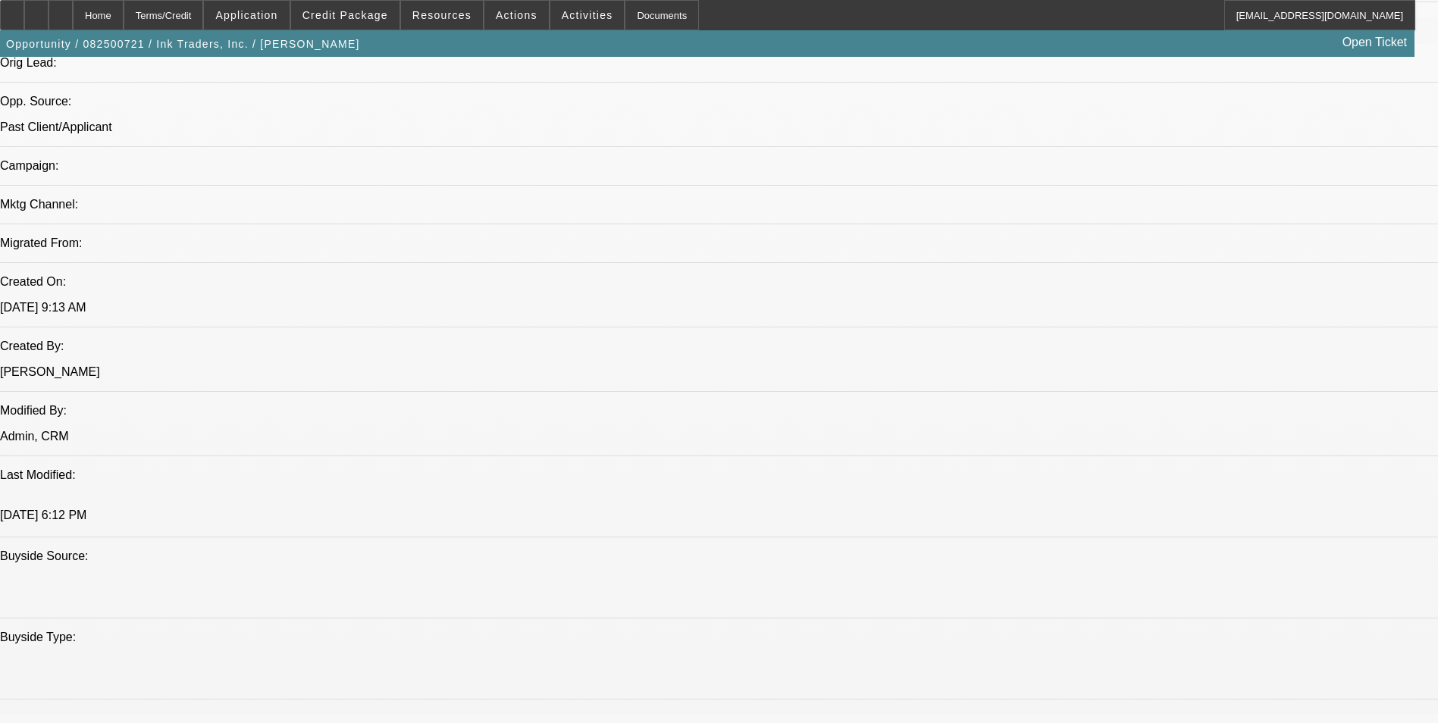
select select "2"
select select "0.1"
select select "1"
select select "2"
select select "4"
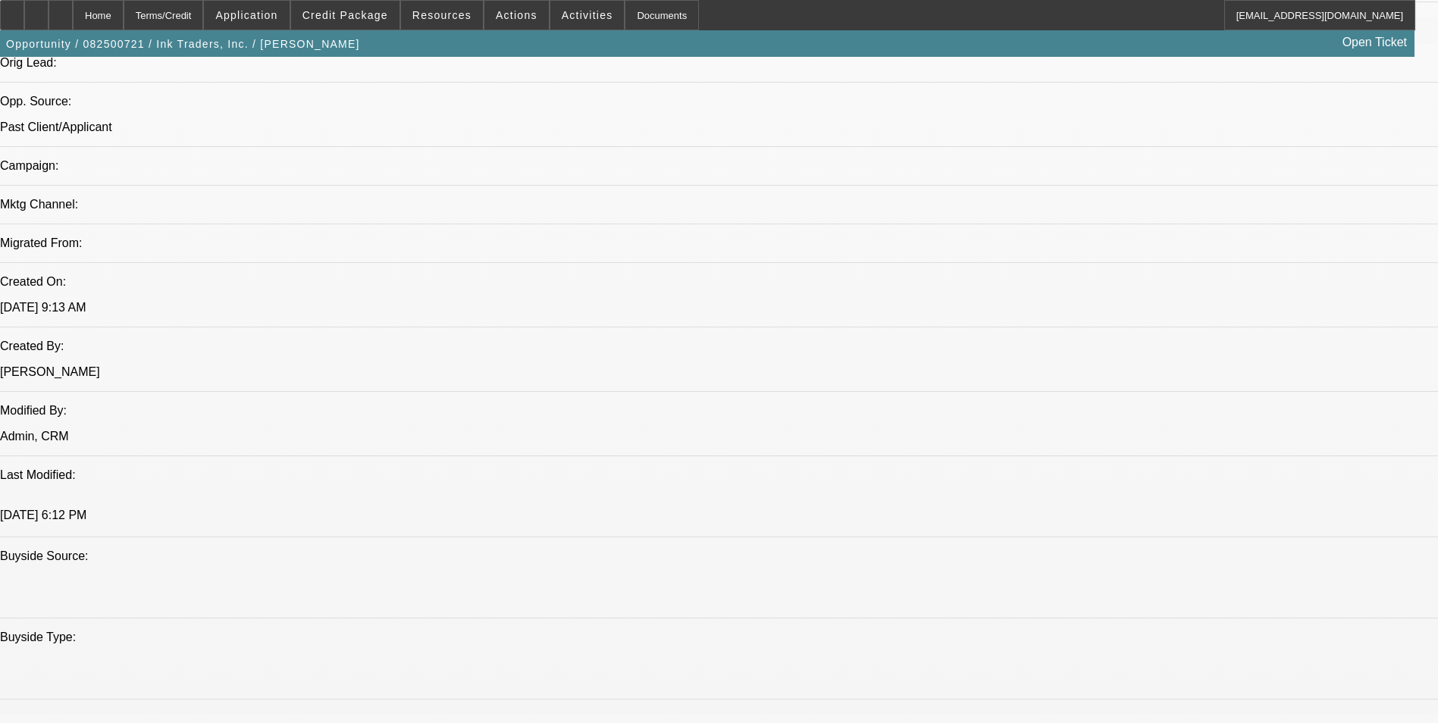
select select "1"
select select "2"
select select "4"
select select "1"
select select "2"
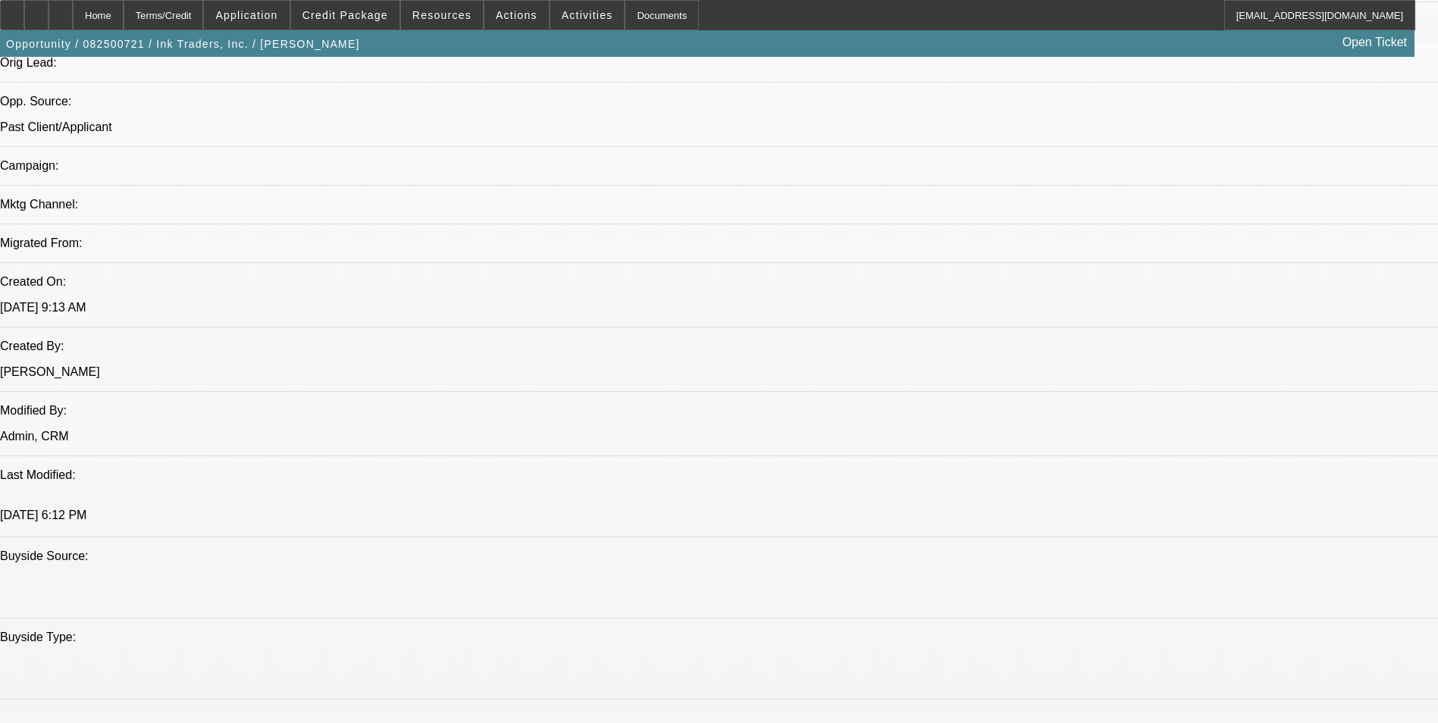
select select "4"
select select "1"
select select "2"
select select "4"
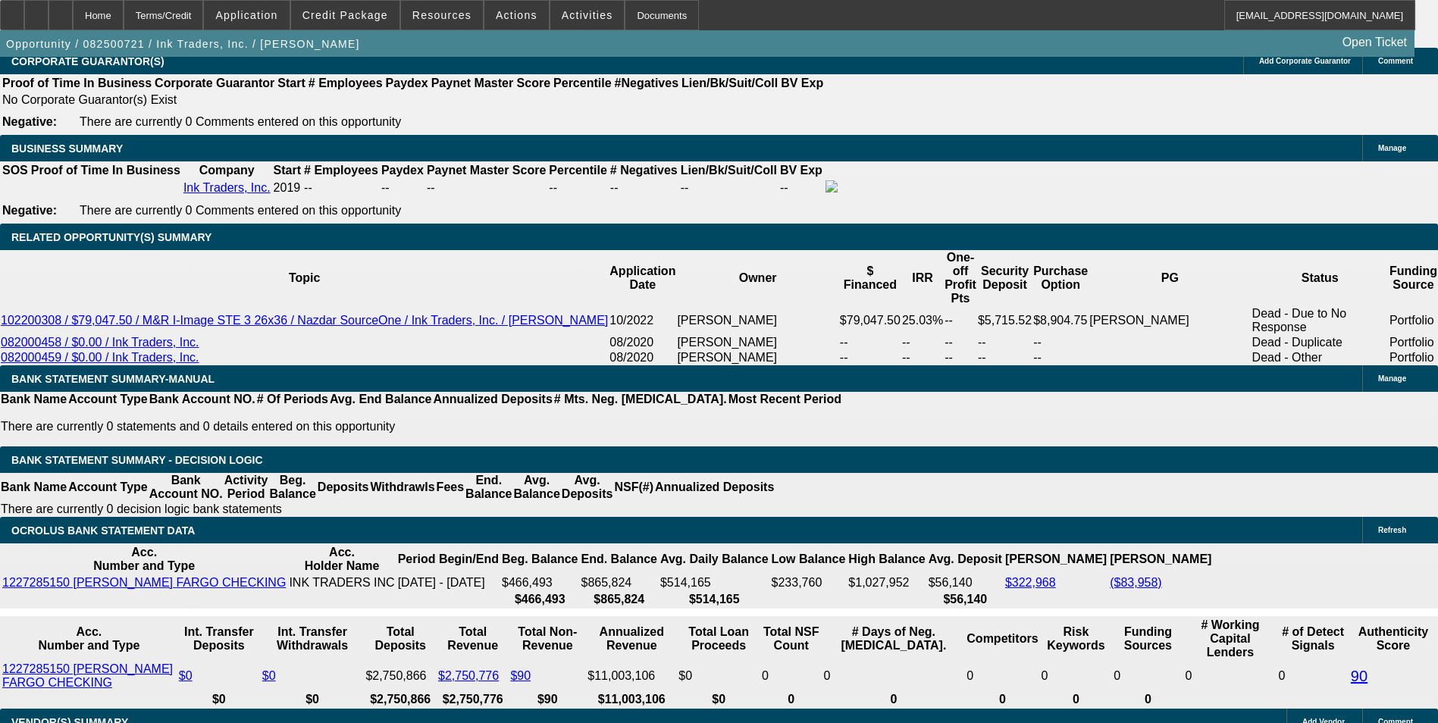
scroll to position [2343, 0]
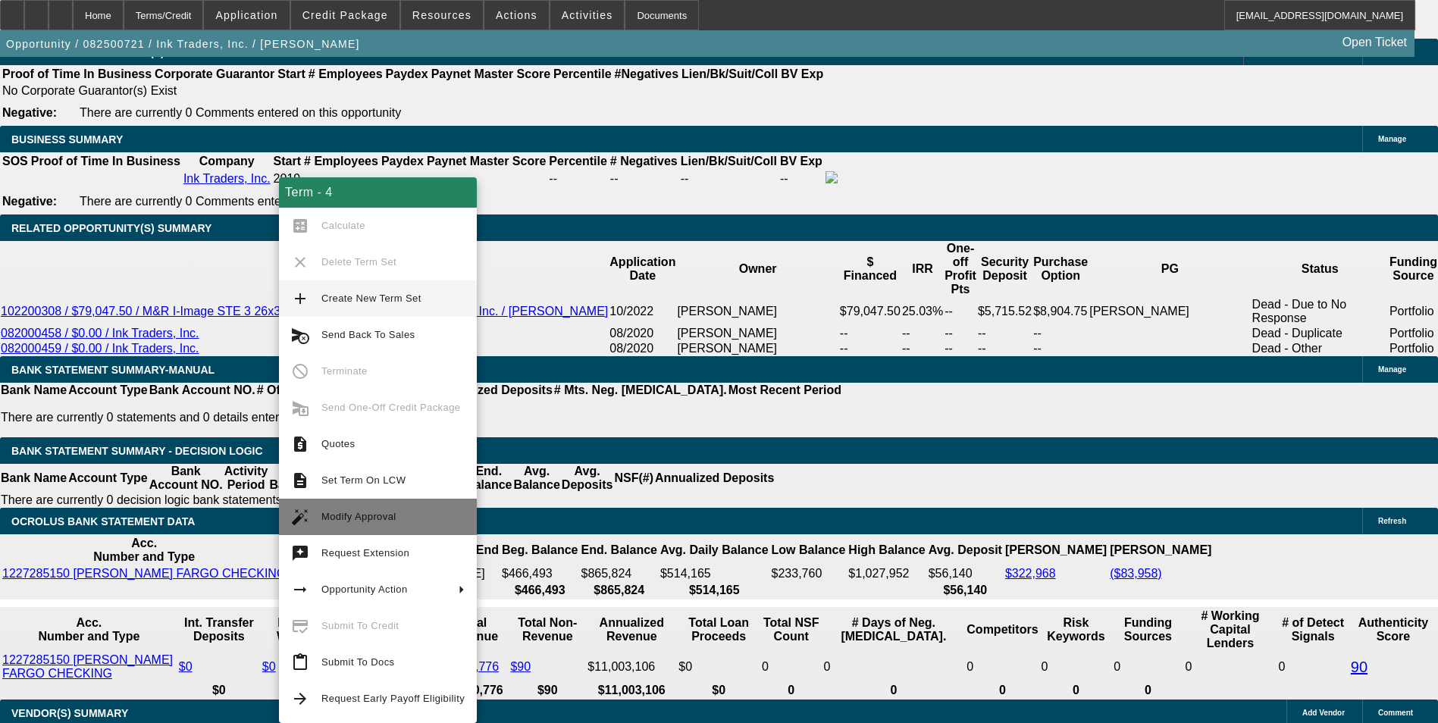
click at [394, 514] on span "Modify Approval" at bounding box center [392, 517] width 143 height 18
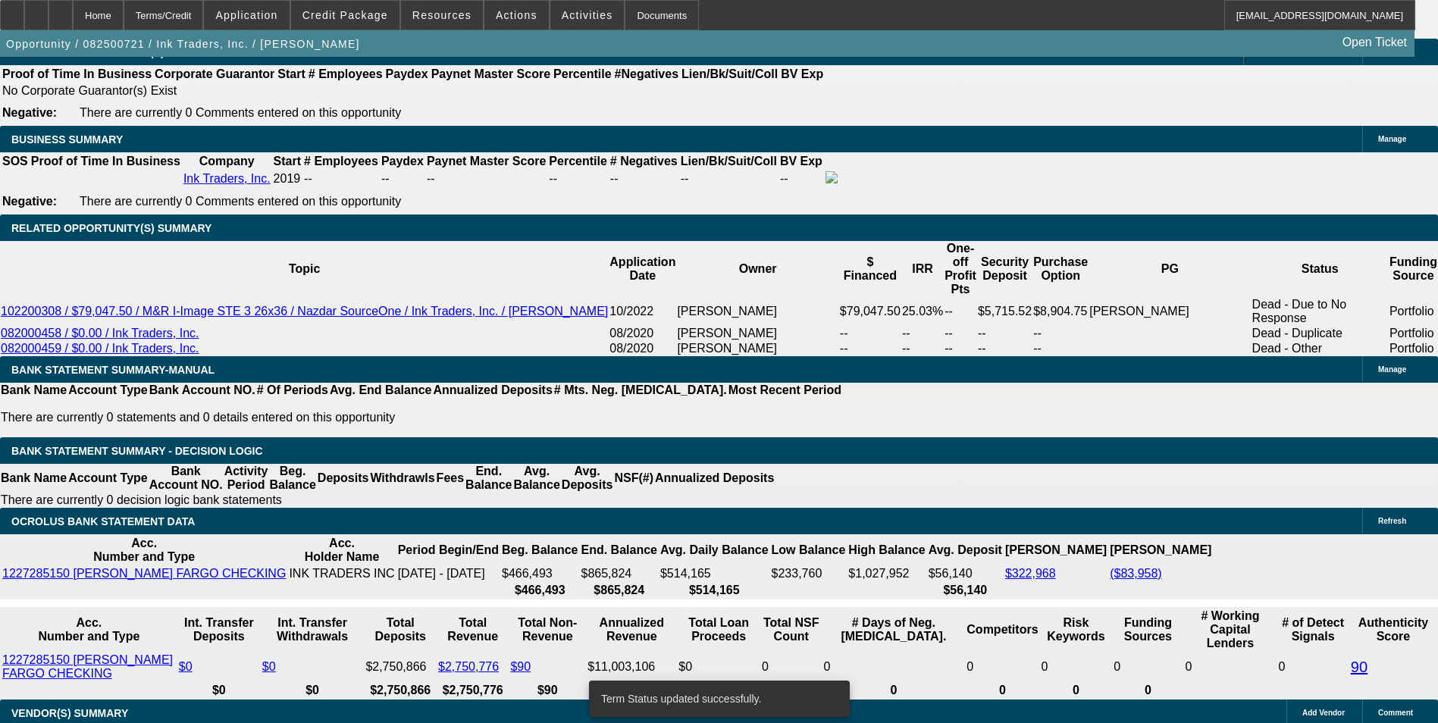
select select "0"
select select "2"
select select "0.1"
select select "4"
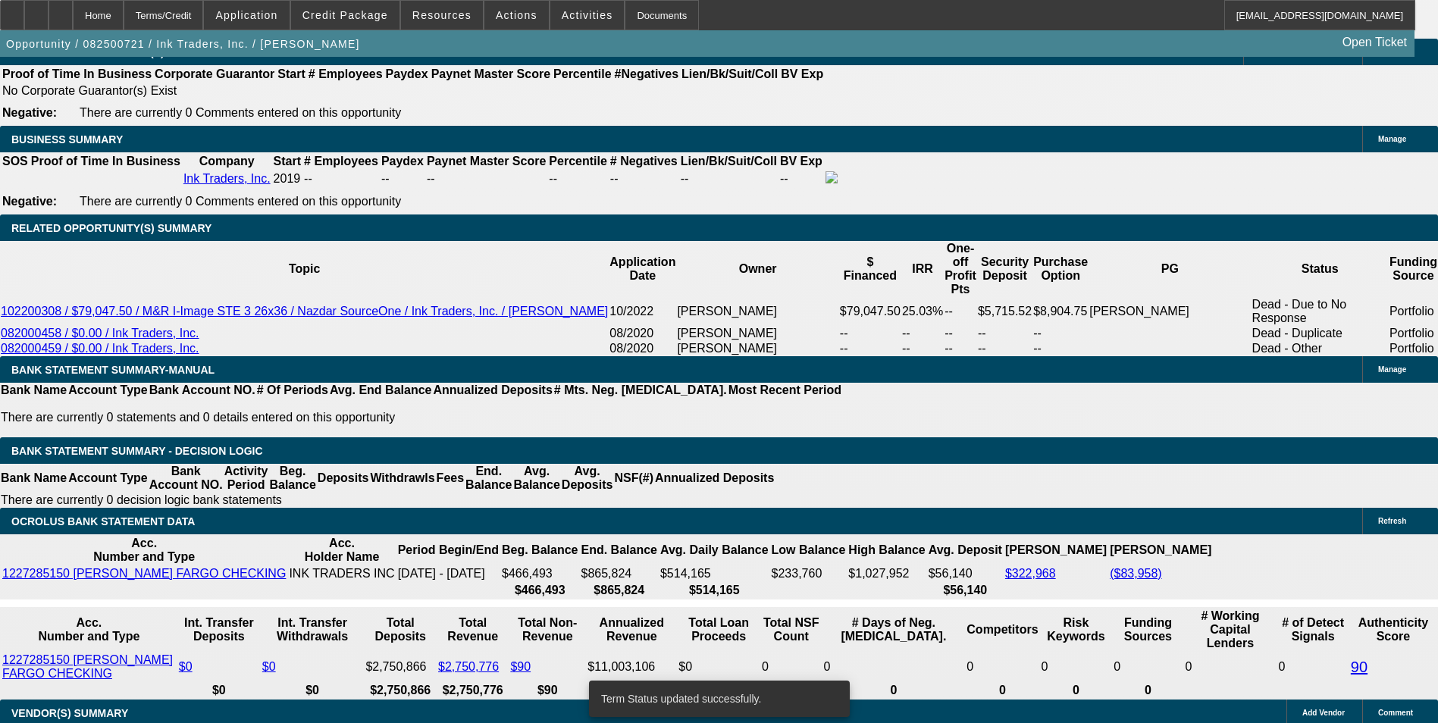
select select "0"
select select "2"
select select "0.1"
select select "4"
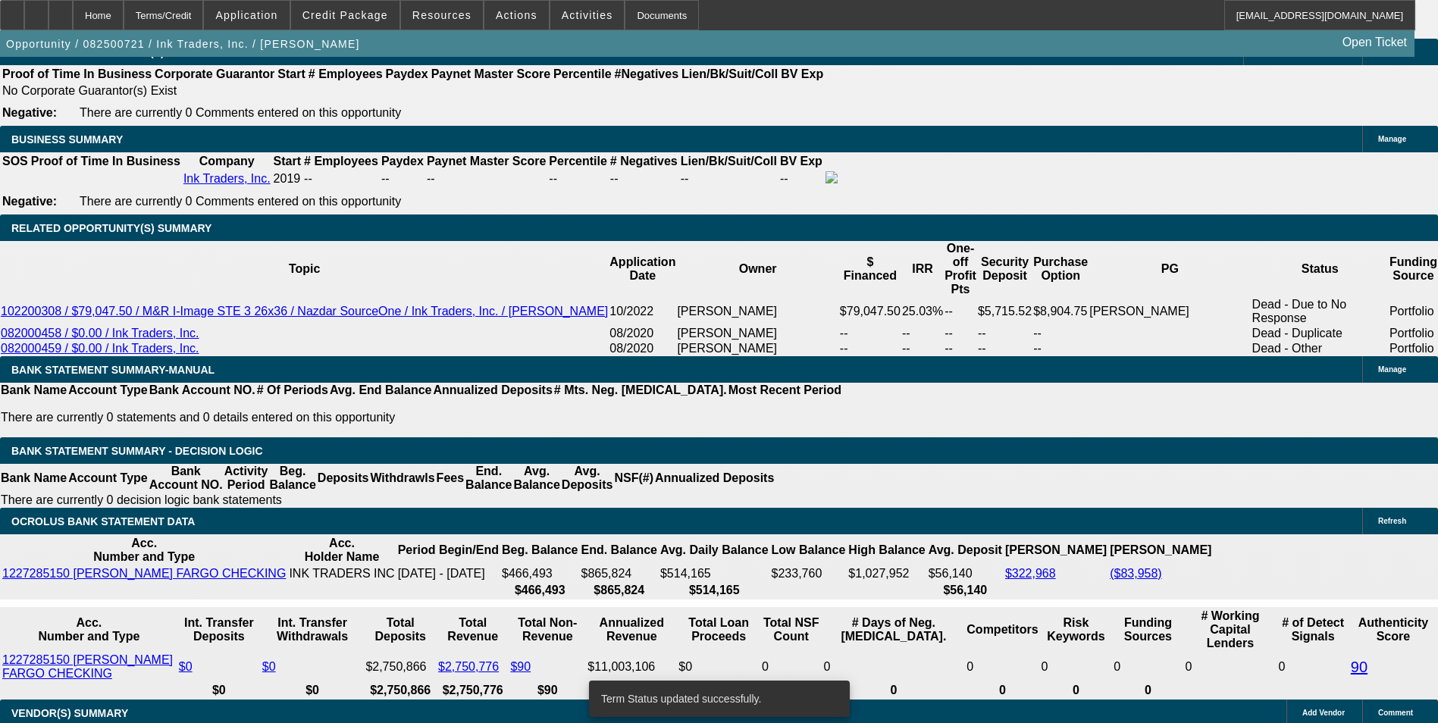
select select "0"
select select "2"
select select "0.1"
select select "4"
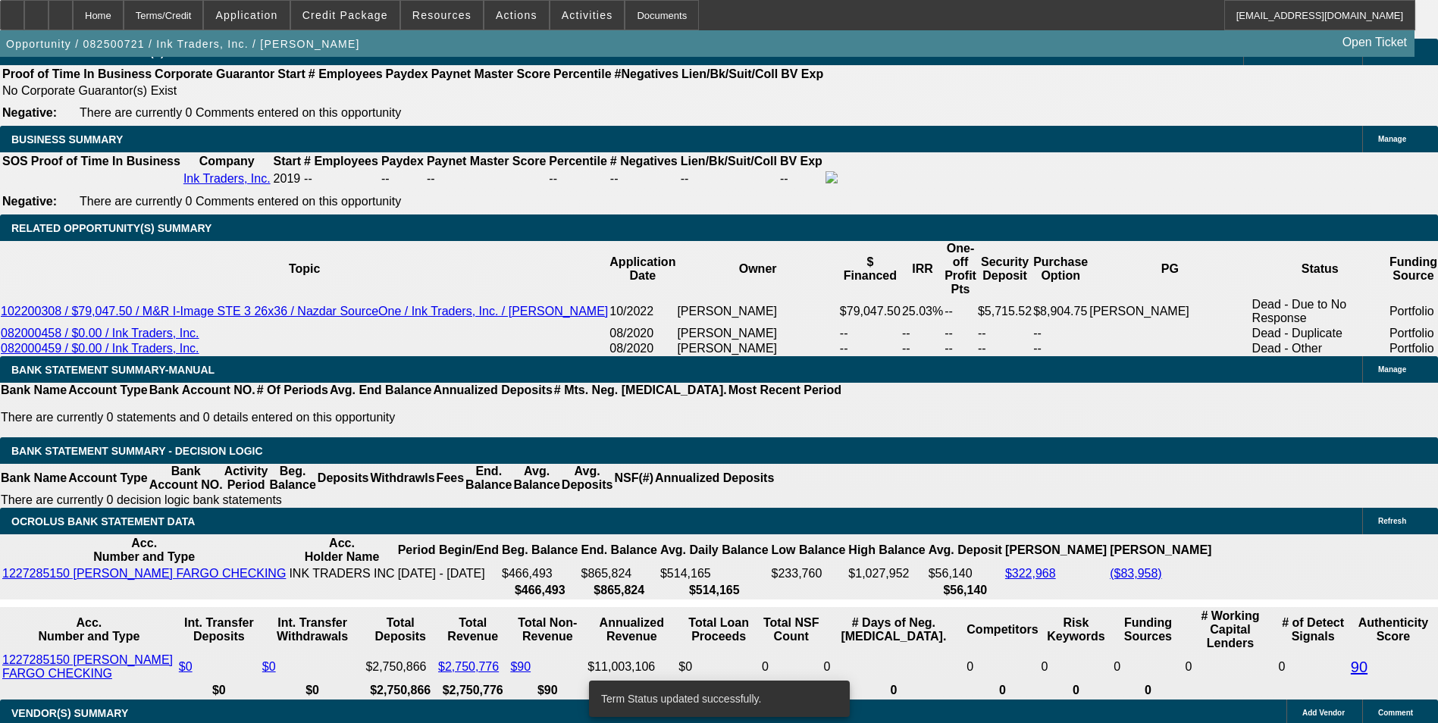
select select "0"
select select "2"
select select "0.1"
select select "4"
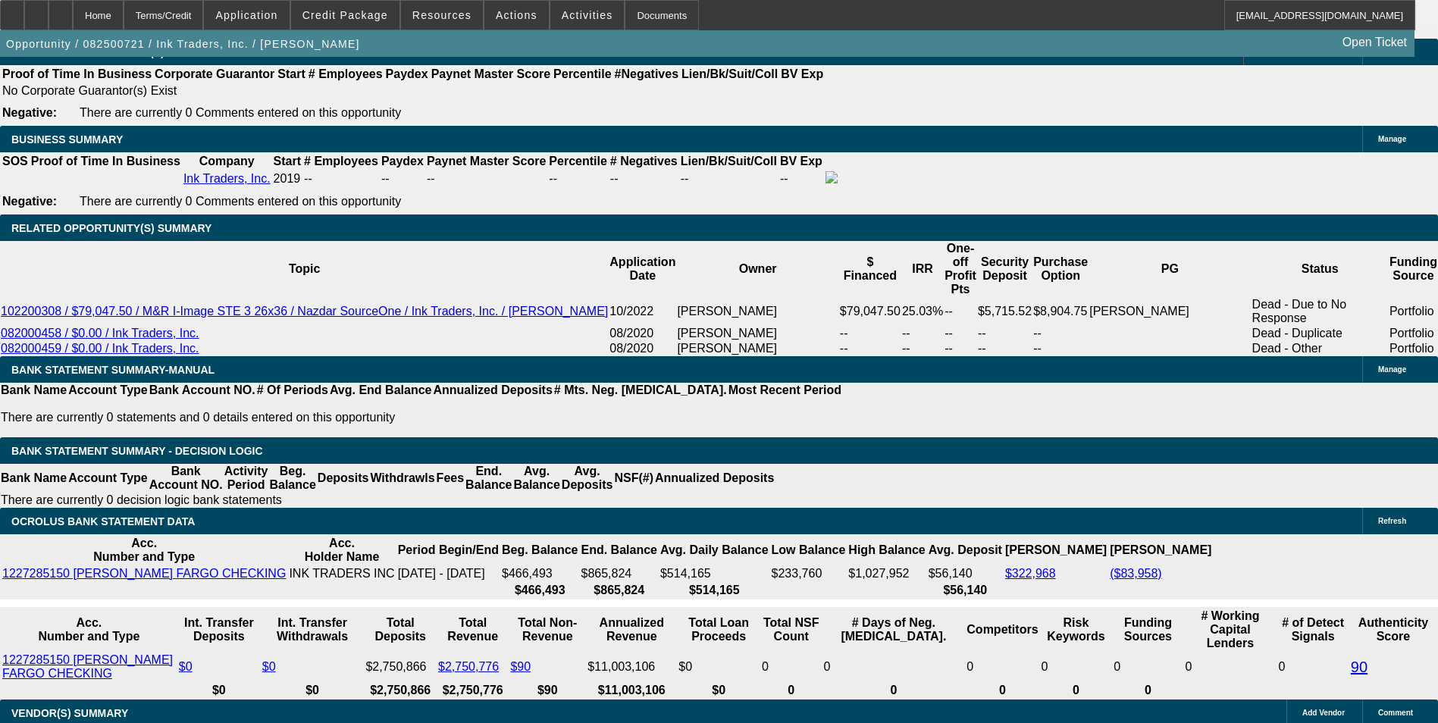
drag, startPoint x: 321, startPoint y: 461, endPoint x: 360, endPoint y: 457, distance: 38.8
type input "UNKNOWN"
type input "1"
type input "$3,376.56"
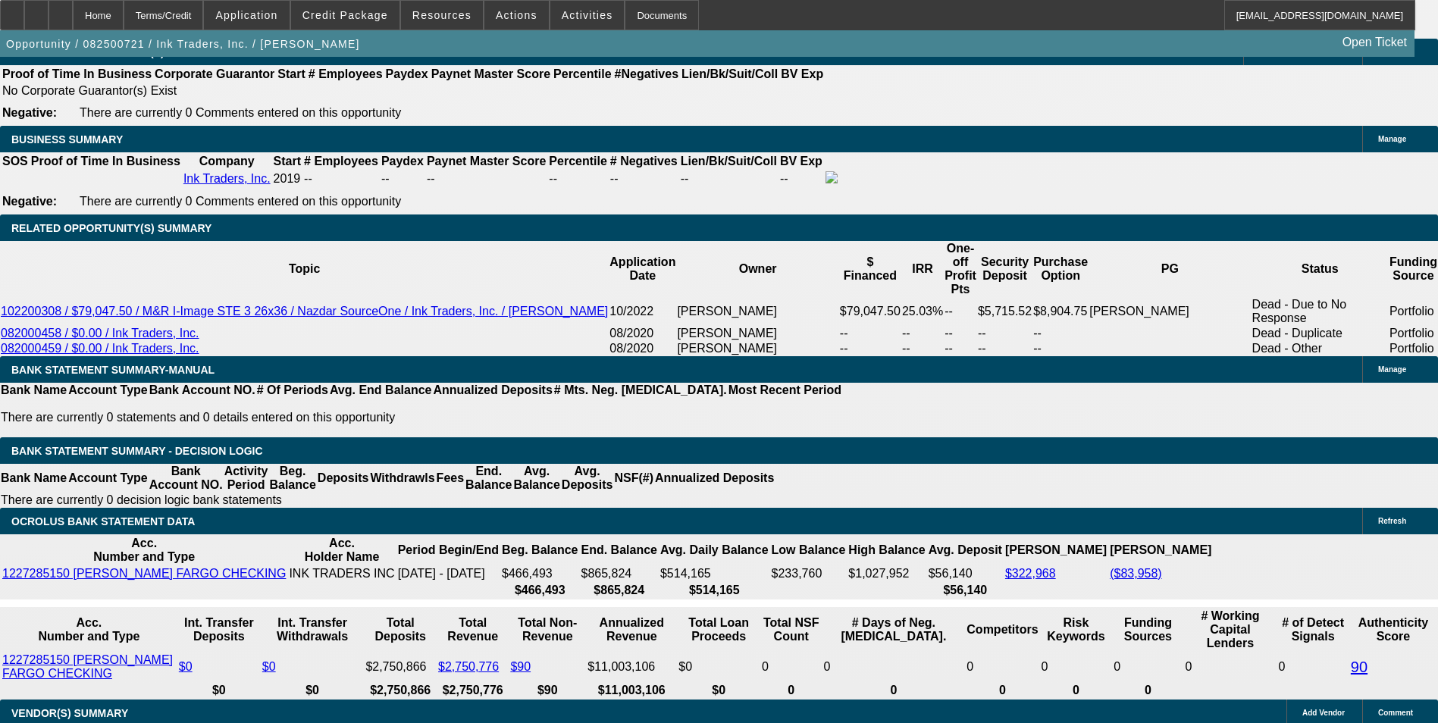
type input "$1,688.28"
type input "18"
type input "$4,163.92"
type input "$2,081.96"
type input "18.8"
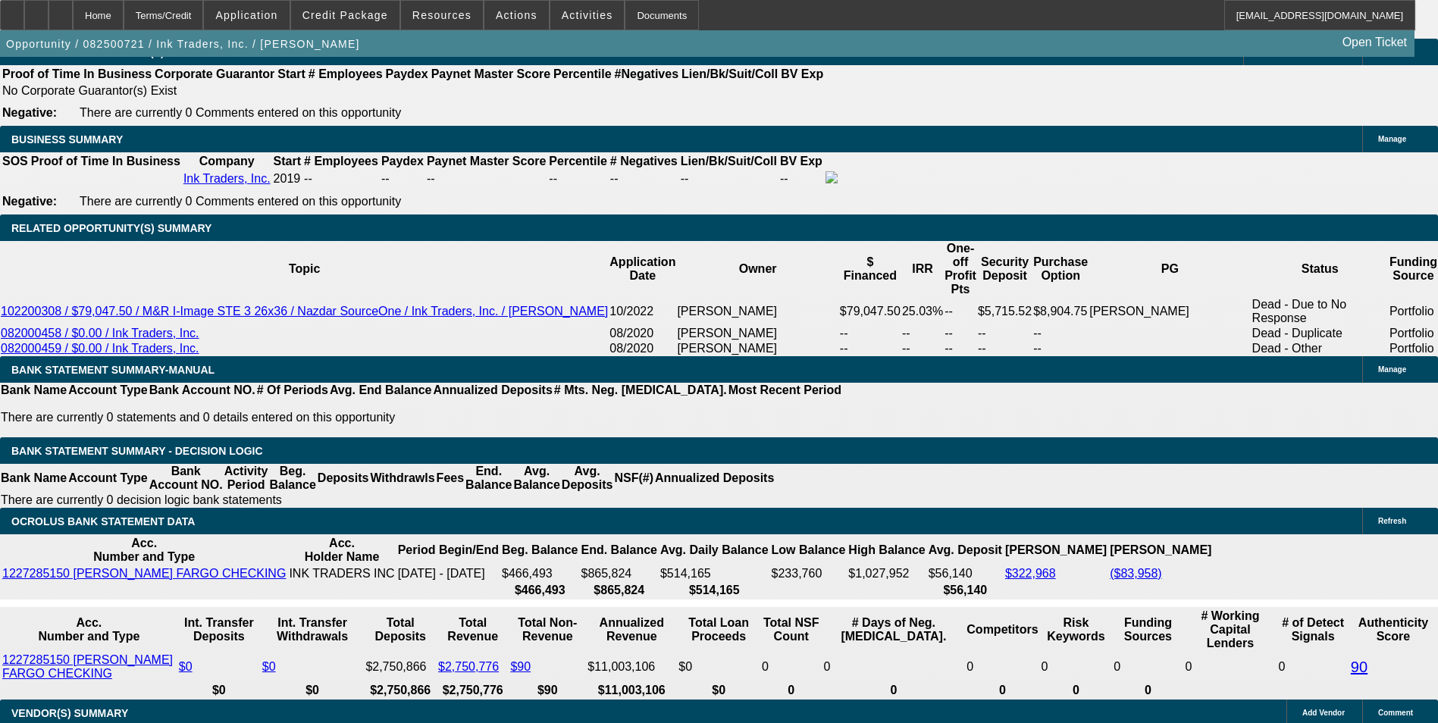
type input "$4,203.38"
type input "$2,101.69"
type input "18.8"
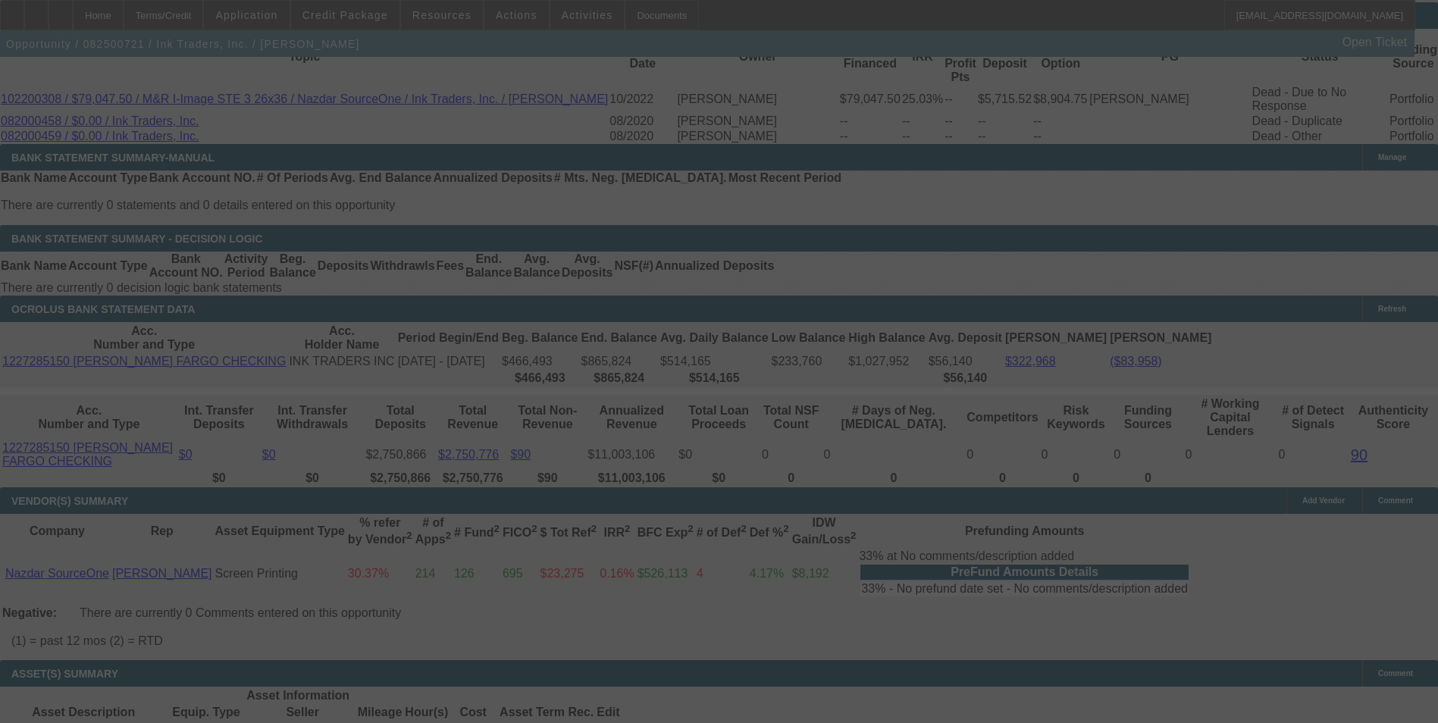
scroll to position [2571, 0]
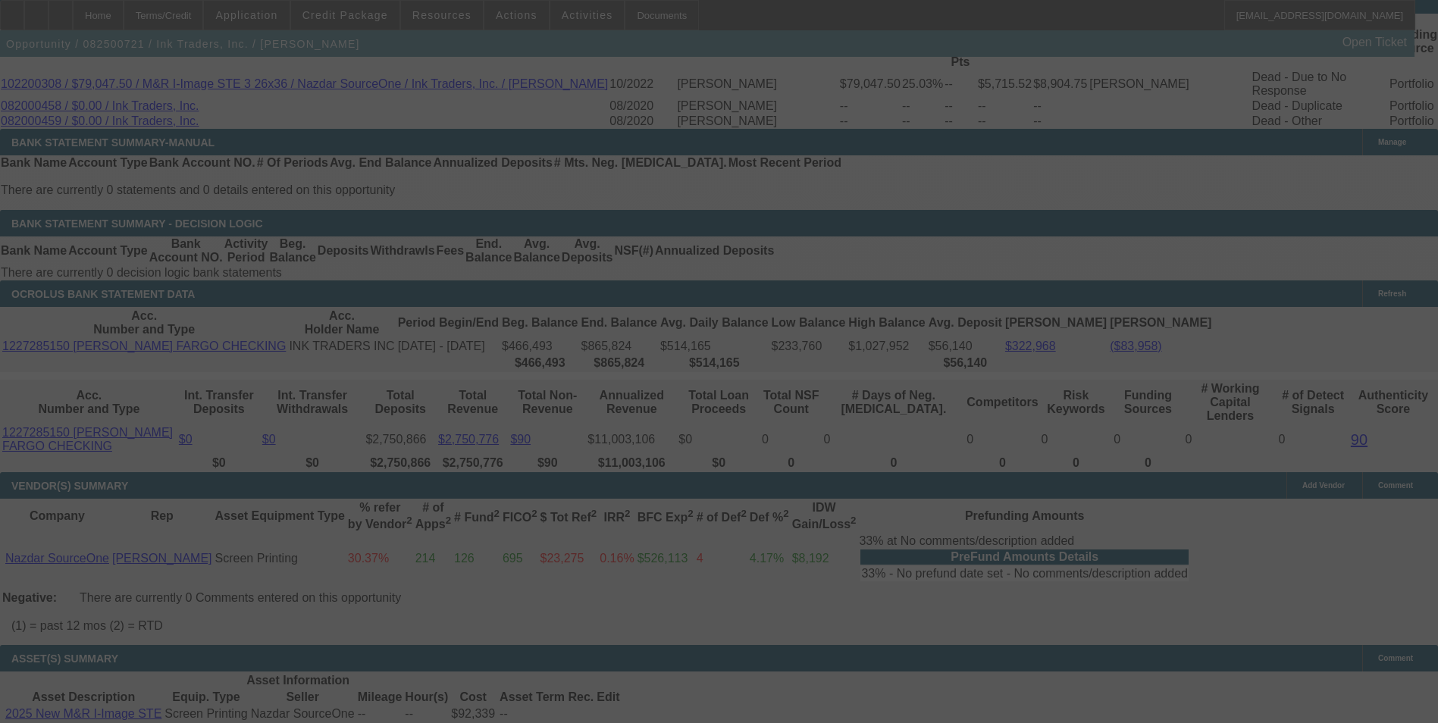
select select "0"
select select "2"
select select "0.1"
select select "4"
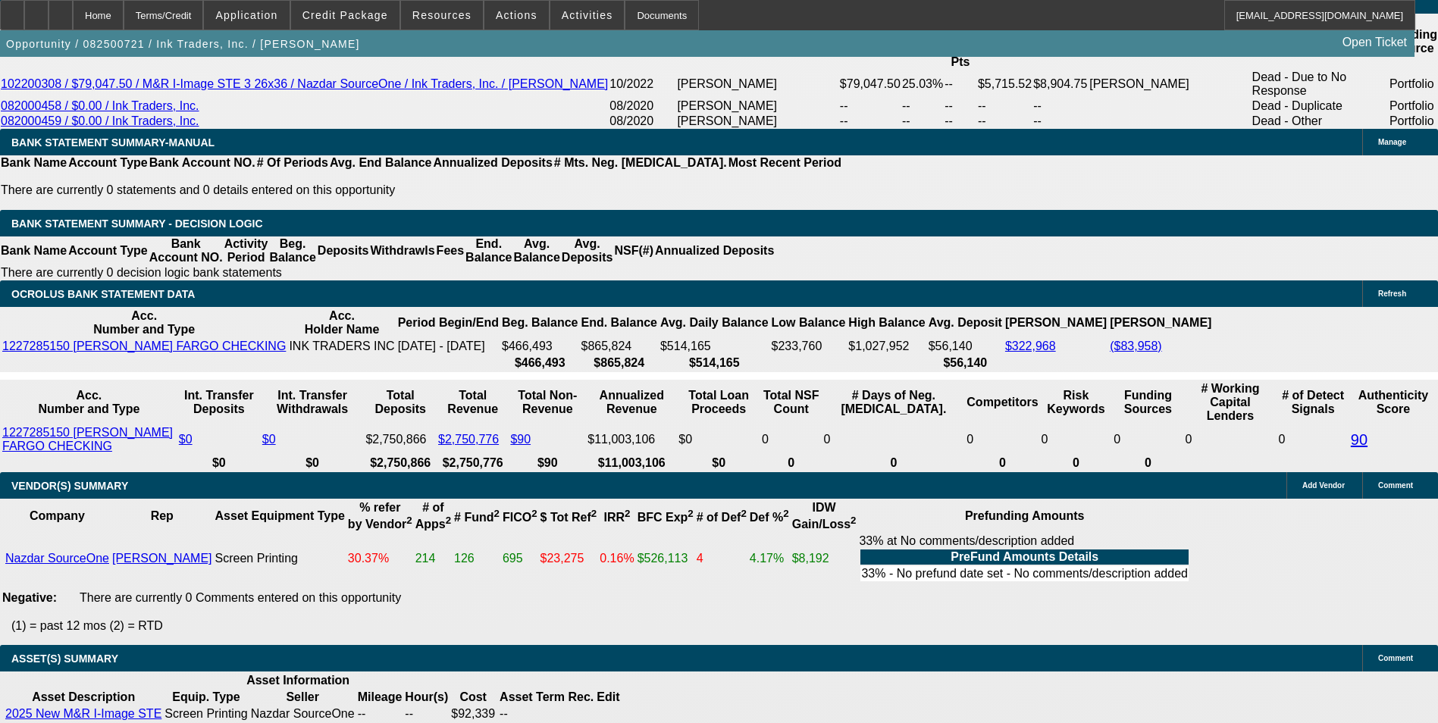
drag, startPoint x: 260, startPoint y: 110, endPoint x: 343, endPoint y: 113, distance: 83.4
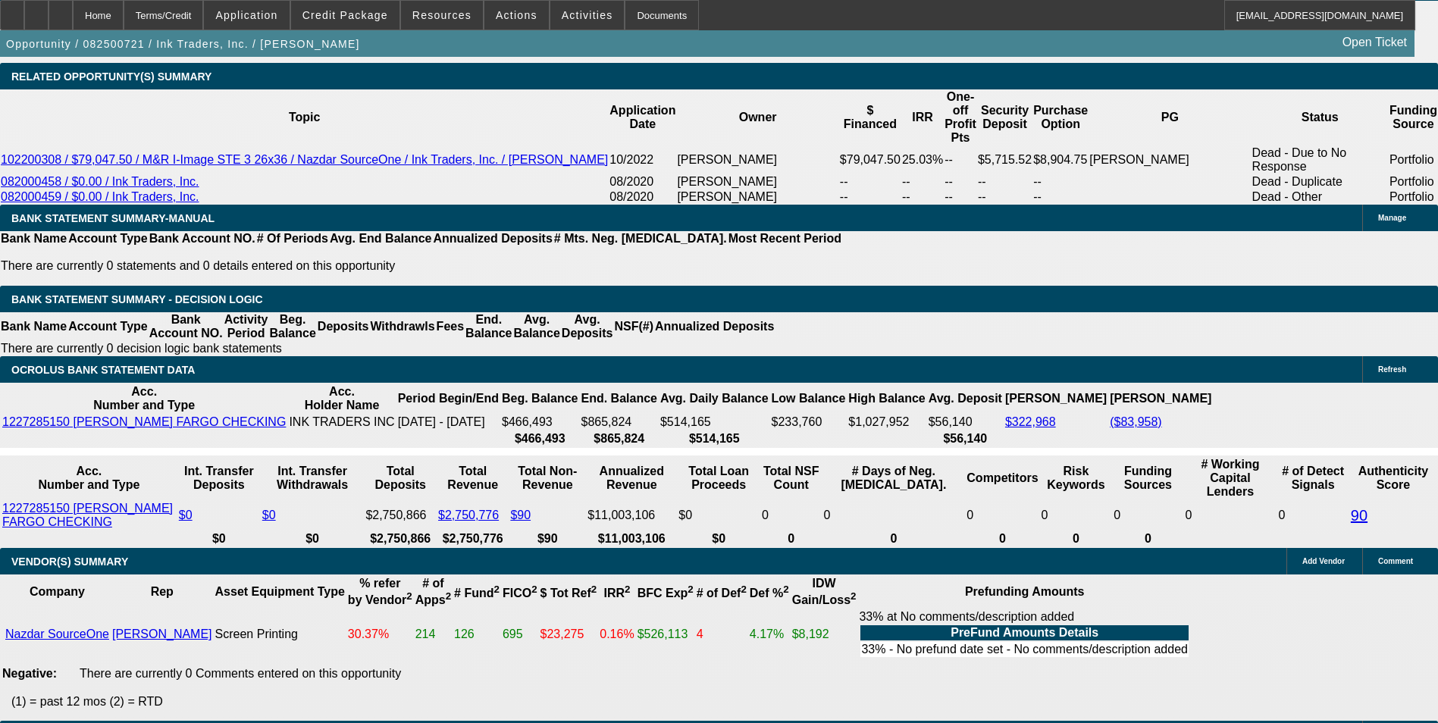
scroll to position [2419, 0]
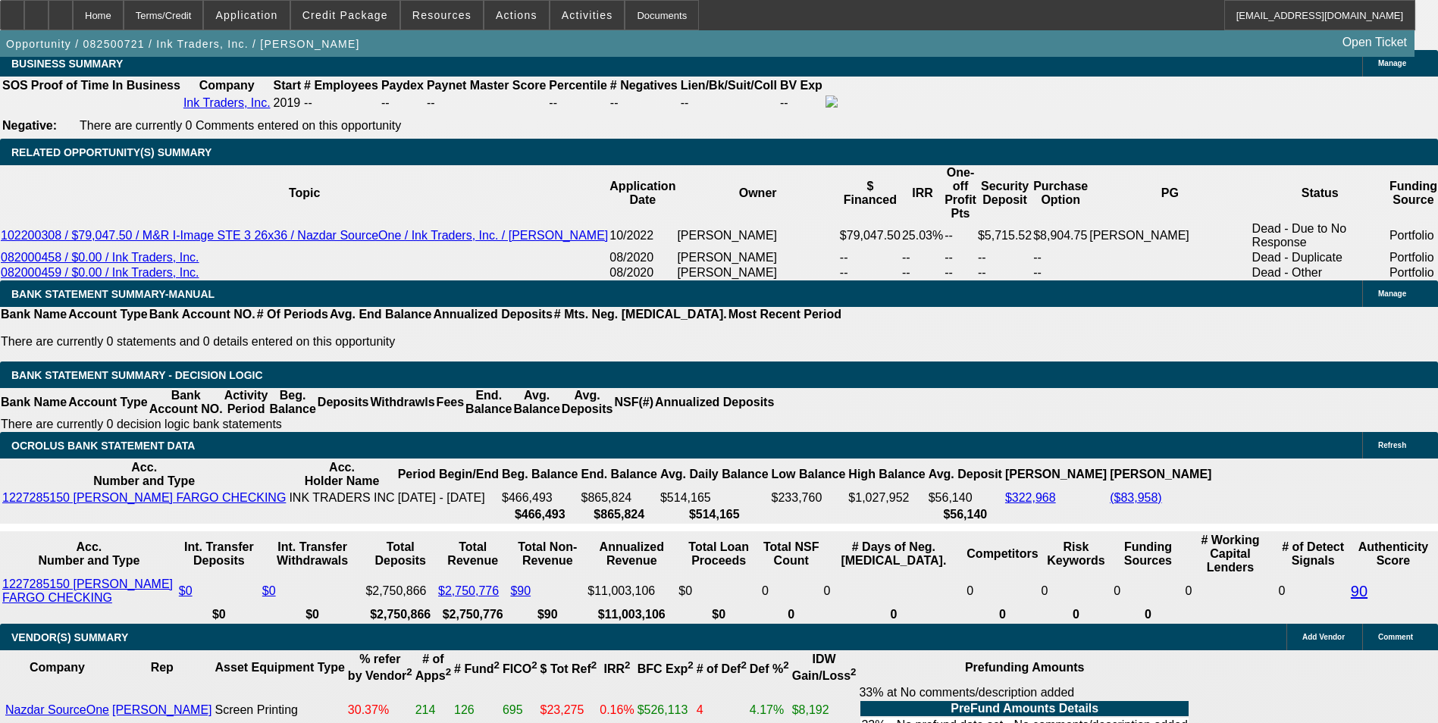
type input "$42,339.00"
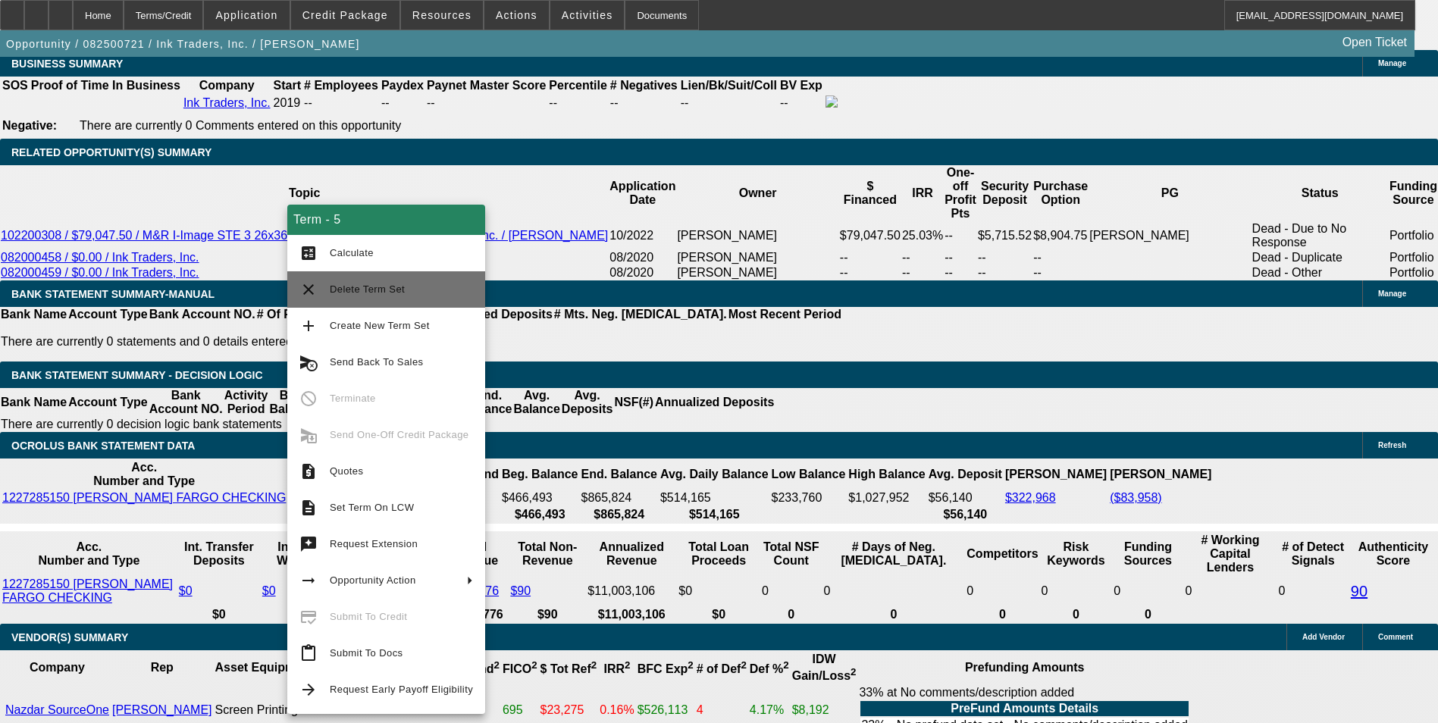
click at [400, 293] on span "Delete Term Set" at bounding box center [401, 289] width 143 height 18
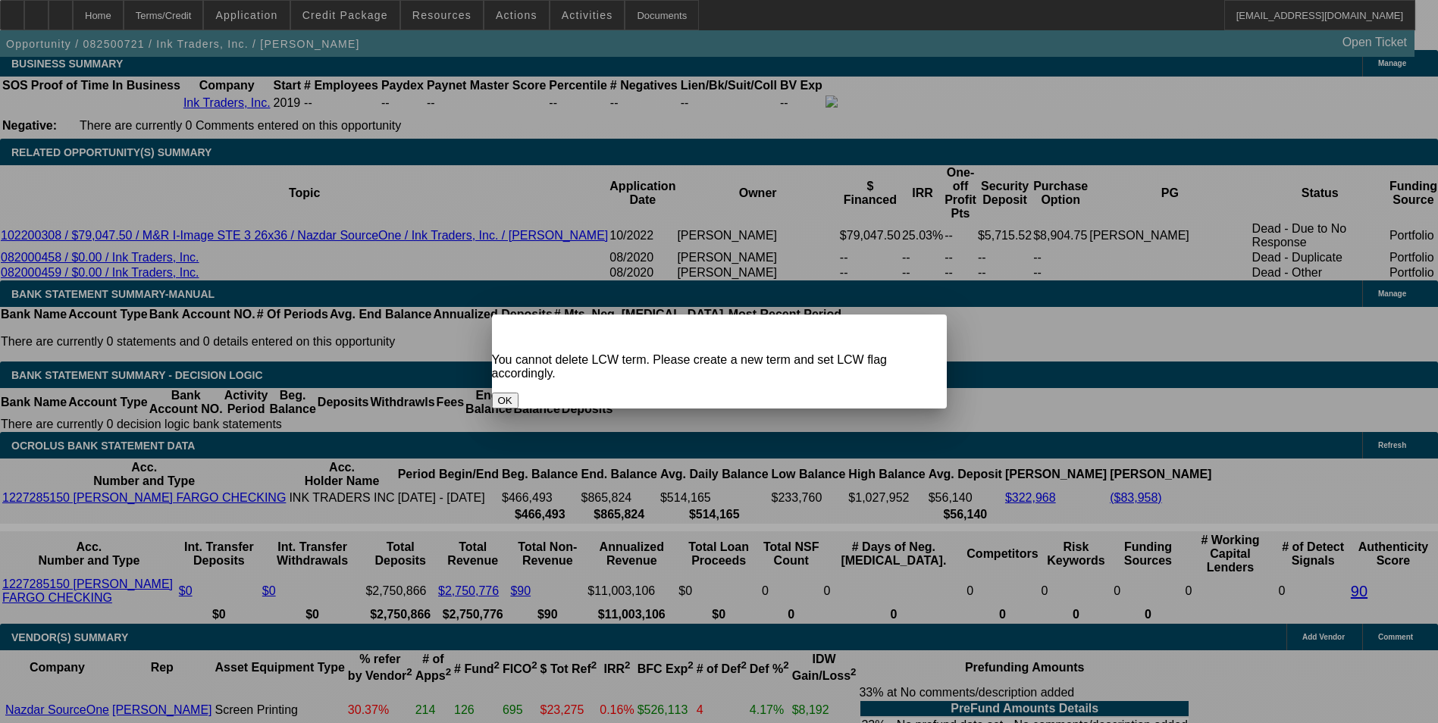
click at [518, 393] on button "OK" at bounding box center [505, 401] width 27 height 16
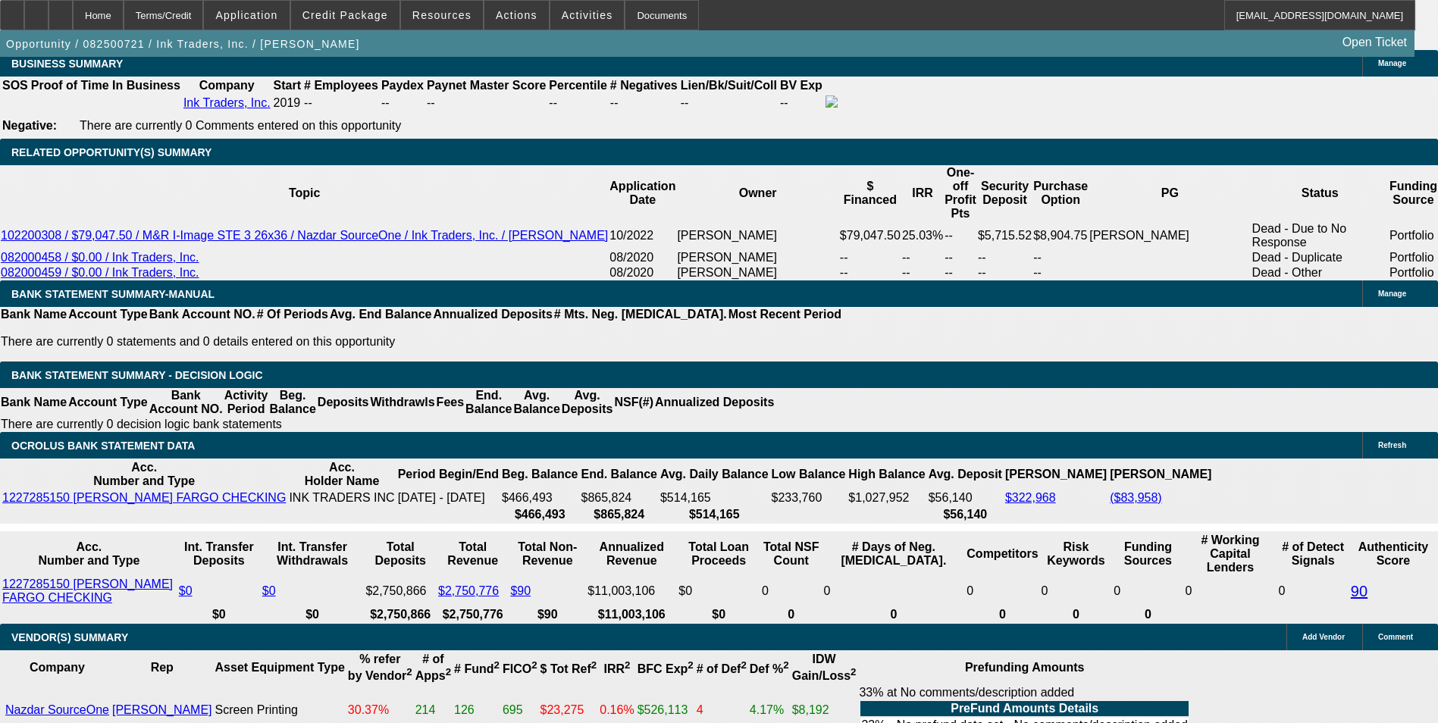
scroll to position [2419, 0]
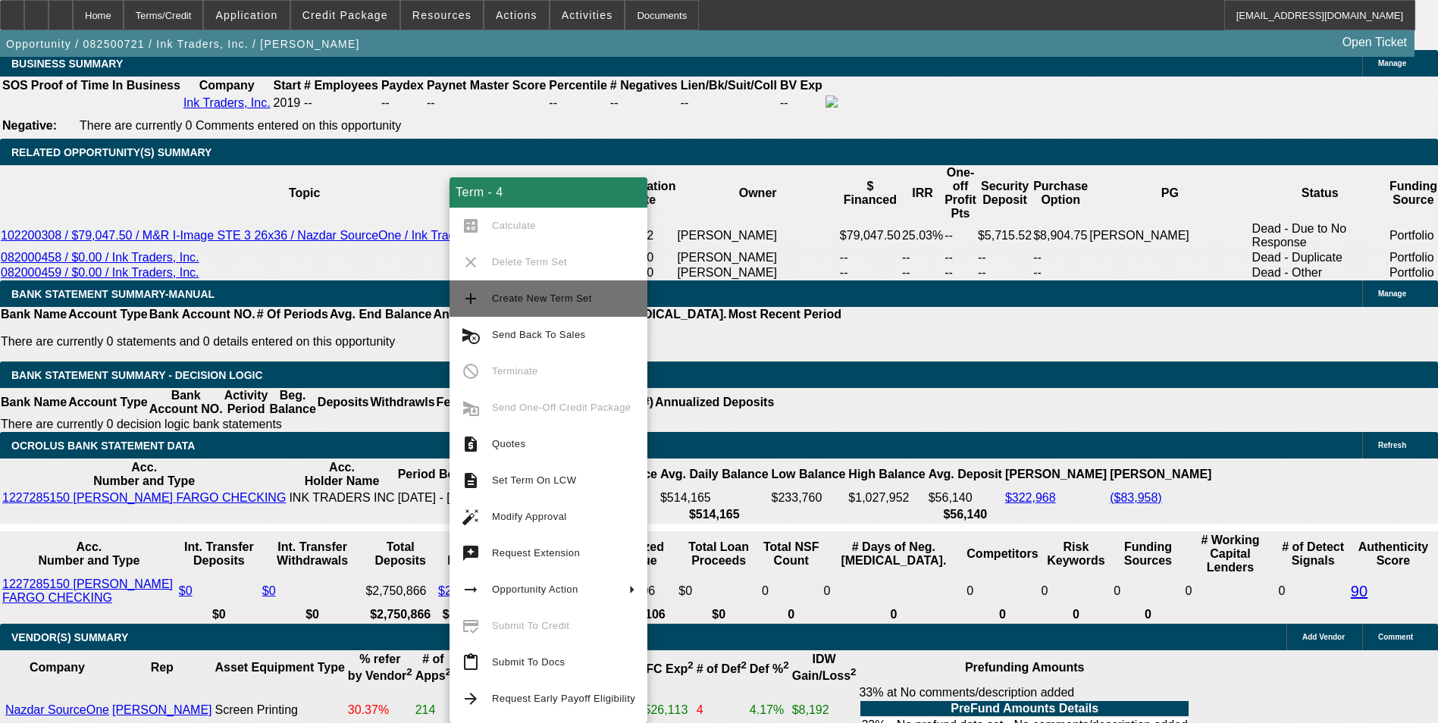
click at [577, 308] on button "add Create New Term Set" at bounding box center [548, 298] width 198 height 36
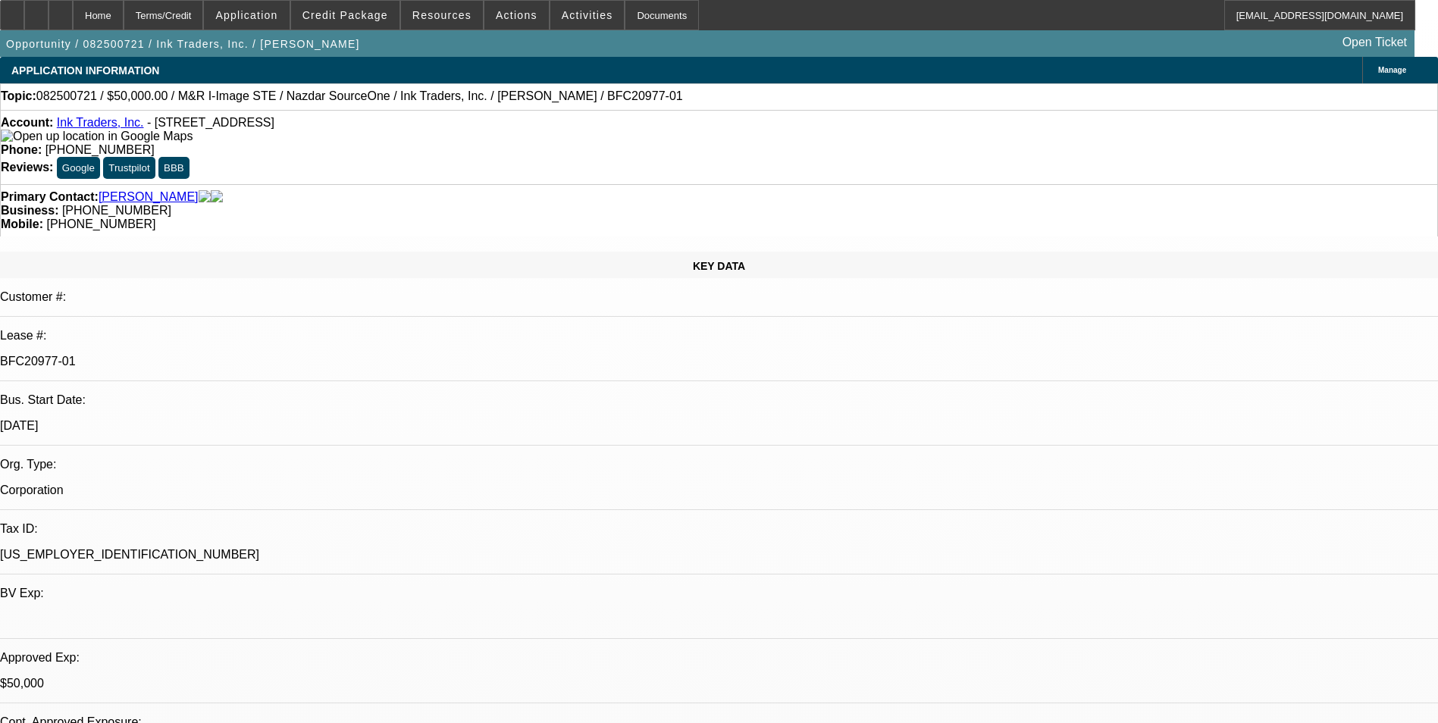
select select "0"
select select "2"
select select "0.1"
select select "0"
select select "2"
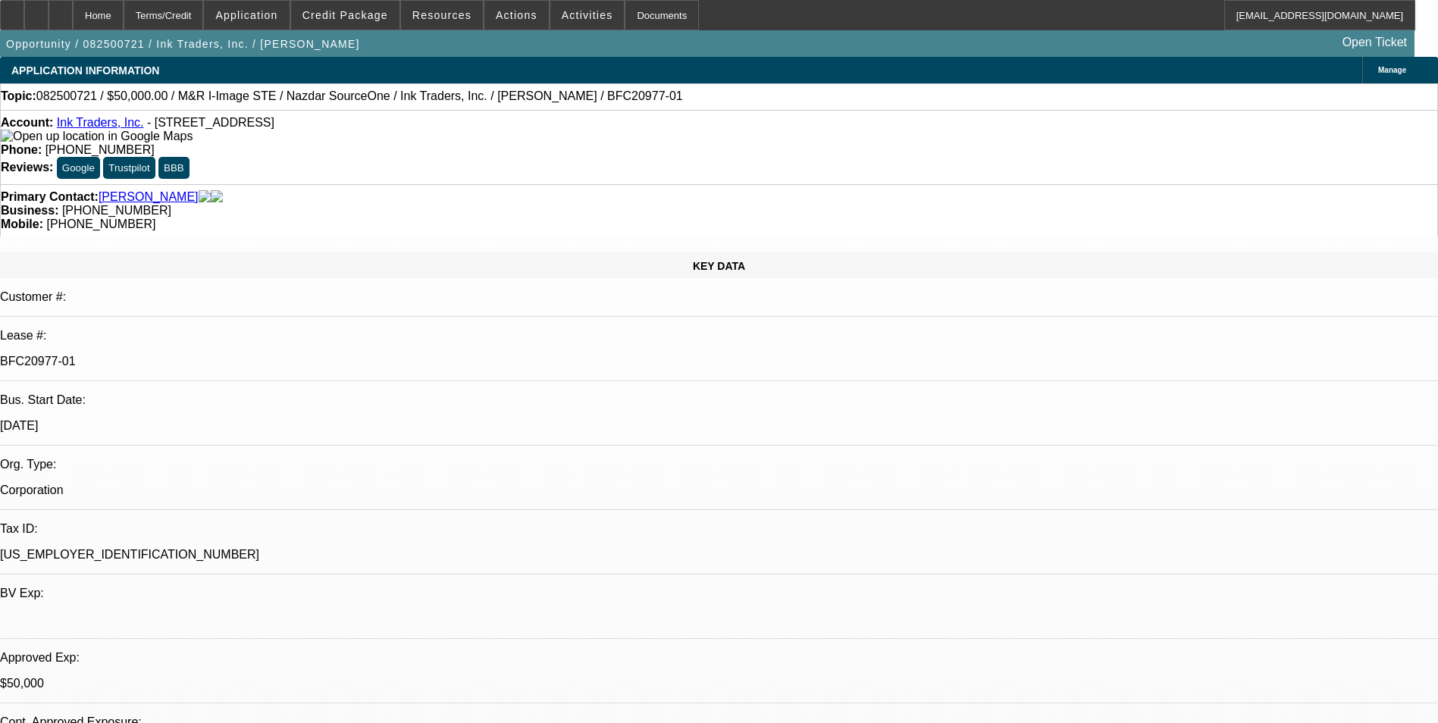
select select "0.1"
select select "0"
select select "2"
select select "0.1"
select select "0"
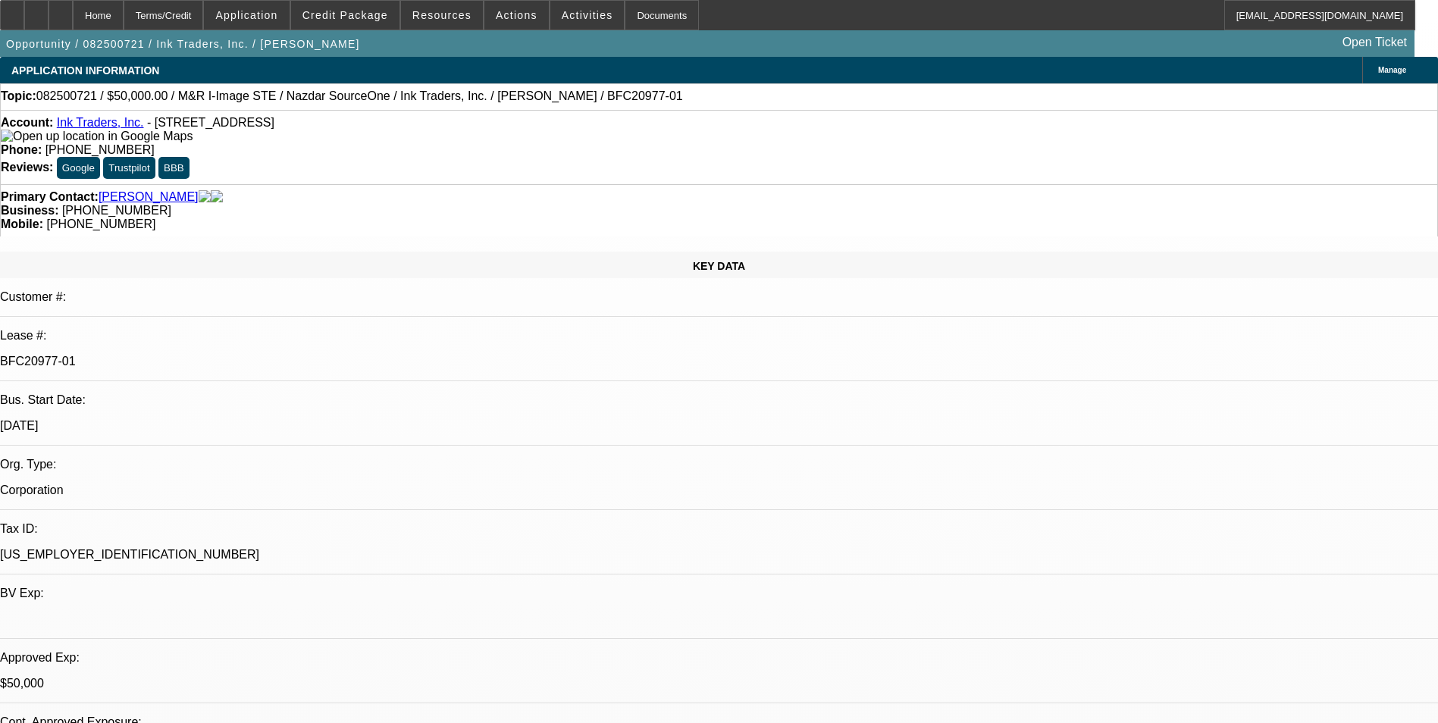
select select "2"
select select "0.1"
select select "1"
select select "2"
select select "4"
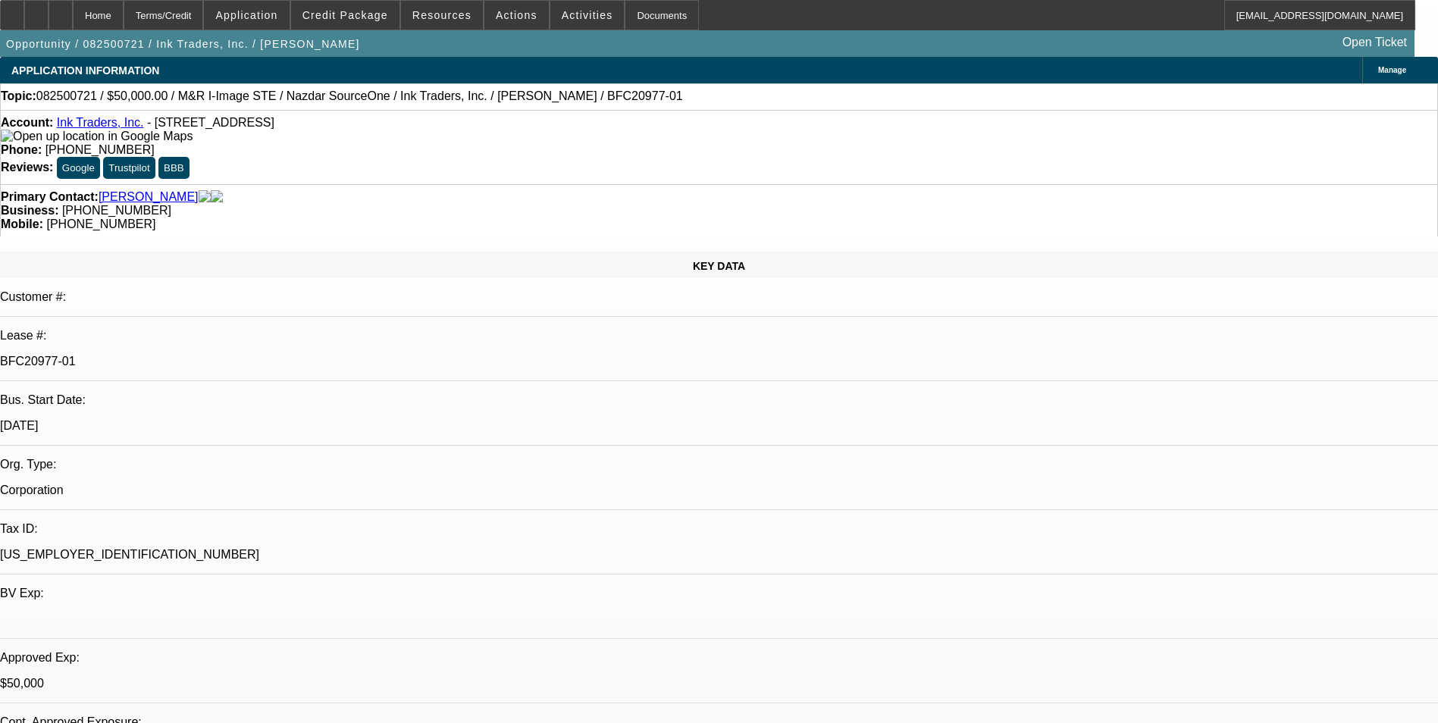
select select "1"
select select "2"
select select "4"
select select "1"
select select "2"
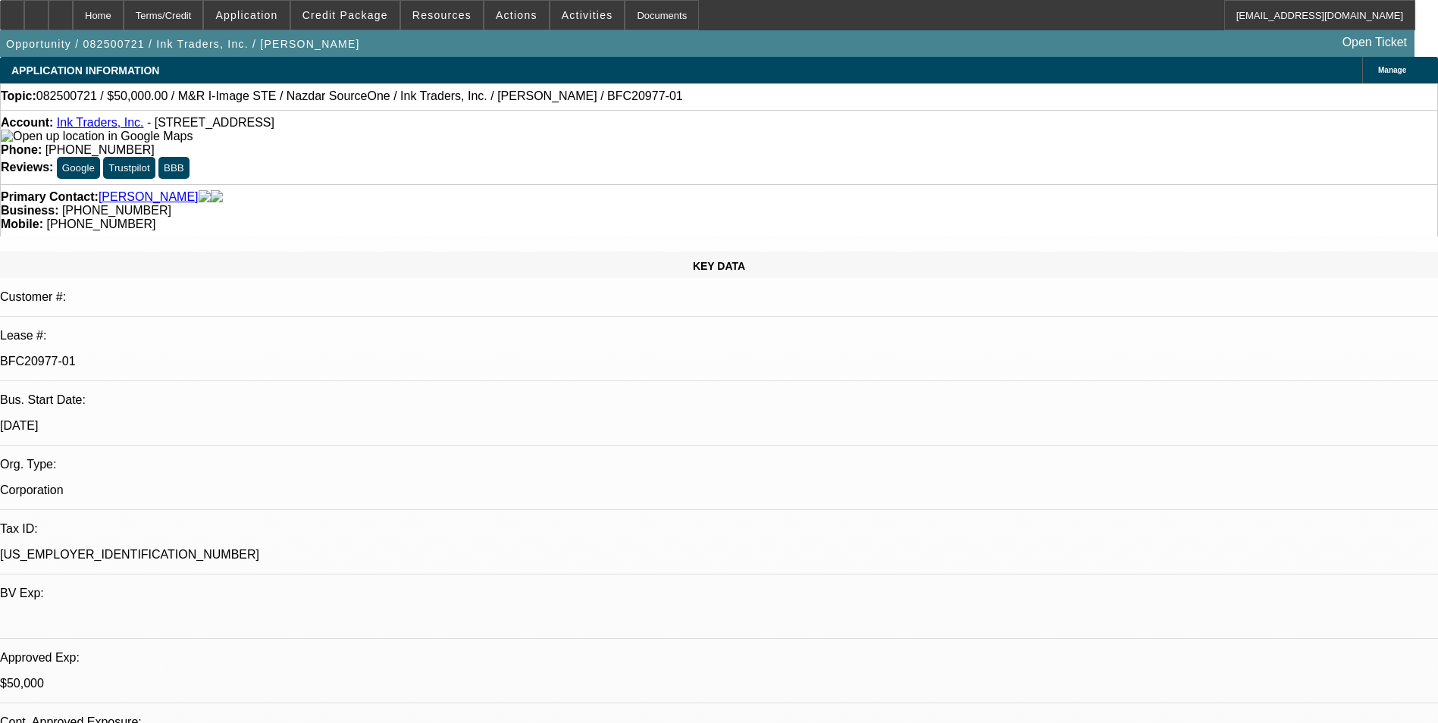
select select "4"
select select "1"
select select "2"
select select "4"
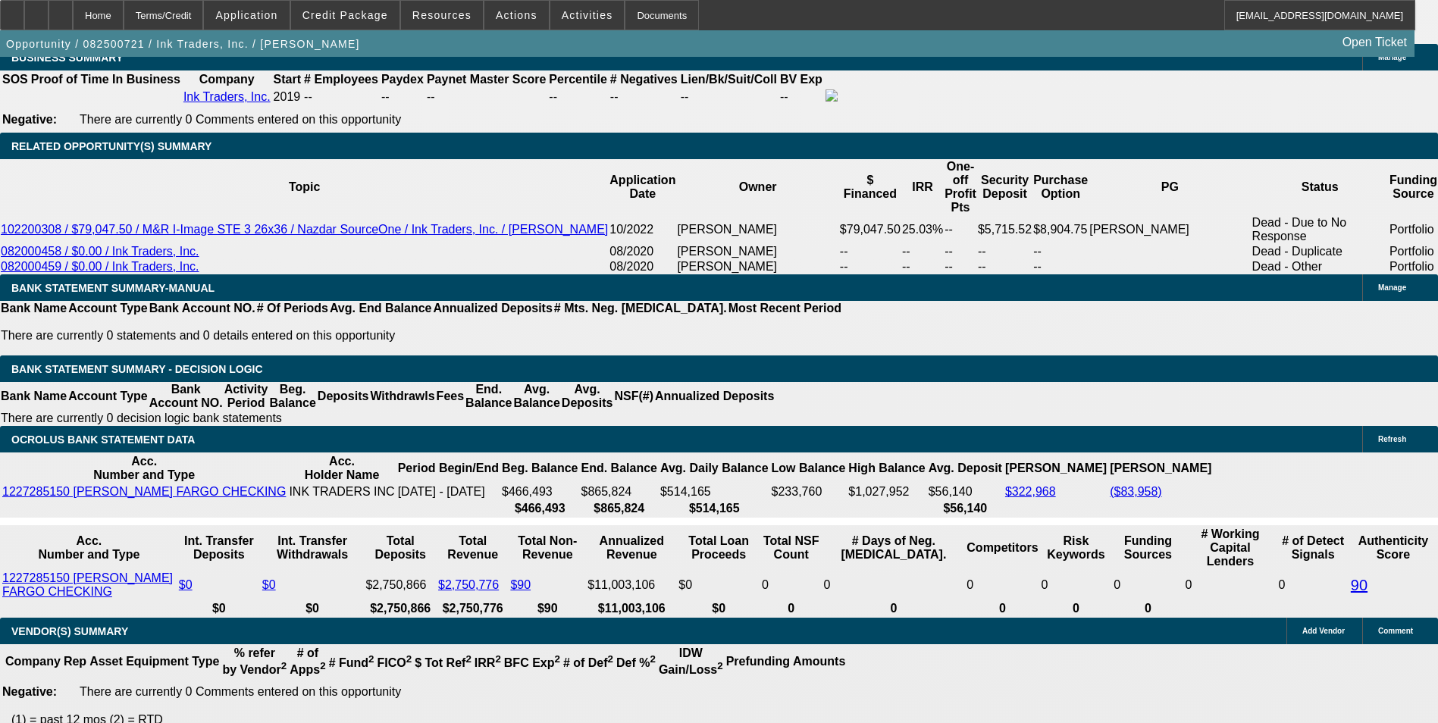
scroll to position [2476, 0]
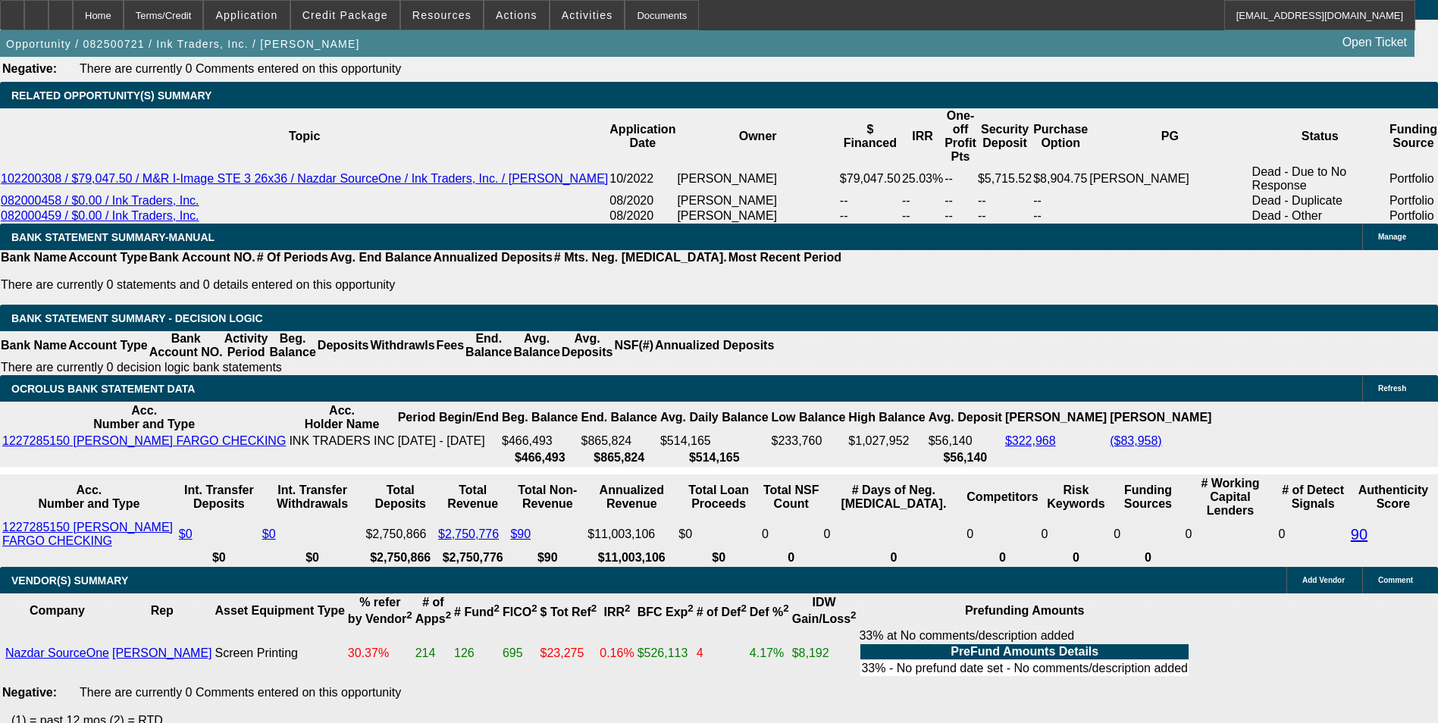
drag, startPoint x: 258, startPoint y: 210, endPoint x: 377, endPoint y: 214, distance: 119.1
type input "$30,000.00"
type input "UNKNOWN"
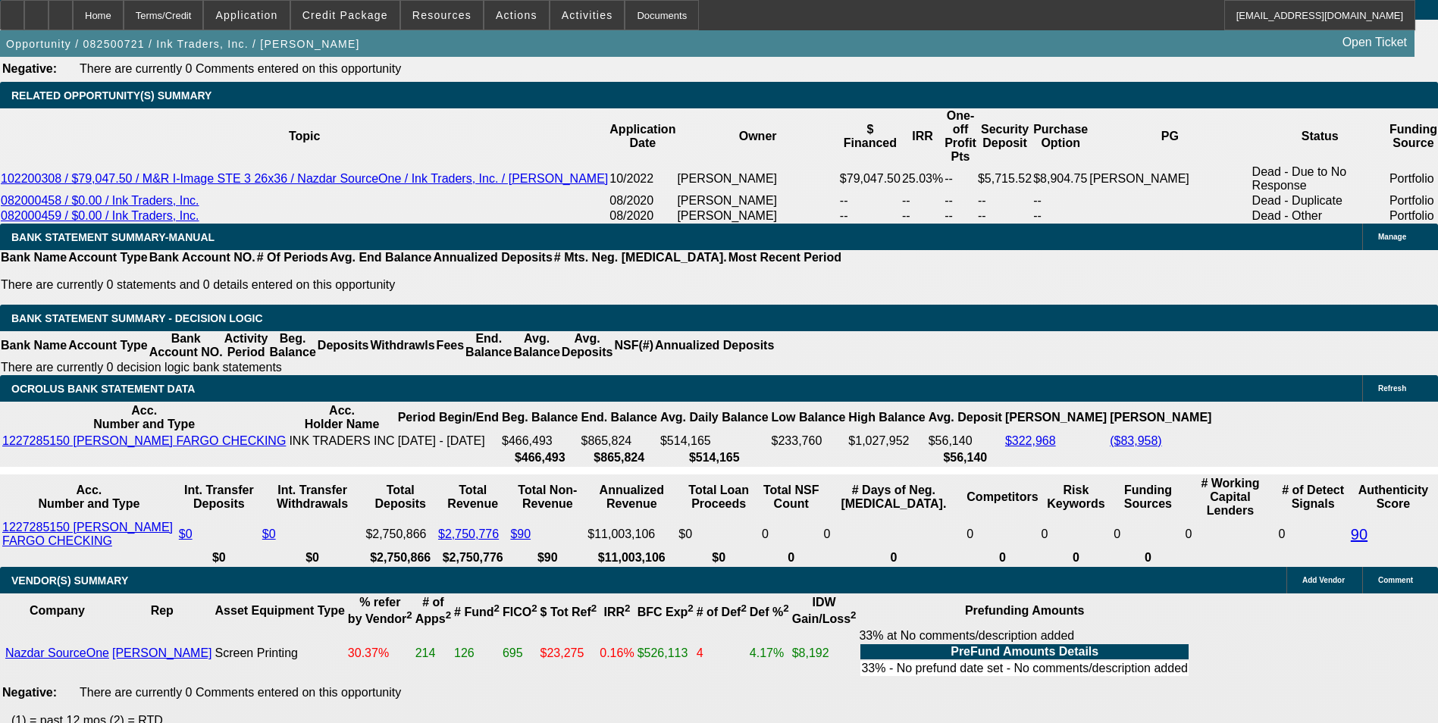
type input "$5,111.82"
type input "$2,555.91"
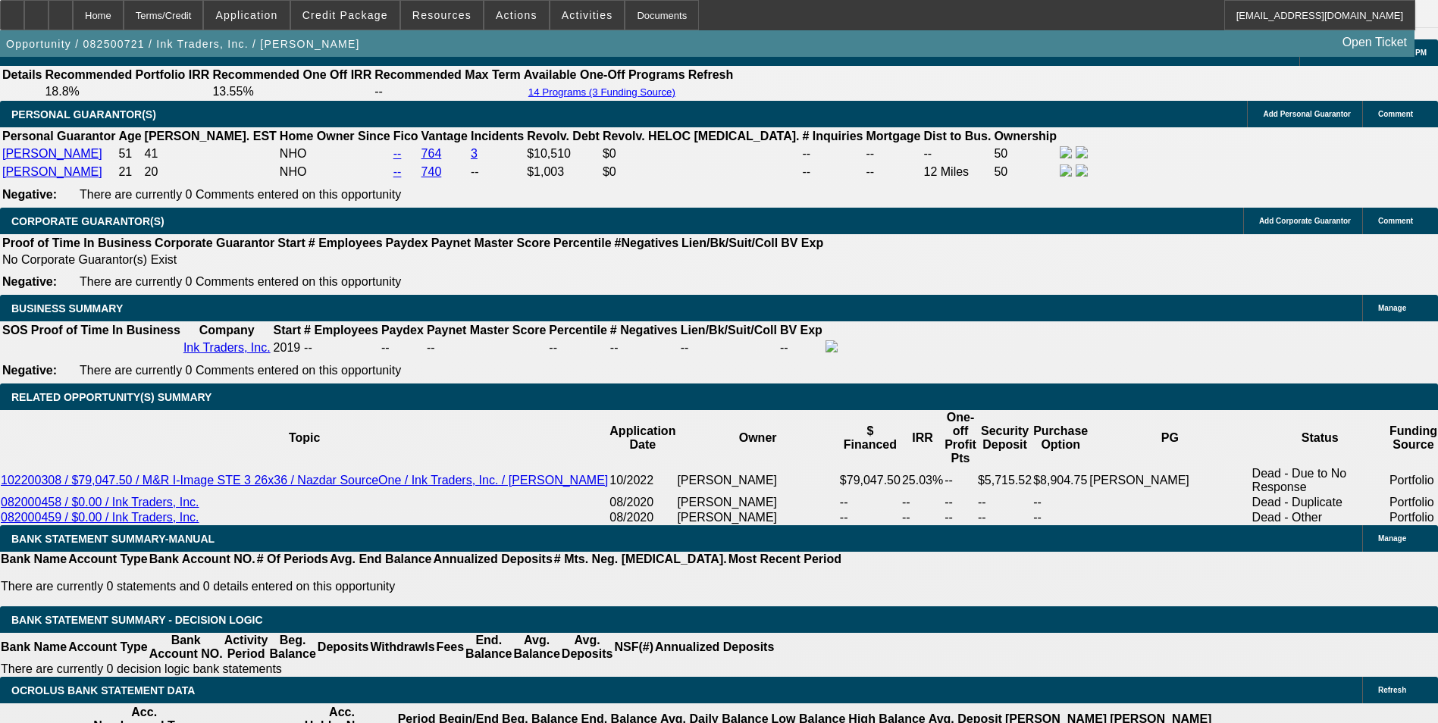
scroll to position [2173, 0]
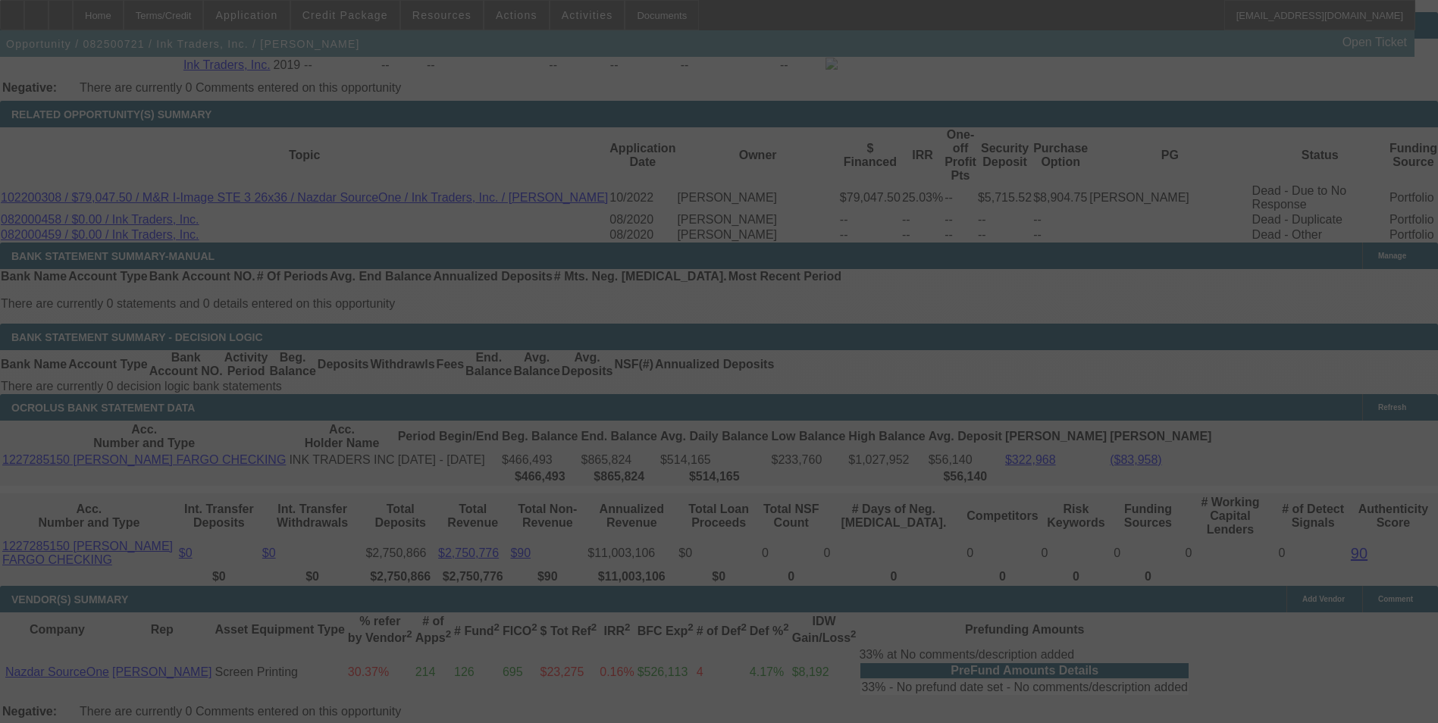
select select "0"
select select "2"
select select "0.1"
select select "4"
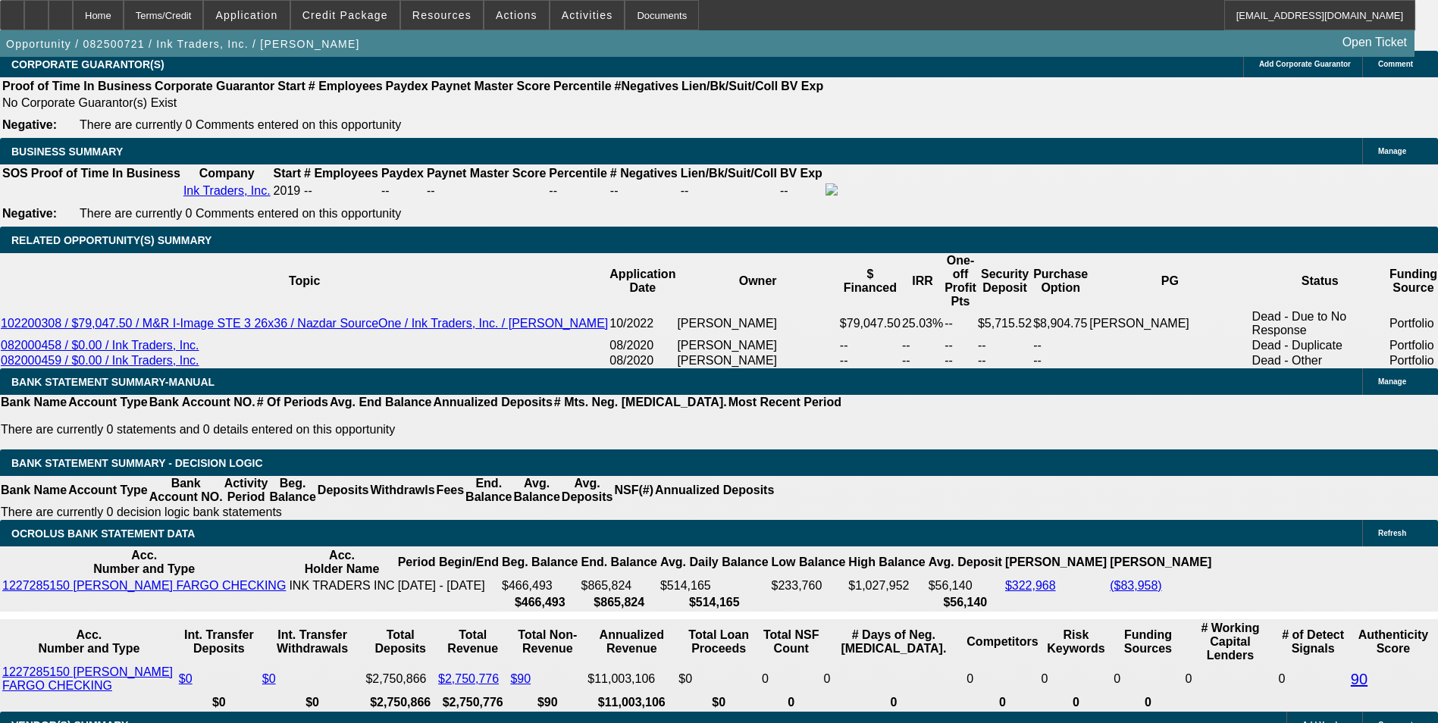
scroll to position [2324, 0]
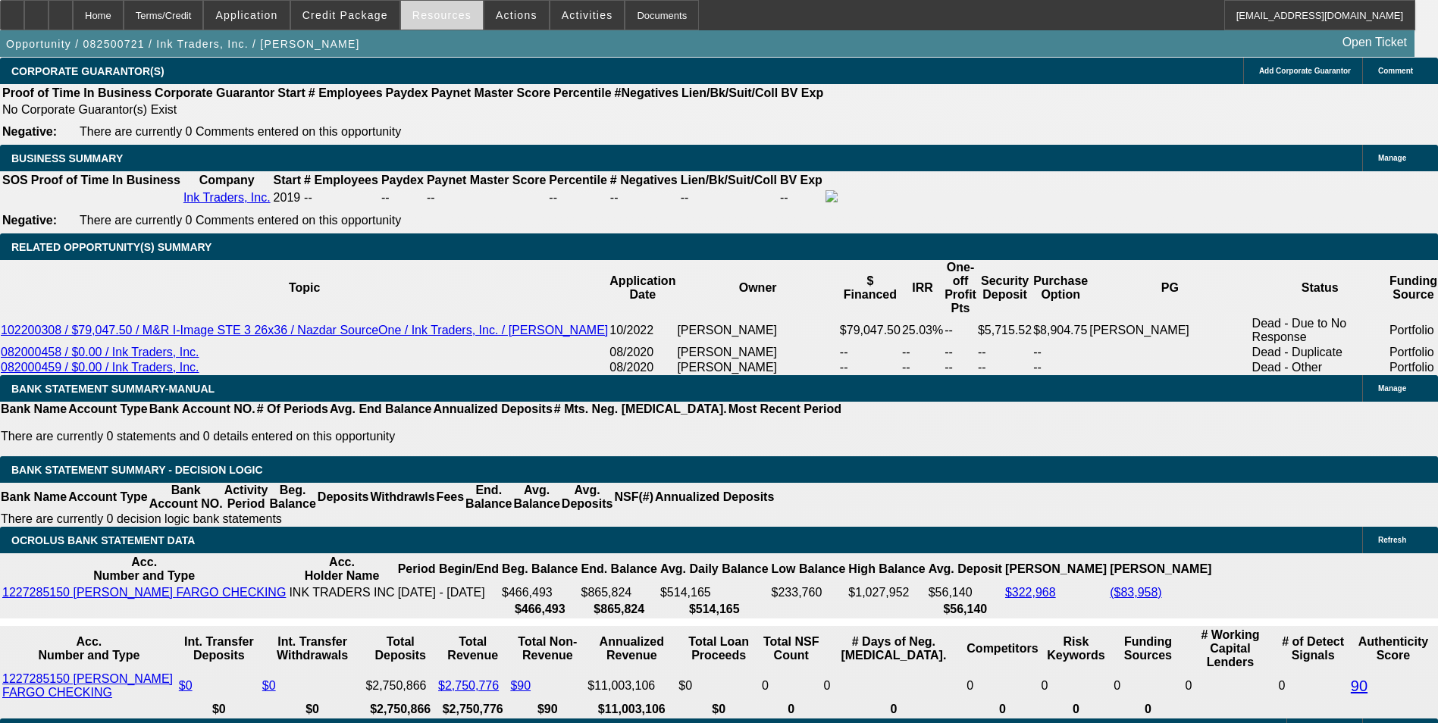
click at [455, 17] on span "Resources" at bounding box center [441, 15] width 59 height 12
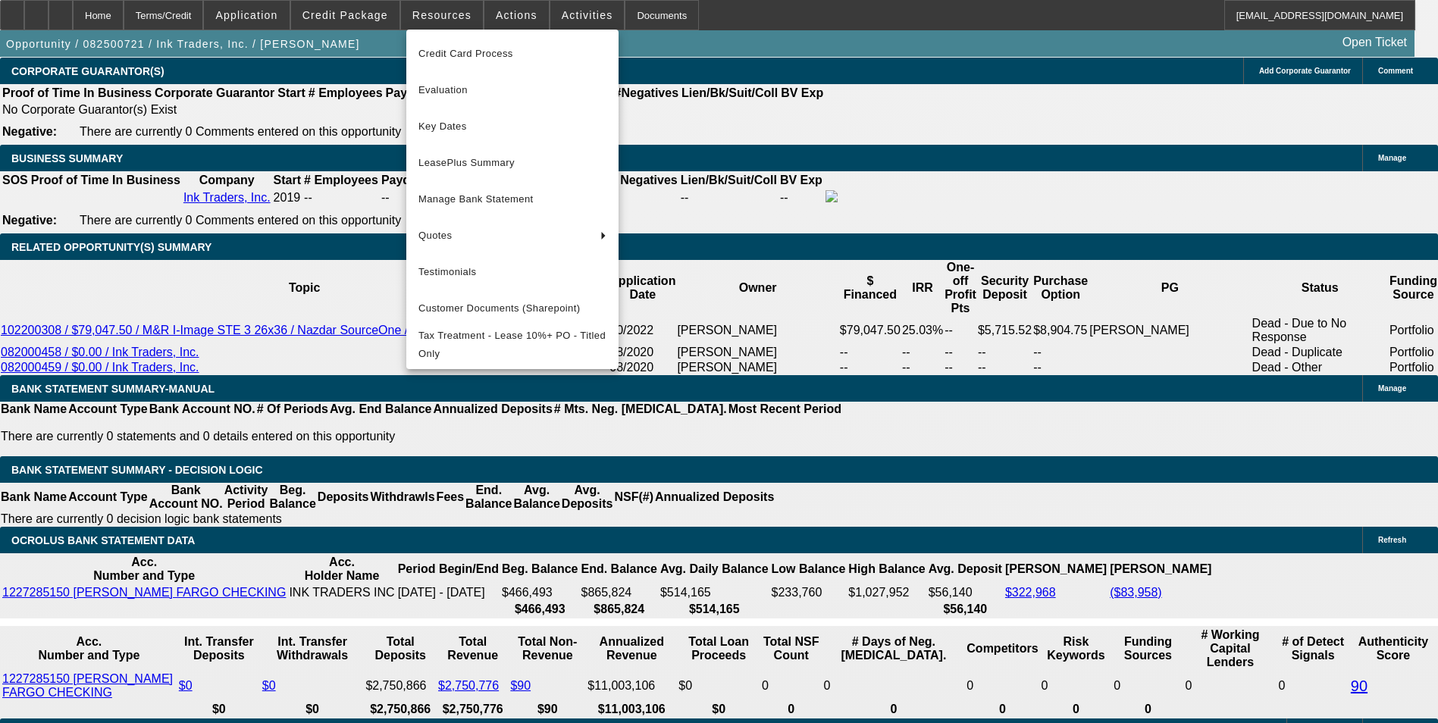
click at [517, 16] on div at bounding box center [719, 361] width 1438 height 723
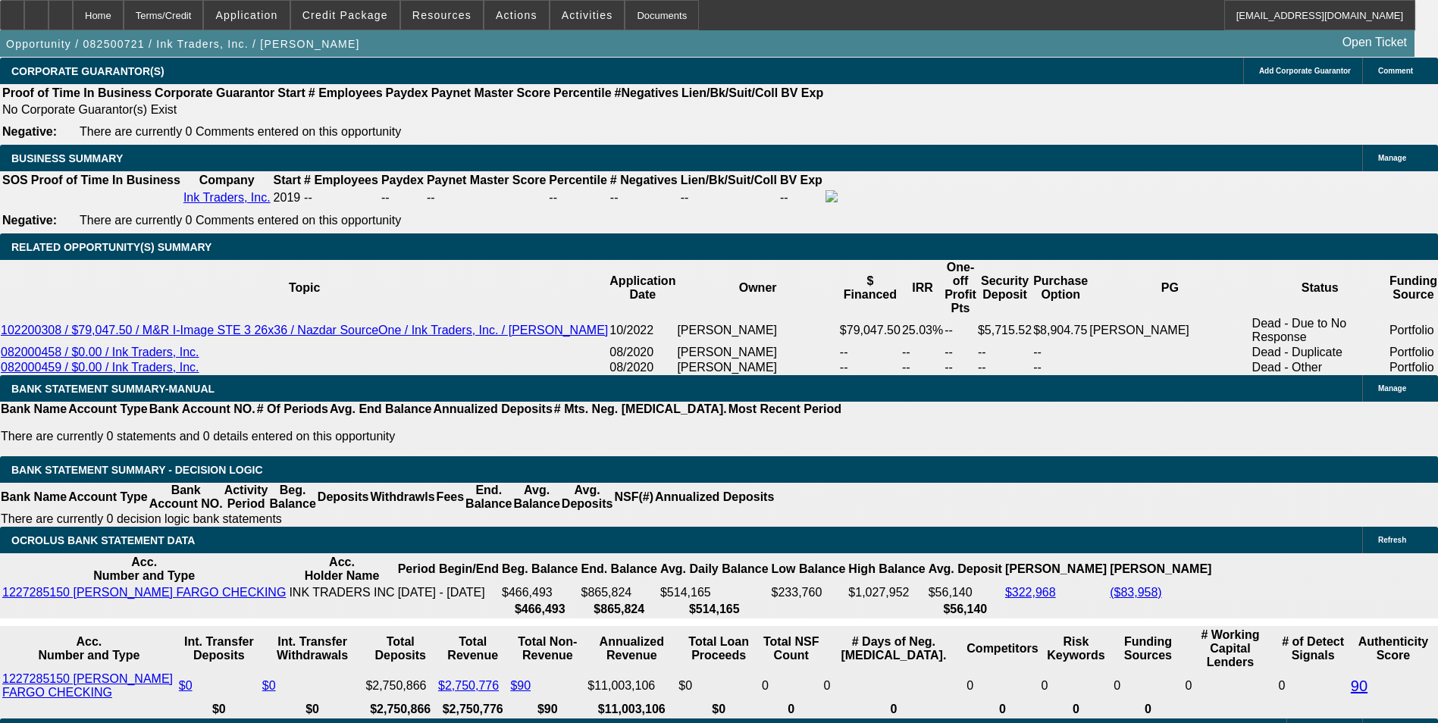
click at [517, 16] on span "Actions" at bounding box center [517, 15] width 42 height 12
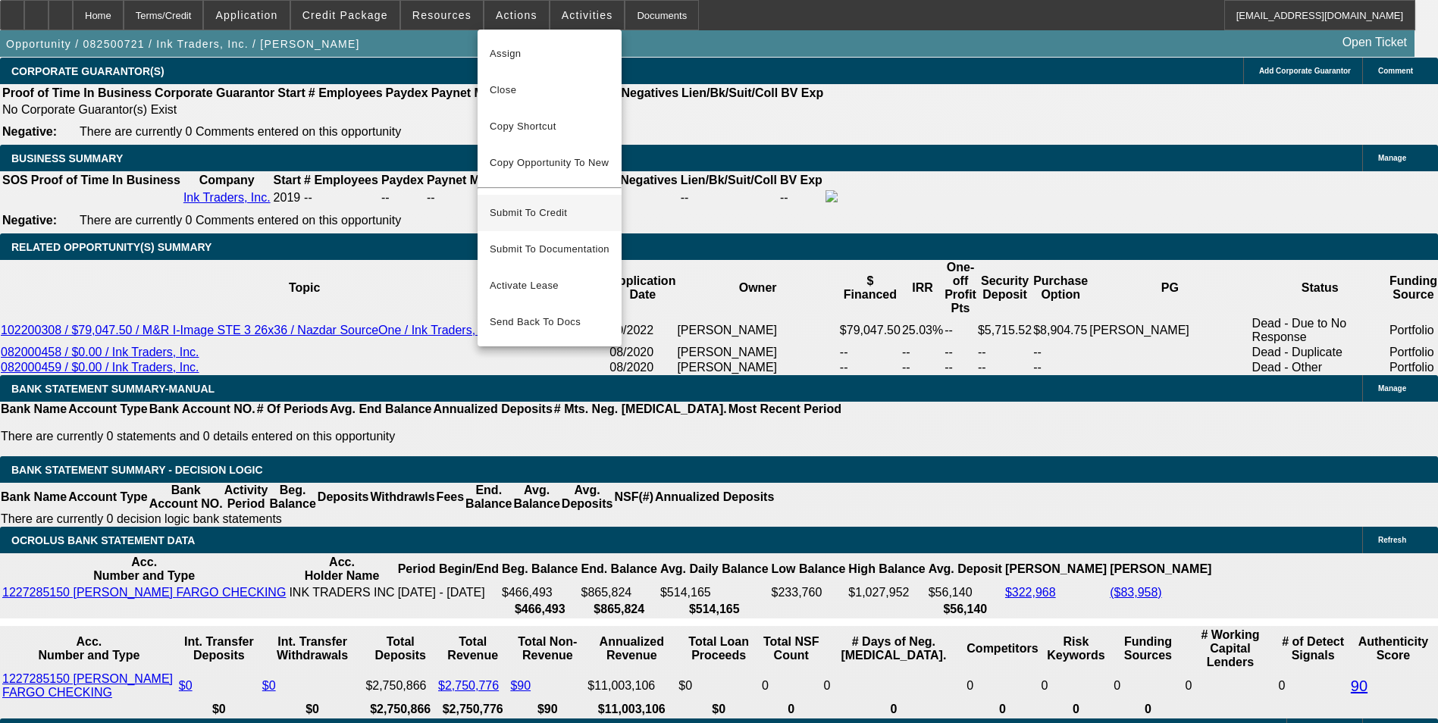
click at [551, 204] on span "Submit To Credit" at bounding box center [550, 213] width 120 height 18
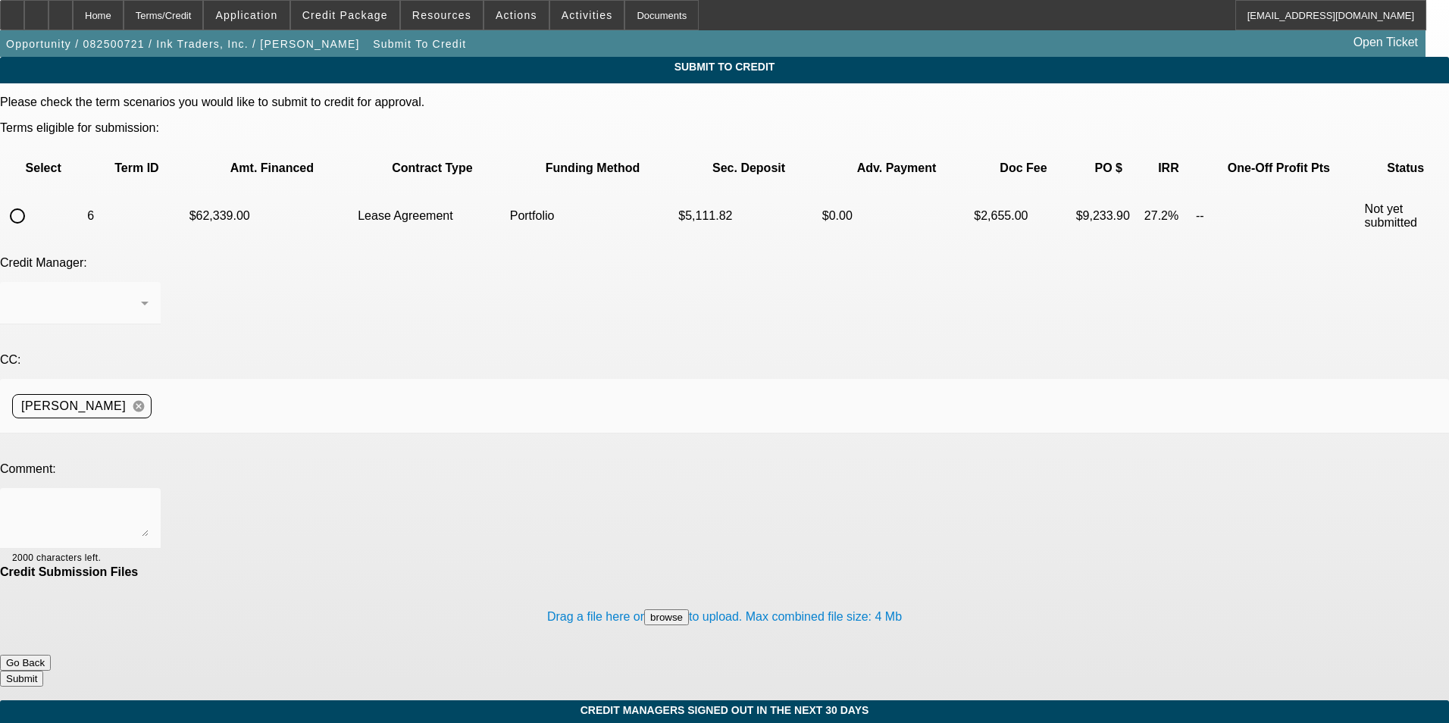
click at [33, 201] on input "radio" at bounding box center [17, 216] width 30 height 30
radio input "true"
click at [141, 294] on div "Arida, George" at bounding box center [76, 303] width 129 height 18
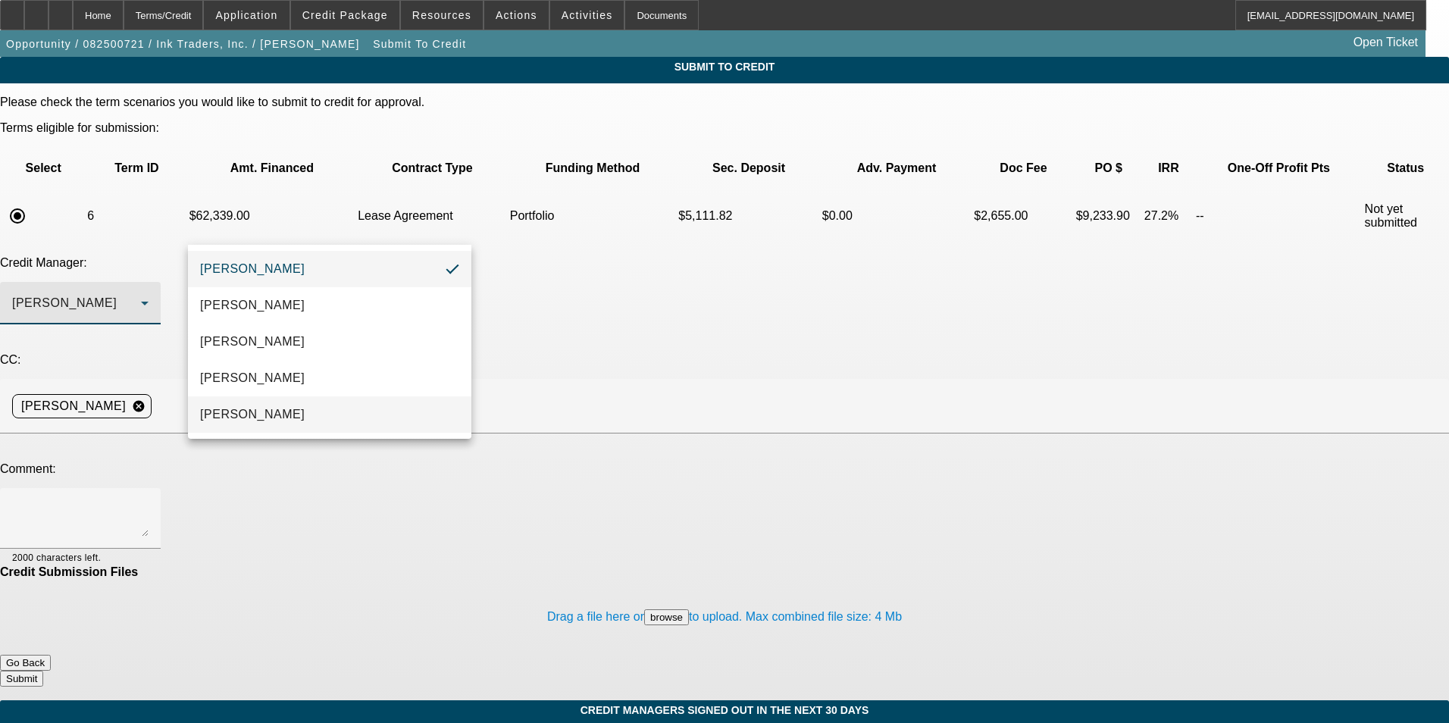
click at [293, 417] on mat-option "[PERSON_NAME]" at bounding box center [329, 414] width 283 height 36
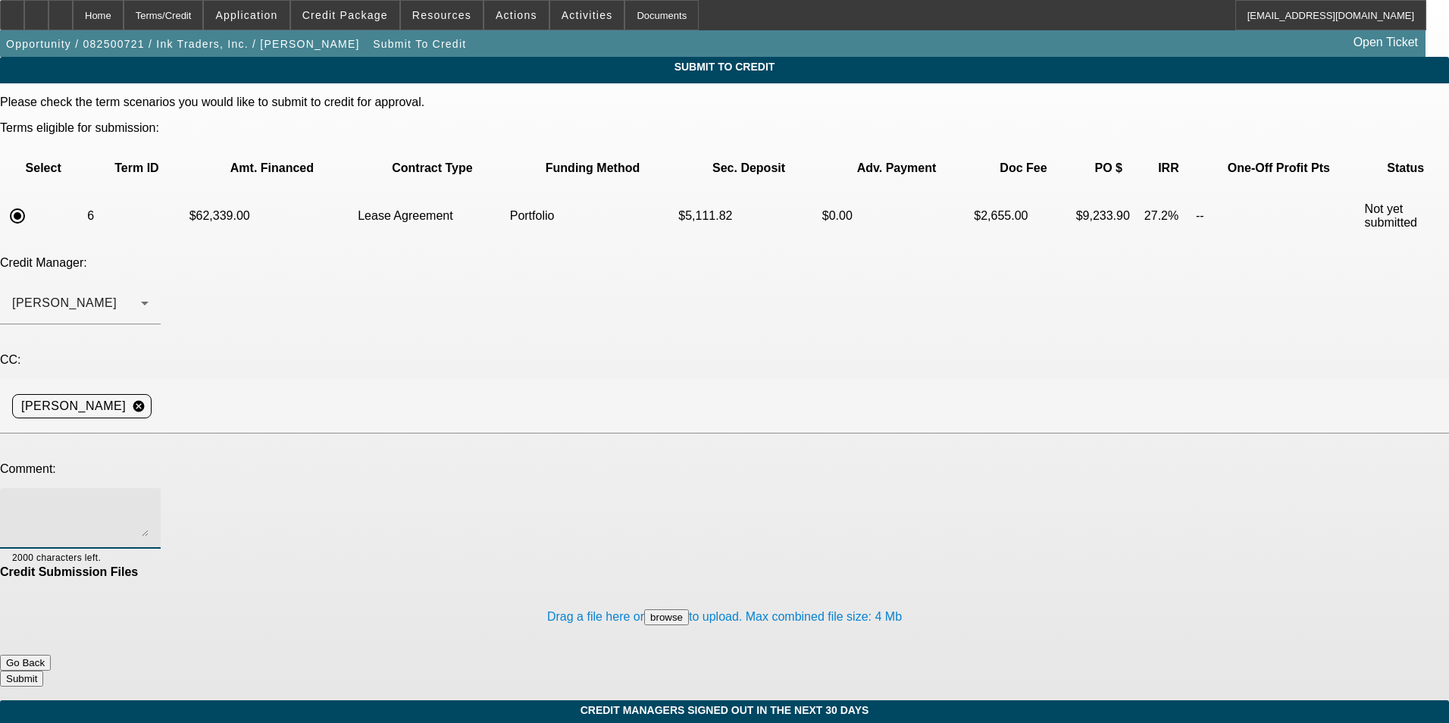
click at [149, 500] on textarea at bounding box center [80, 518] width 136 height 36
type textarea "Sam, this customer has no problem with the shorter term or putting additional m…"
click at [43, 671] on button "Submit" at bounding box center [21, 679] width 43 height 16
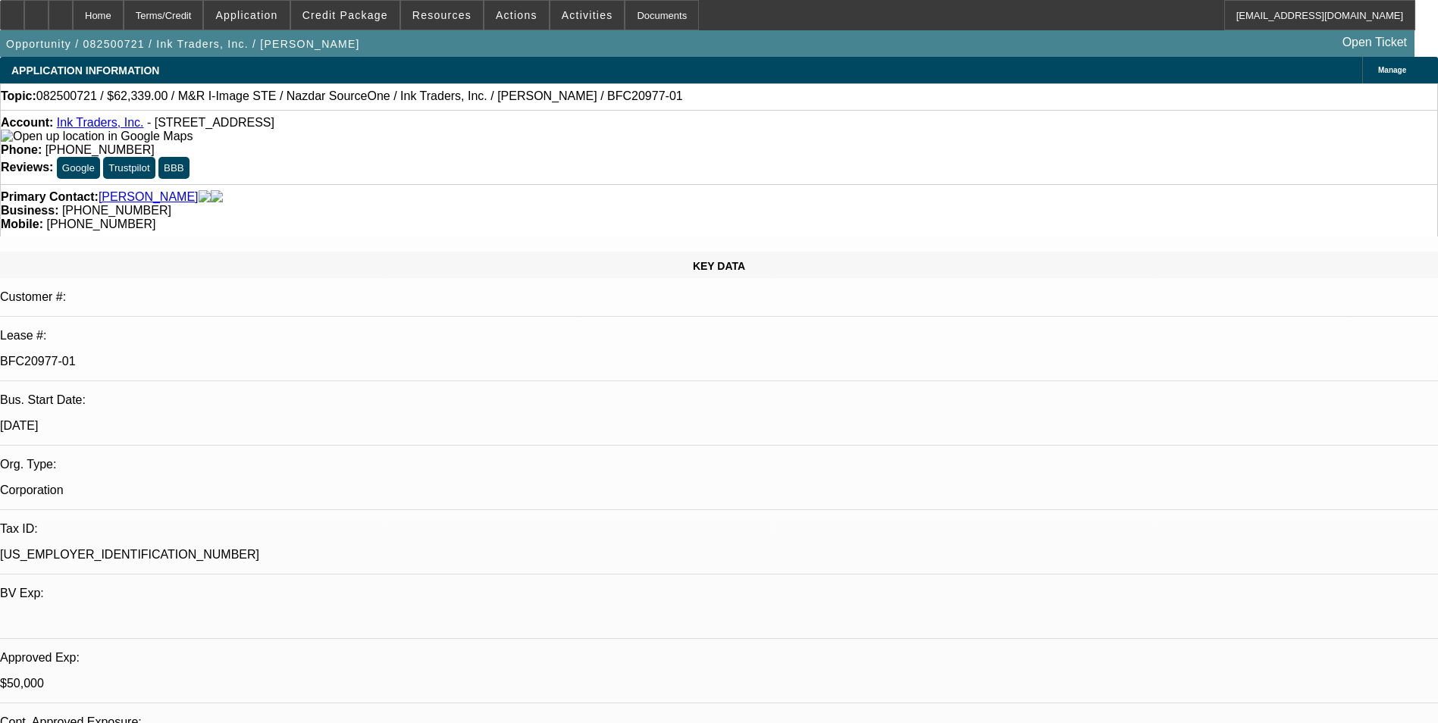
select select "0"
select select "2"
select select "0.1"
select select "4"
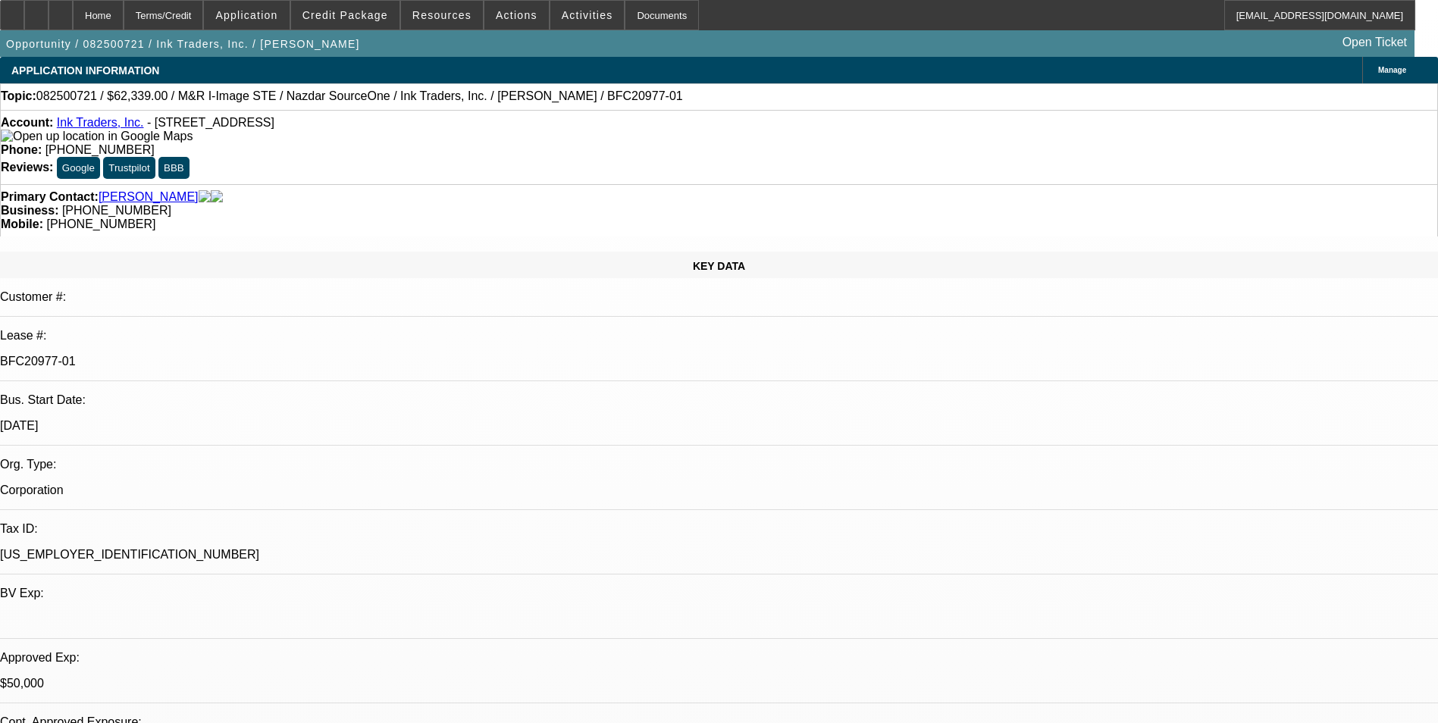
select select "0"
select select "2"
select select "0.1"
select select "4"
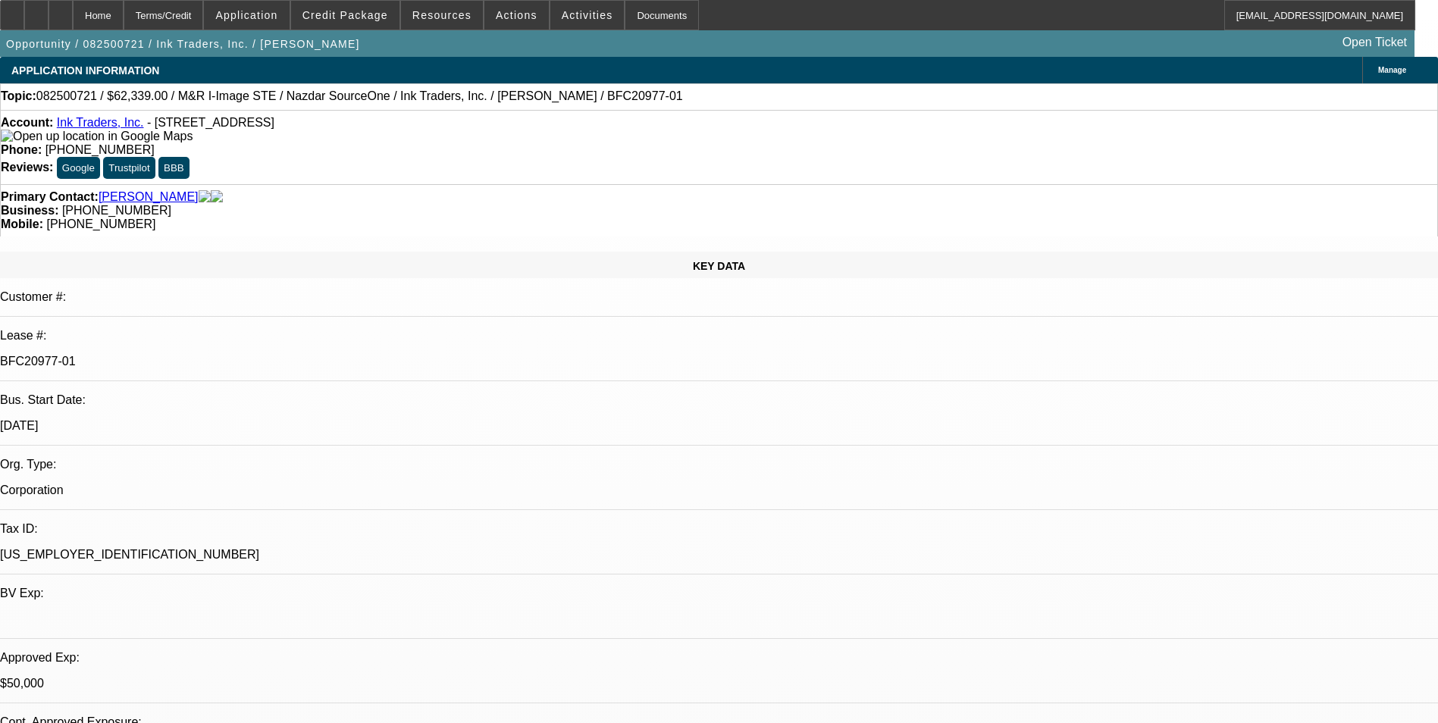
select select "0"
select select "2"
select select "0.1"
select select "4"
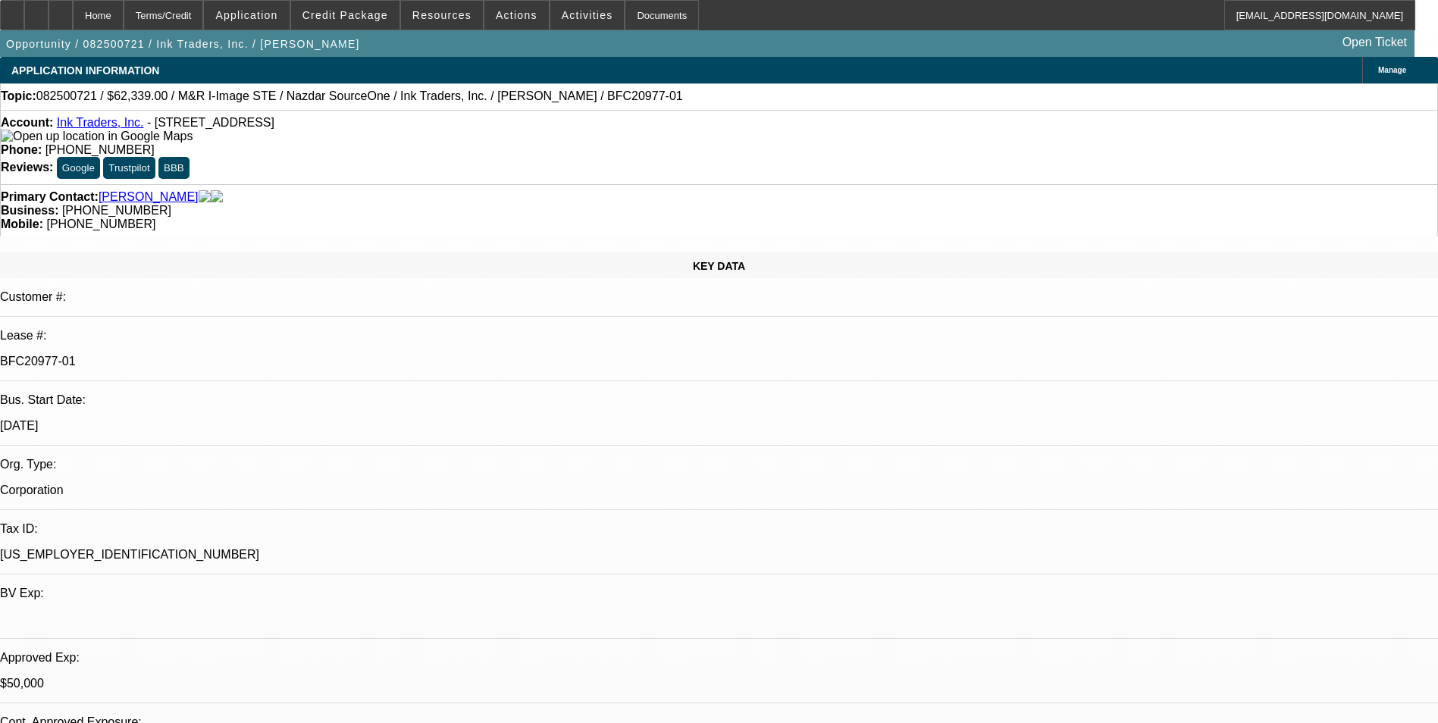
select select "0"
select select "2"
select select "0.1"
select select "4"
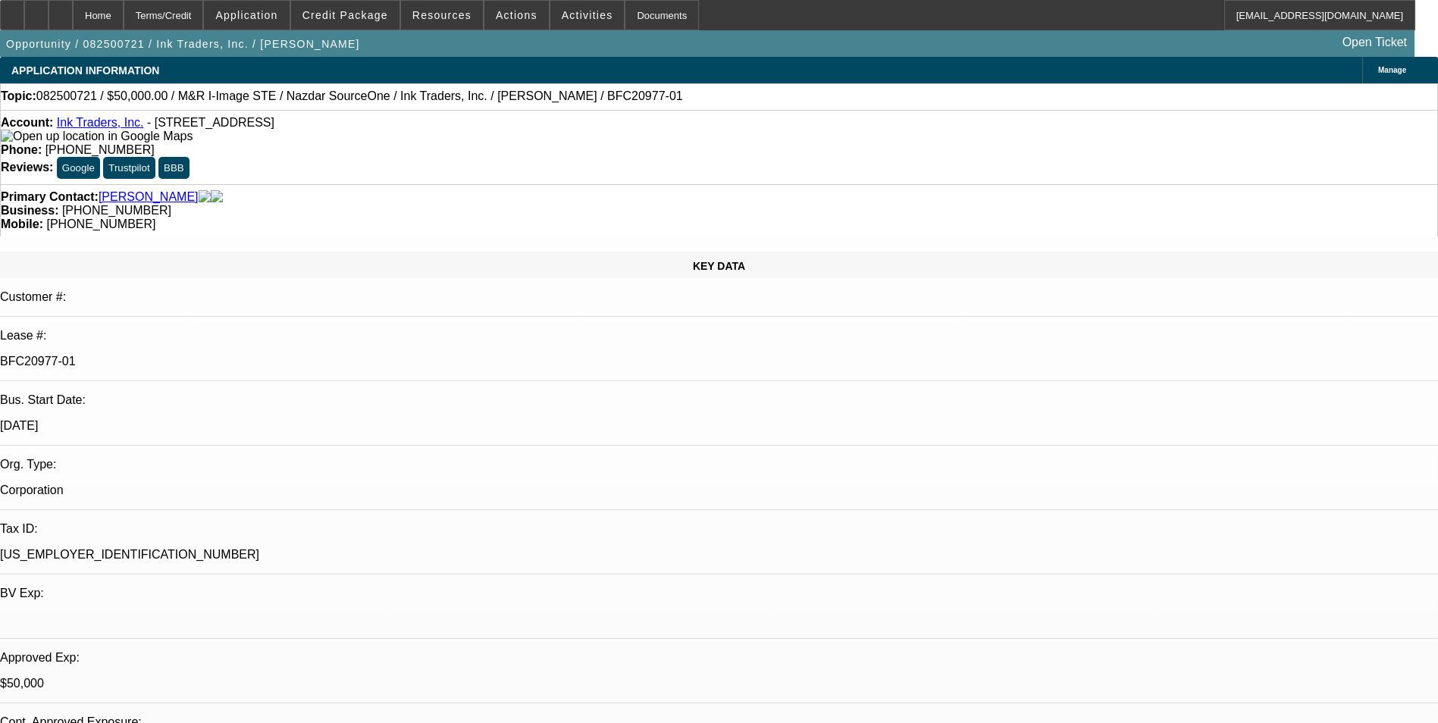
select select "0"
select select "2"
select select "0.1"
select select "0"
select select "2"
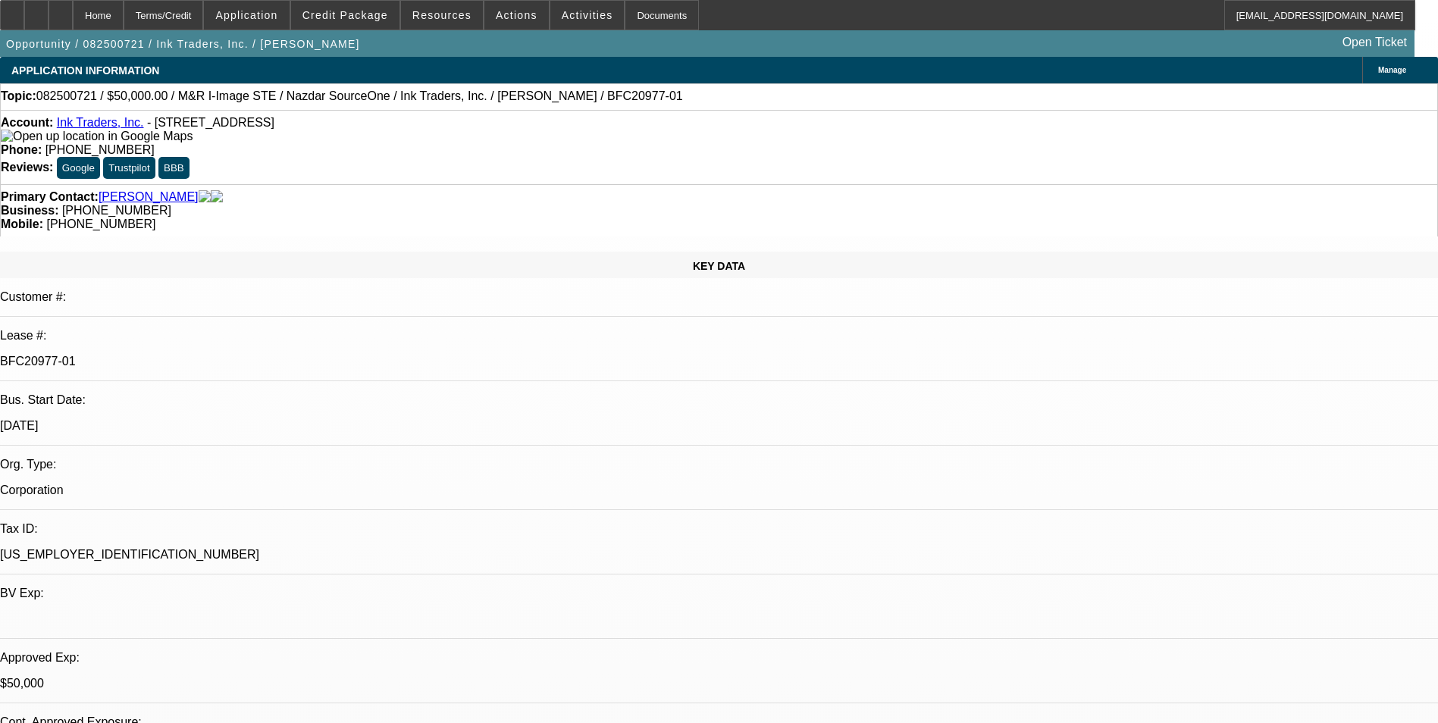
select select "0.1"
select select "0"
select select "2"
select select "0.1"
select select "0"
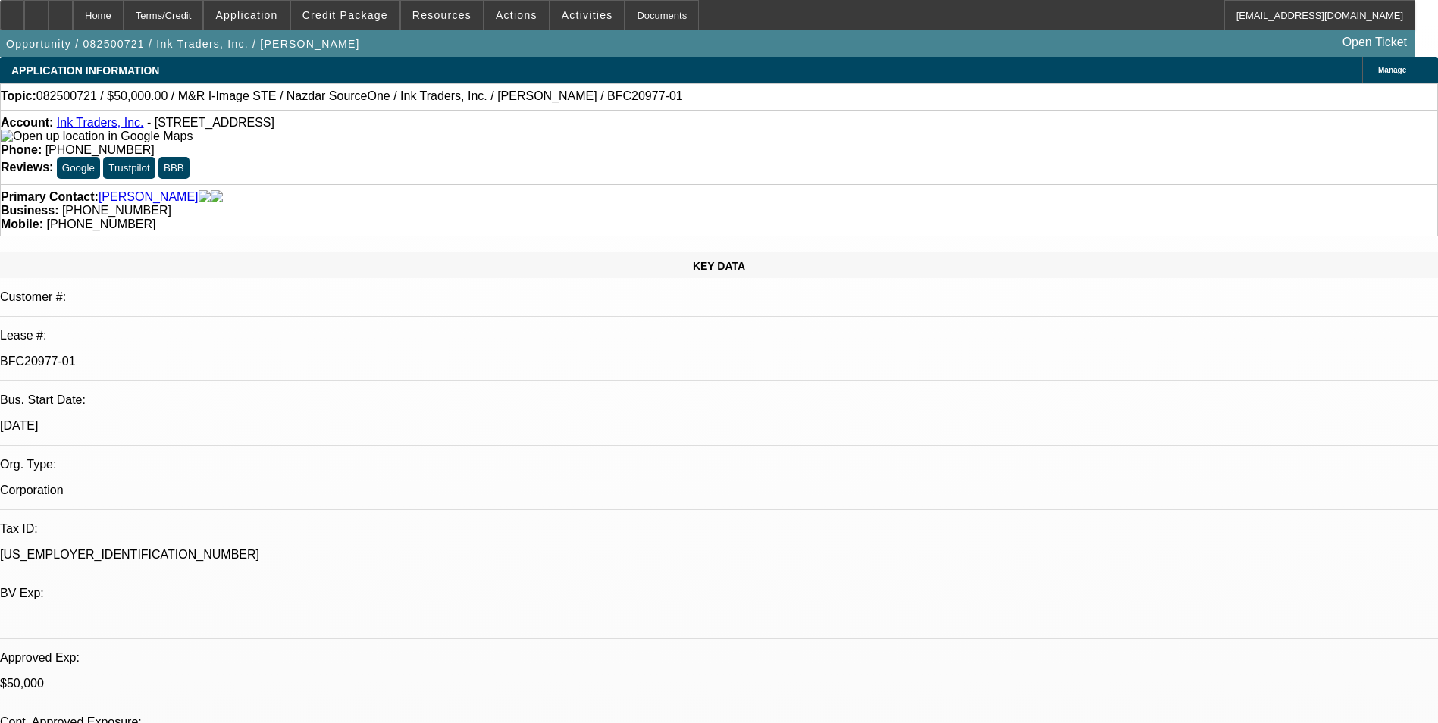
select select "2"
select select "0.1"
select select "1"
select select "2"
select select "4"
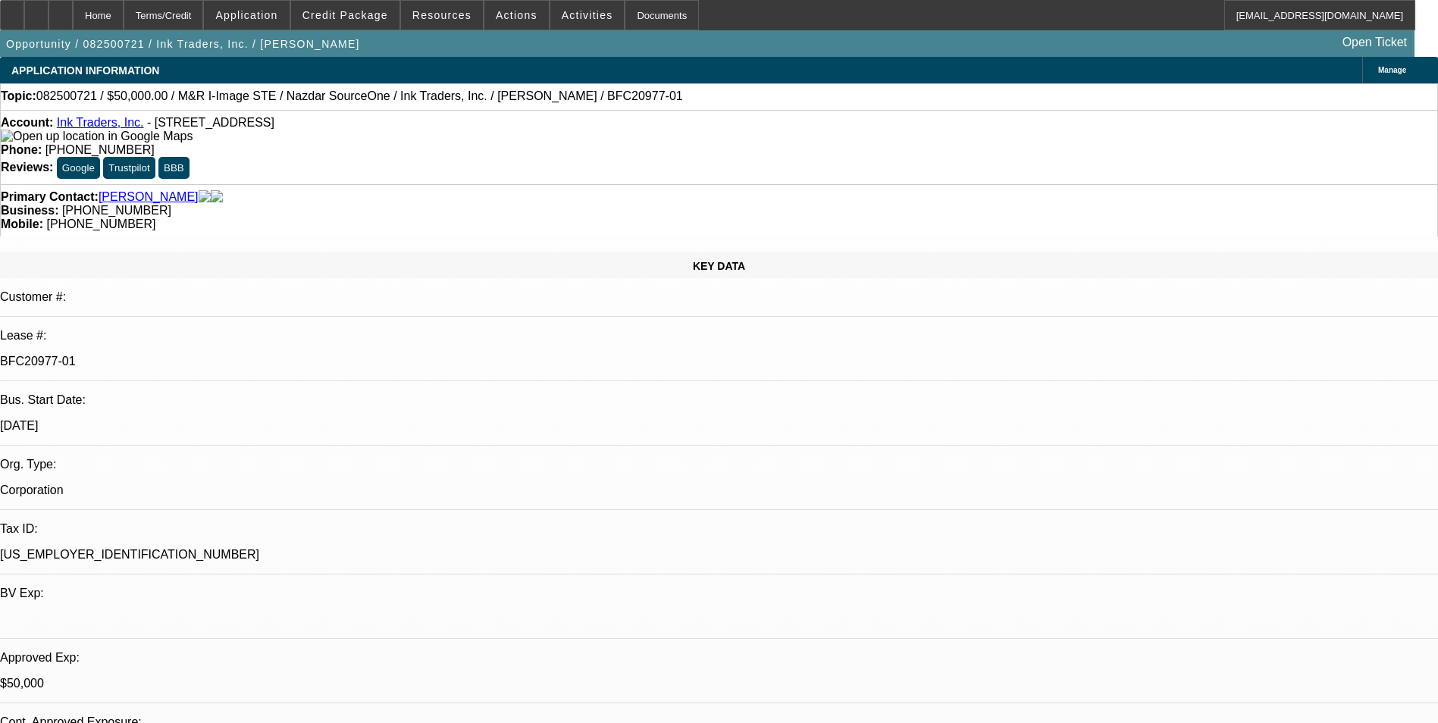
select select "1"
select select "2"
select select "4"
select select "1"
select select "2"
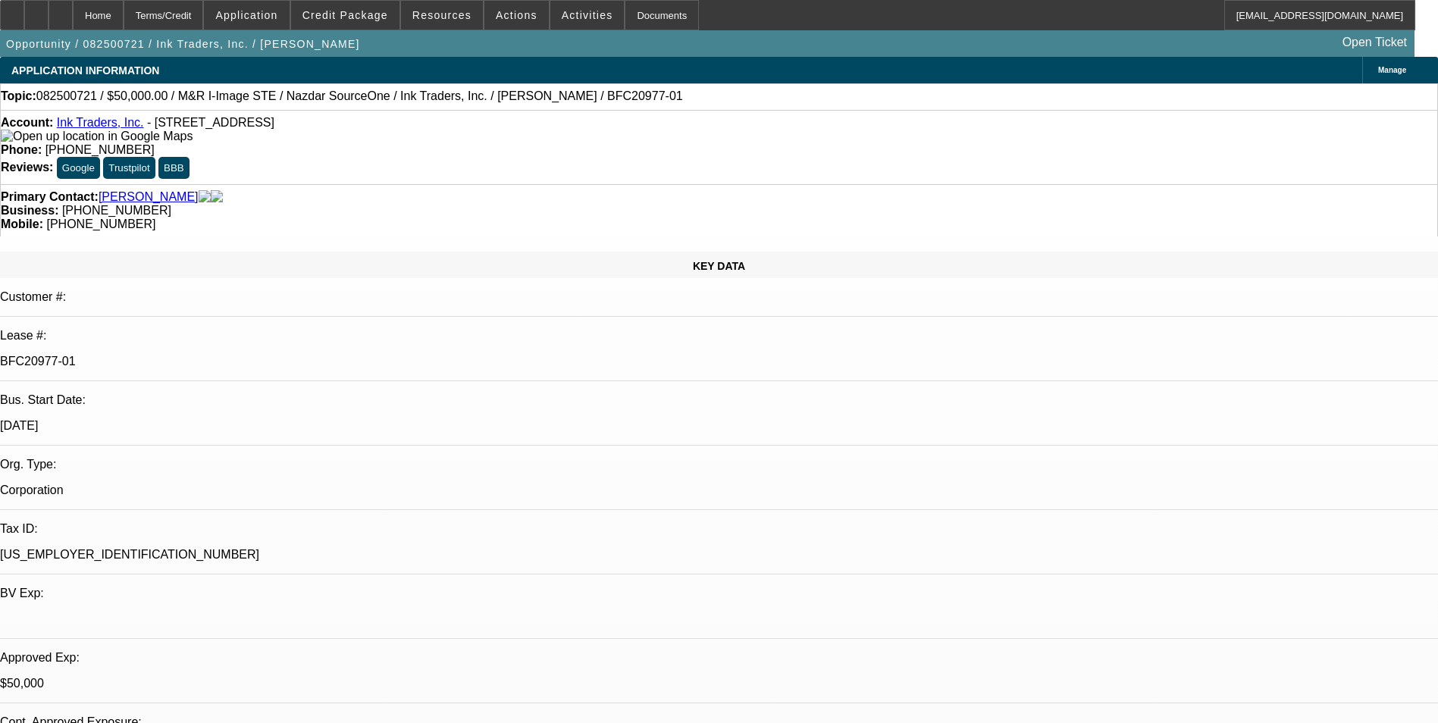
select select "4"
select select "1"
select select "2"
select select "4"
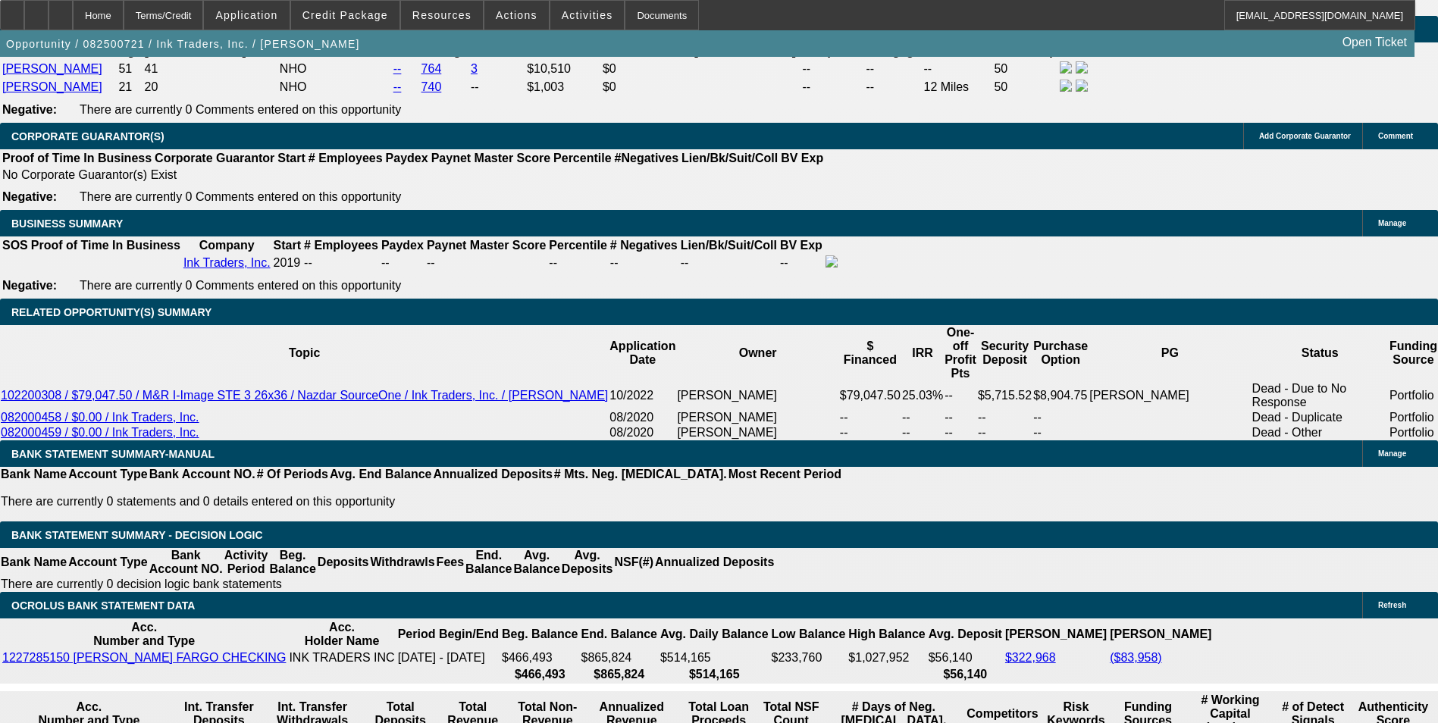
scroll to position [2349, 0]
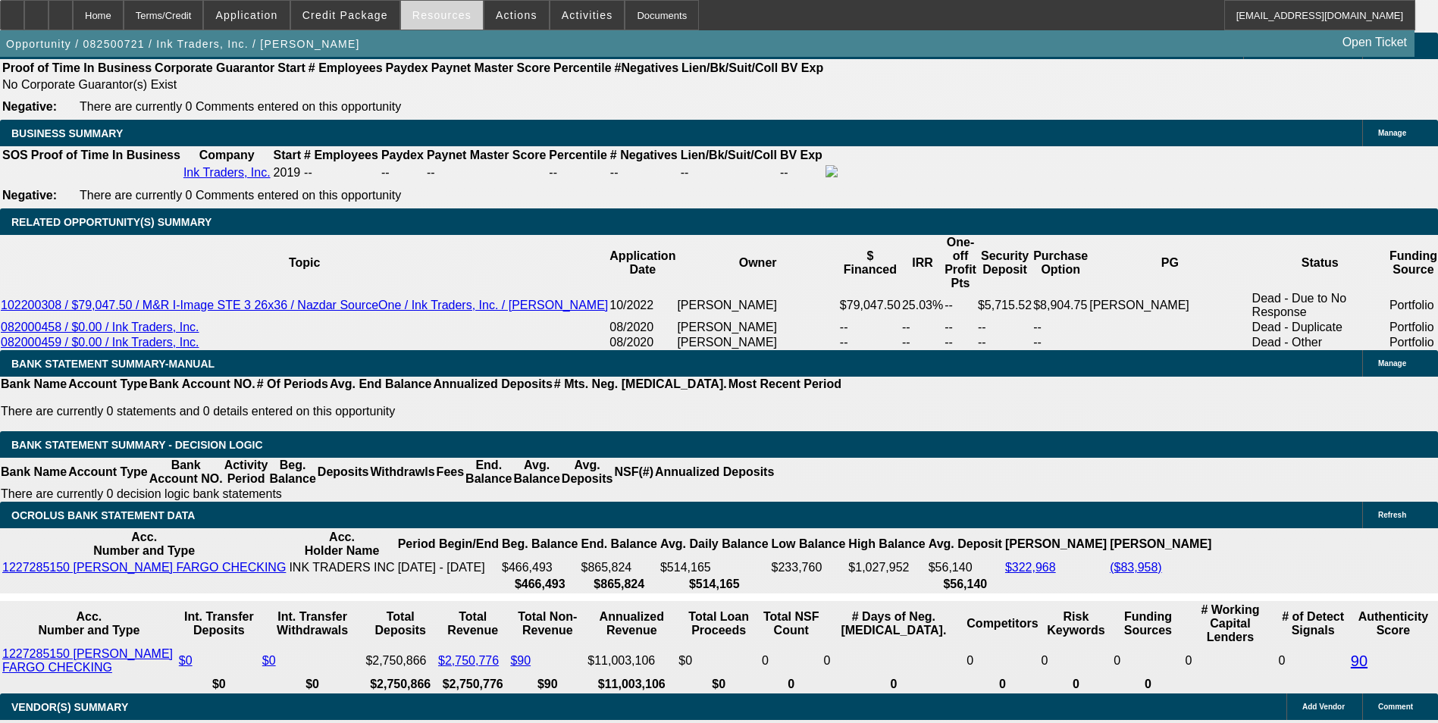
click at [429, 14] on span "Resources" at bounding box center [441, 15] width 59 height 12
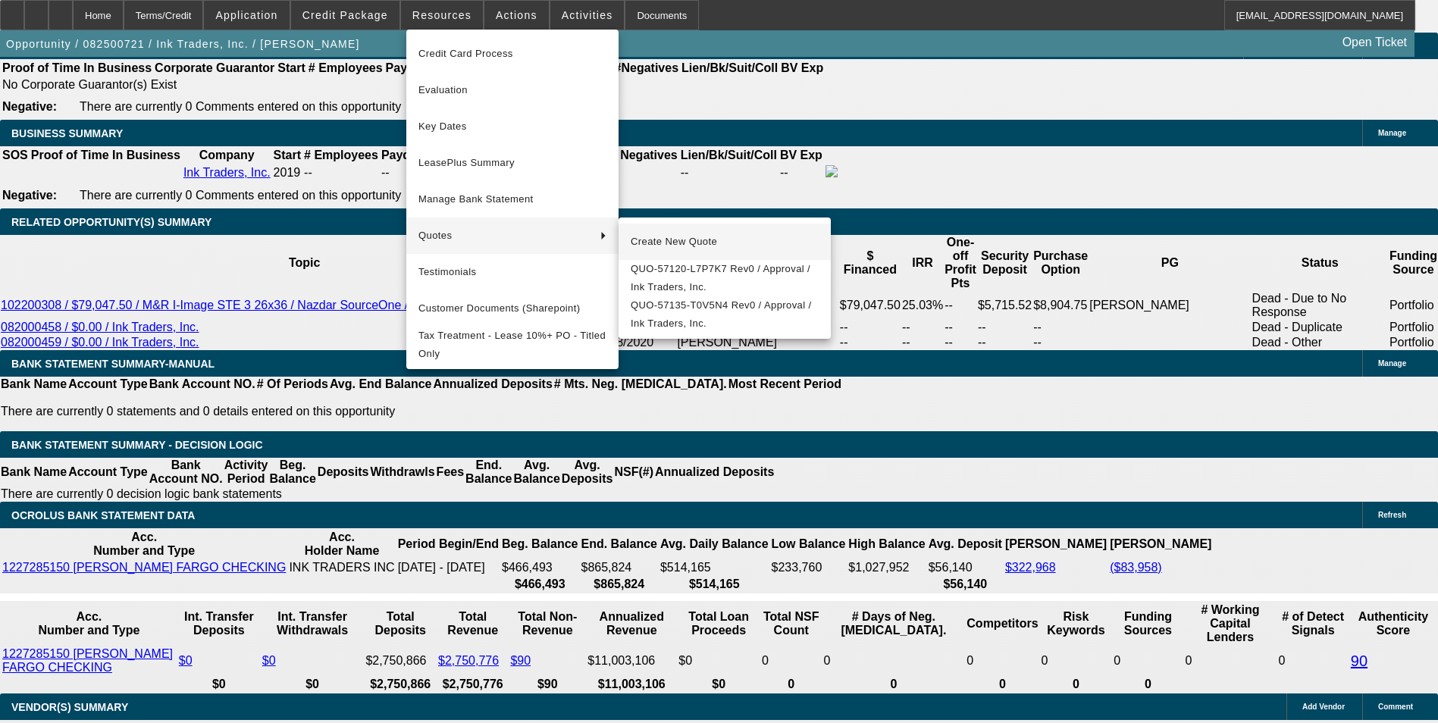
click at [658, 240] on span "Create New Quote" at bounding box center [725, 242] width 188 height 18
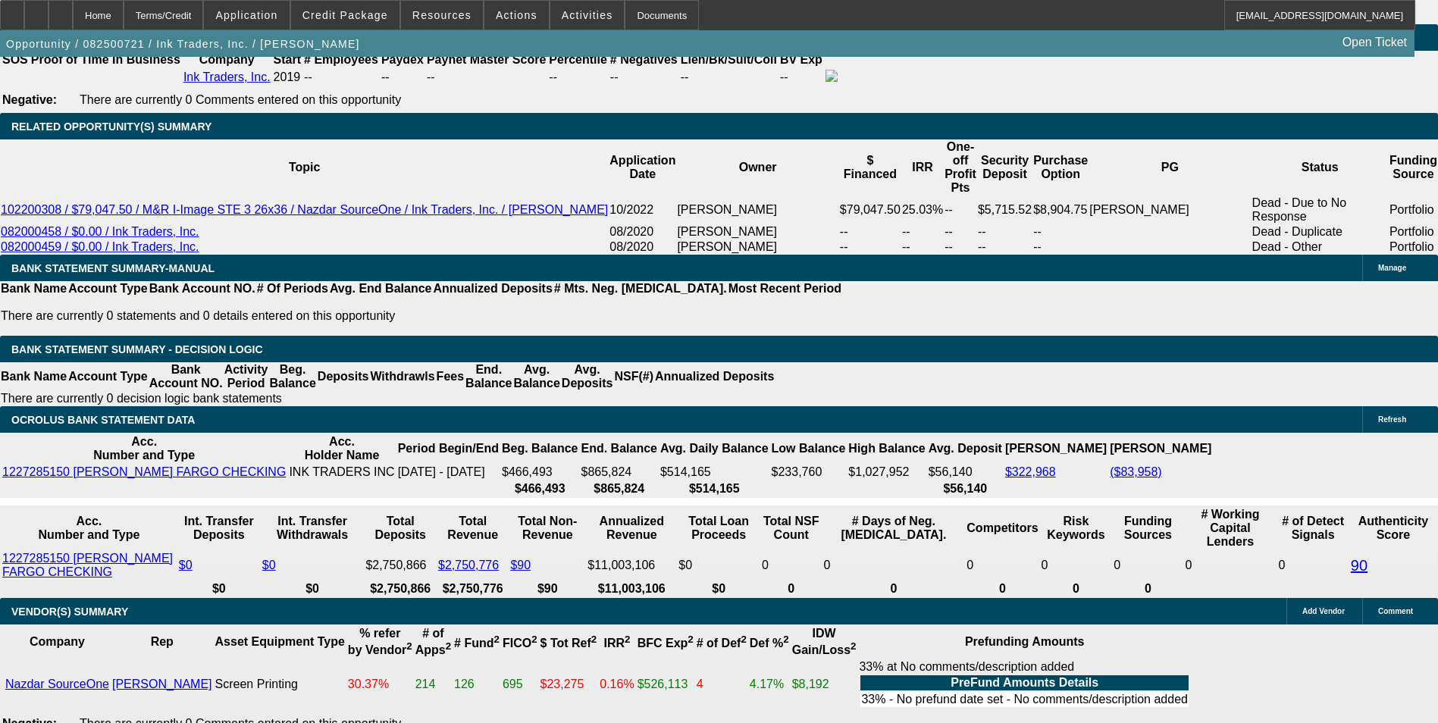
scroll to position [2198, 0]
